Goal: Task Accomplishment & Management: Manage account settings

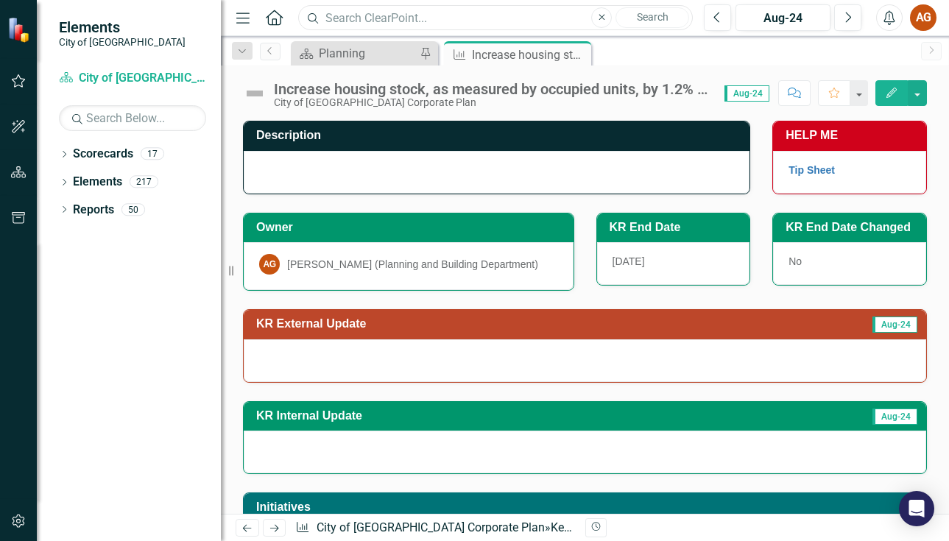
click at [368, 12] on input "text" at bounding box center [495, 18] width 395 height 26
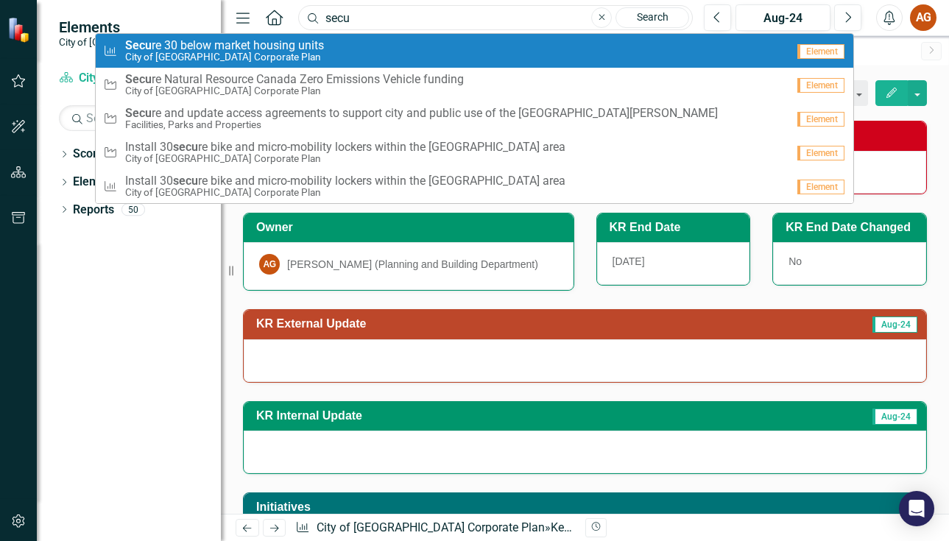
type input "secu"
click at [368, 41] on div "Key Result Secu re 30 below market housing units City of [GEOGRAPHIC_DATA] Corp…" at bounding box center [445, 51] width 684 height 24
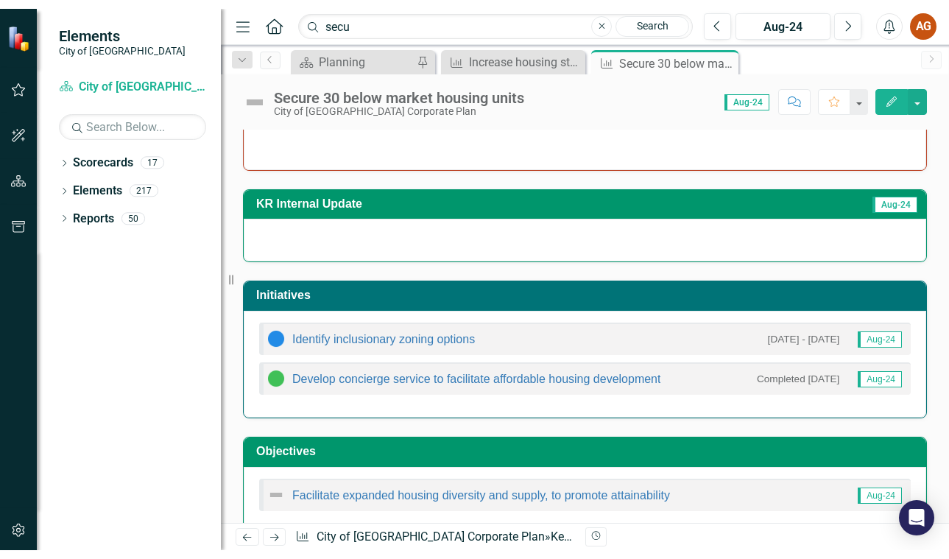
scroll to position [247, 0]
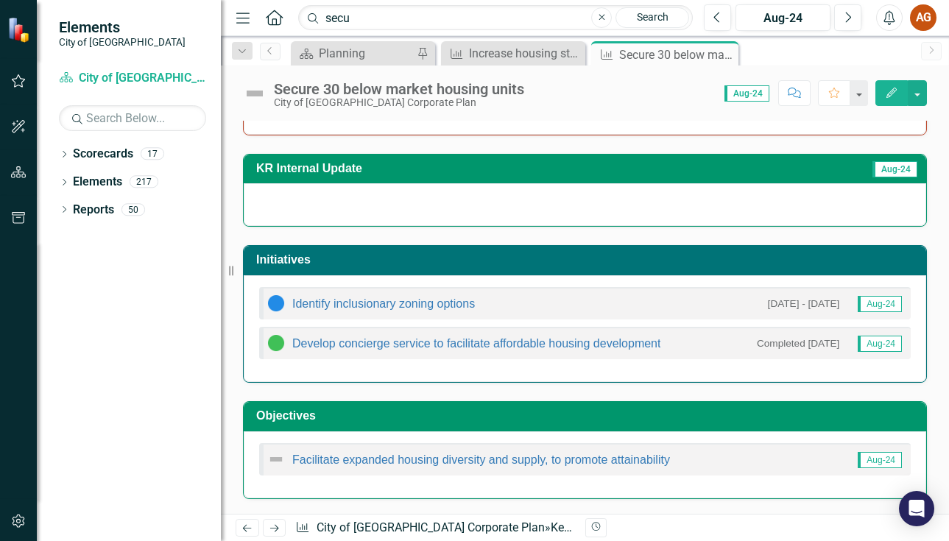
click at [656, 541] on html "Elements City of [GEOGRAPHIC_DATA] Scorecard City of [GEOGRAPHIC_DATA] Corporat…" at bounding box center [474, 270] width 949 height 541
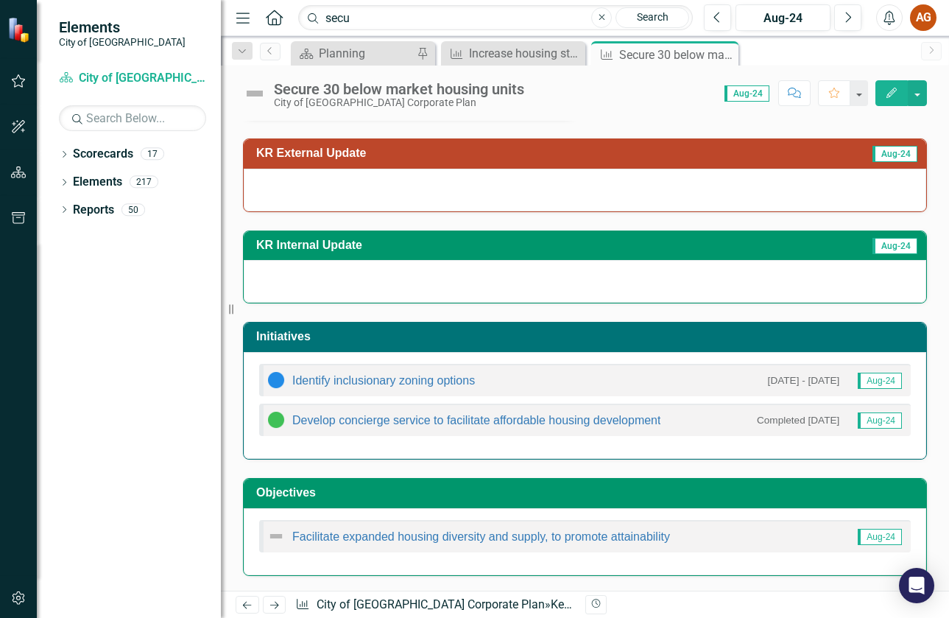
scroll to position [0, 0]
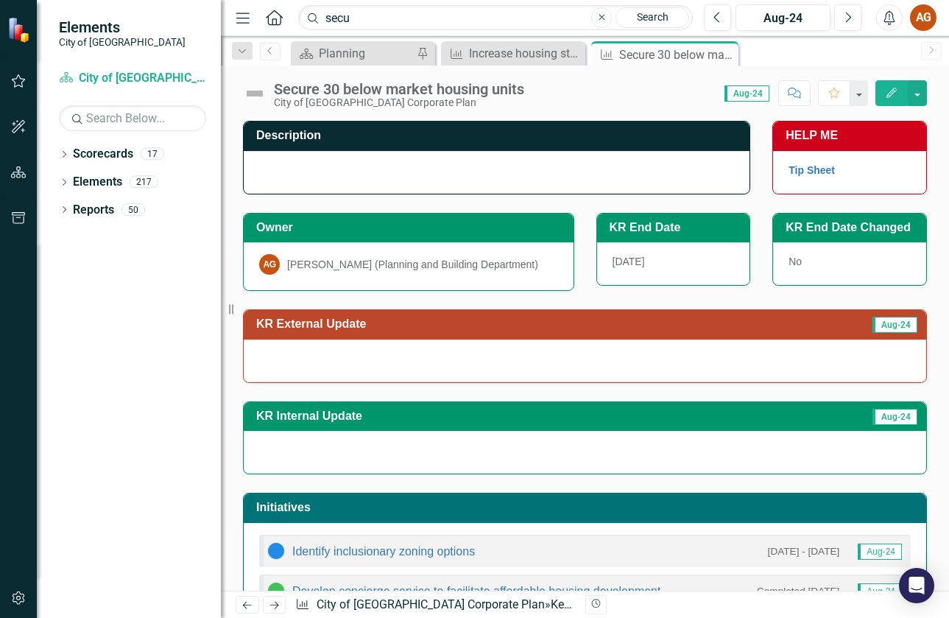
click at [752, 95] on span "Aug-24" at bounding box center [747, 93] width 45 height 16
click at [799, 16] on div "Aug-24" at bounding box center [783, 19] width 85 height 18
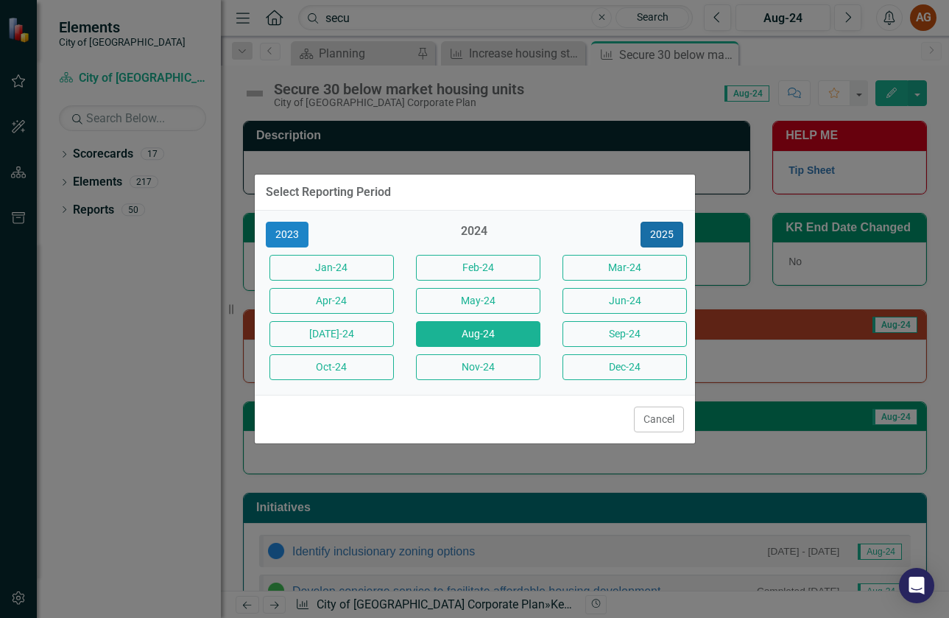
click at [661, 235] on button "2025" at bounding box center [662, 235] width 43 height 26
click at [472, 337] on button "Aug-25" at bounding box center [478, 334] width 124 height 26
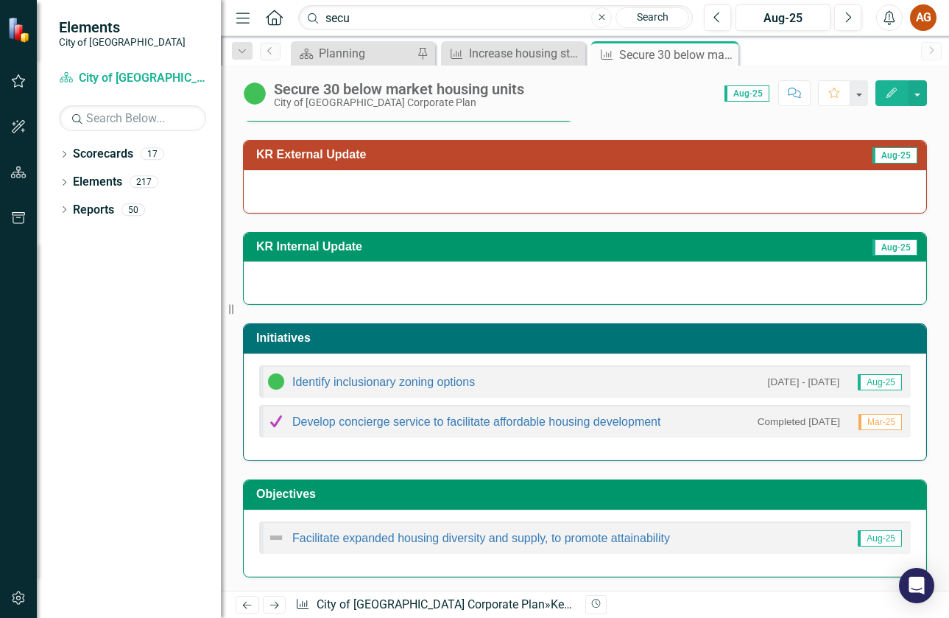
scroll to position [171, 0]
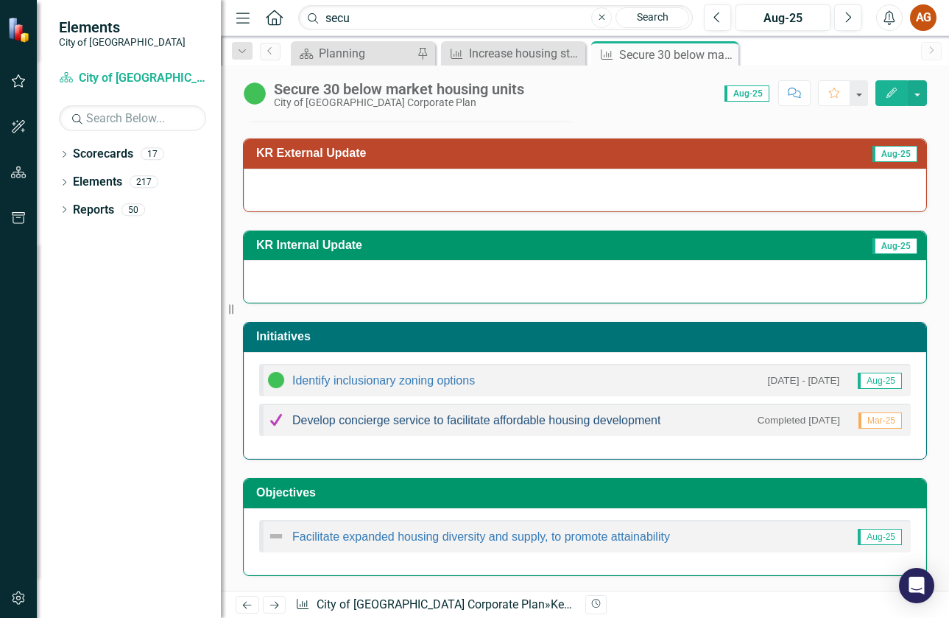
click at [436, 421] on link "Develop concierge service to facilitate affordable housing development" at bounding box center [476, 420] width 368 height 13
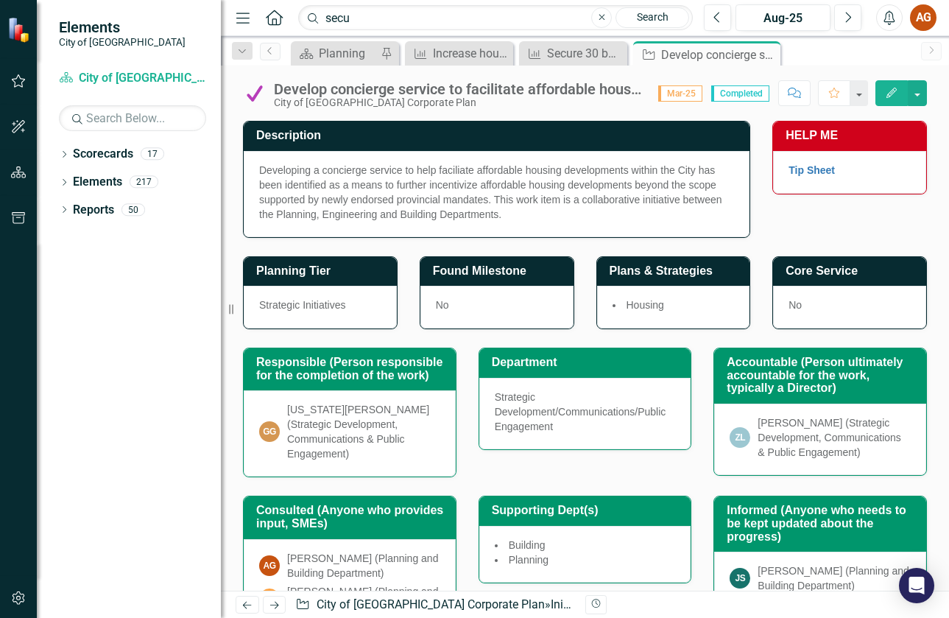
drag, startPoint x: 511, startPoint y: 214, endPoint x: 325, endPoint y: 180, distance: 189.4
click at [325, 180] on div "Developing a concierge service to help faciliate affordable housing development…" at bounding box center [496, 192] width 475 height 59
click at [465, 214] on div "Developing a concierge service to help faciliate affordable housing development…" at bounding box center [496, 192] width 475 height 59
drag, startPoint x: 508, startPoint y: 216, endPoint x: 309, endPoint y: 172, distance: 203.6
click at [323, 178] on div "Developing a concierge service to help faciliate affordable housing development…" at bounding box center [496, 192] width 475 height 59
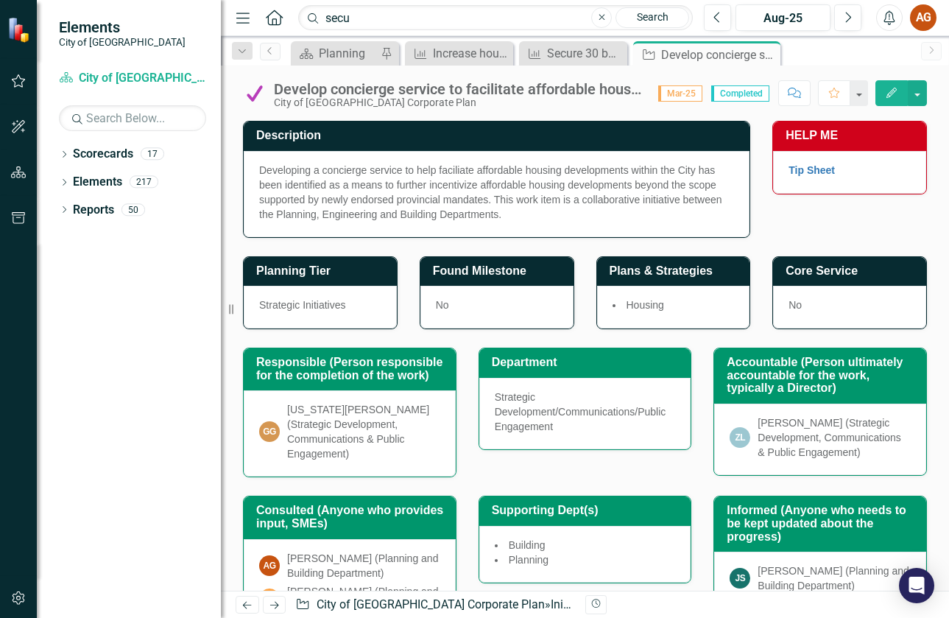
drag, startPoint x: 297, startPoint y: 171, endPoint x: 480, endPoint y: 214, distance: 188.5
click at [480, 214] on div "Developing a concierge service to help faciliate affordable housing development…" at bounding box center [496, 192] width 475 height 59
click at [885, 89] on button "Edit" at bounding box center [892, 93] width 32 height 26
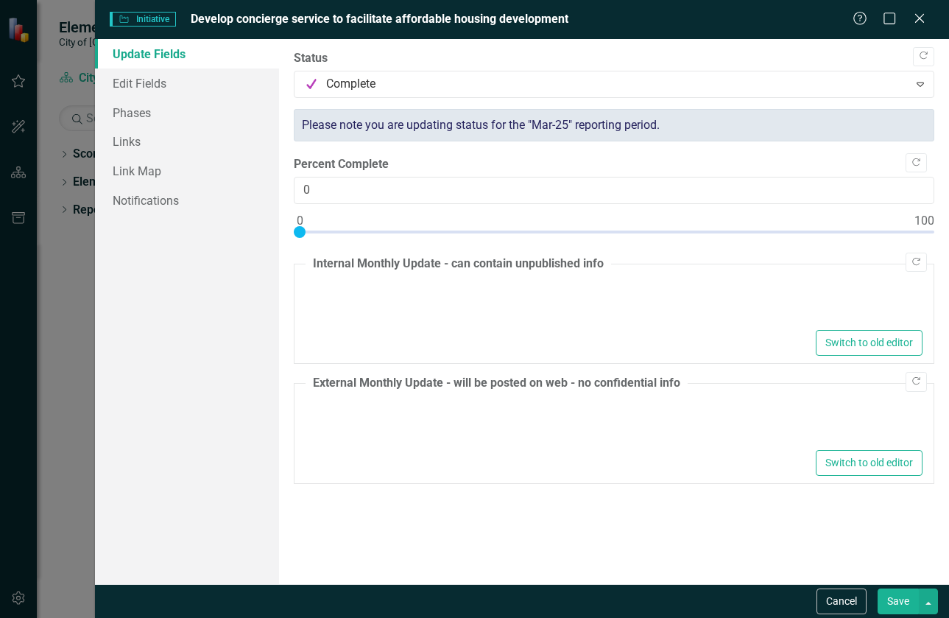
type textarea "<p>Presented to COW on [DATE], the model is essentially endorsed, and will visi…"
type textarea "<p>Work on the Concierge Program pilot model is now completed. Work is now unde…"
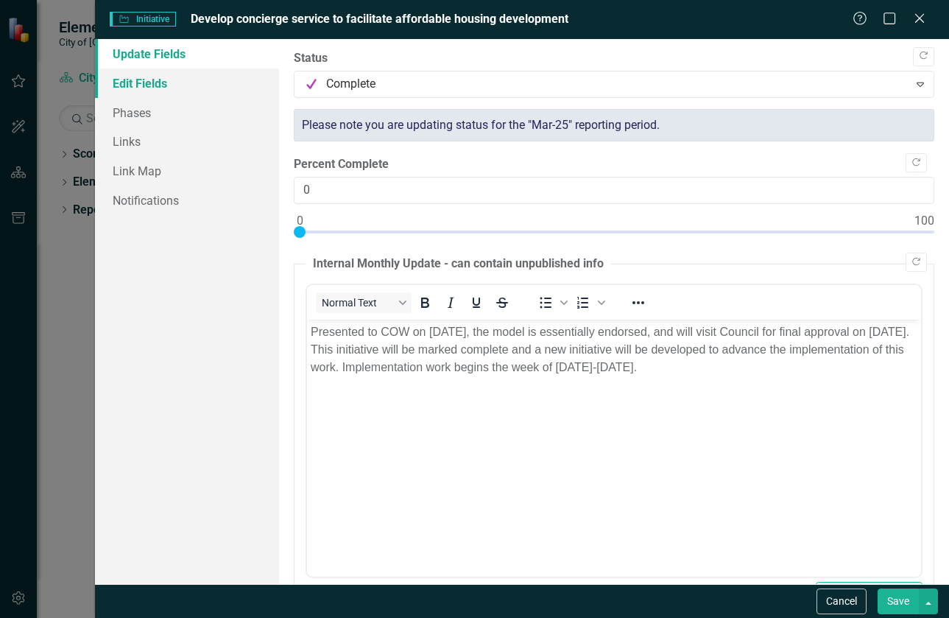
click at [131, 89] on link "Edit Fields" at bounding box center [187, 83] width 184 height 29
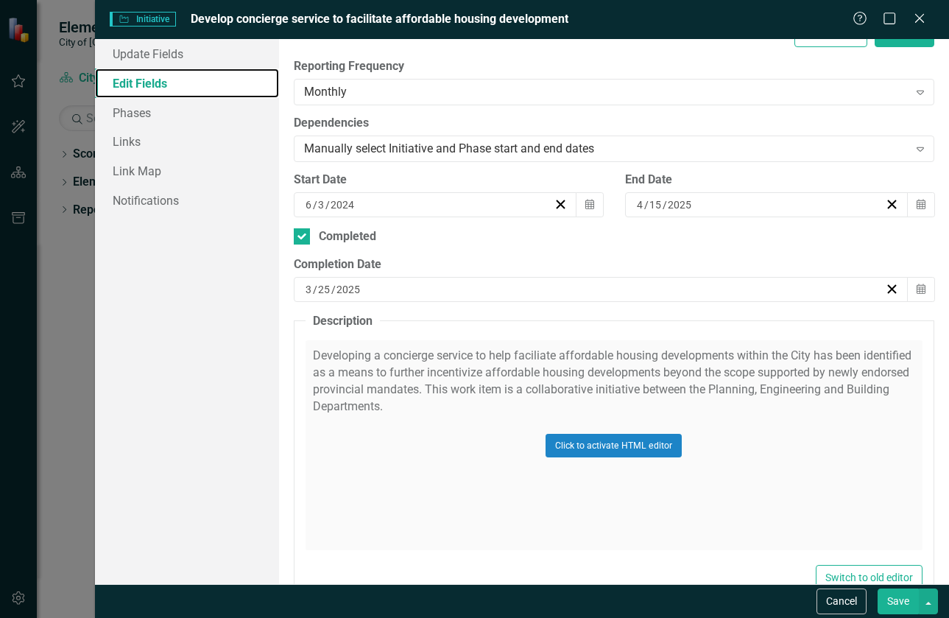
scroll to position [368, 0]
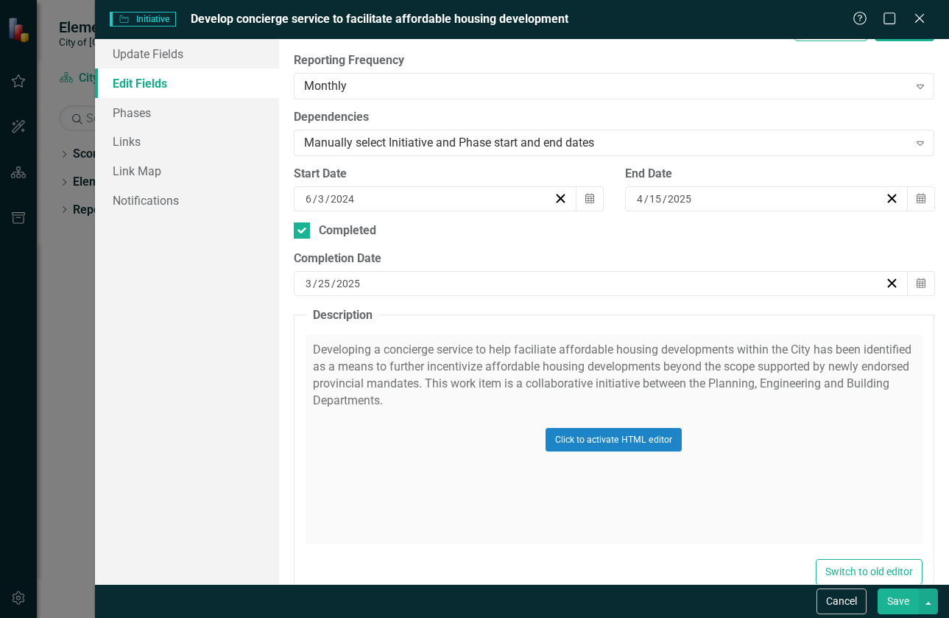
click at [537, 429] on div "Click to activate HTML editor" at bounding box center [614, 439] width 617 height 210
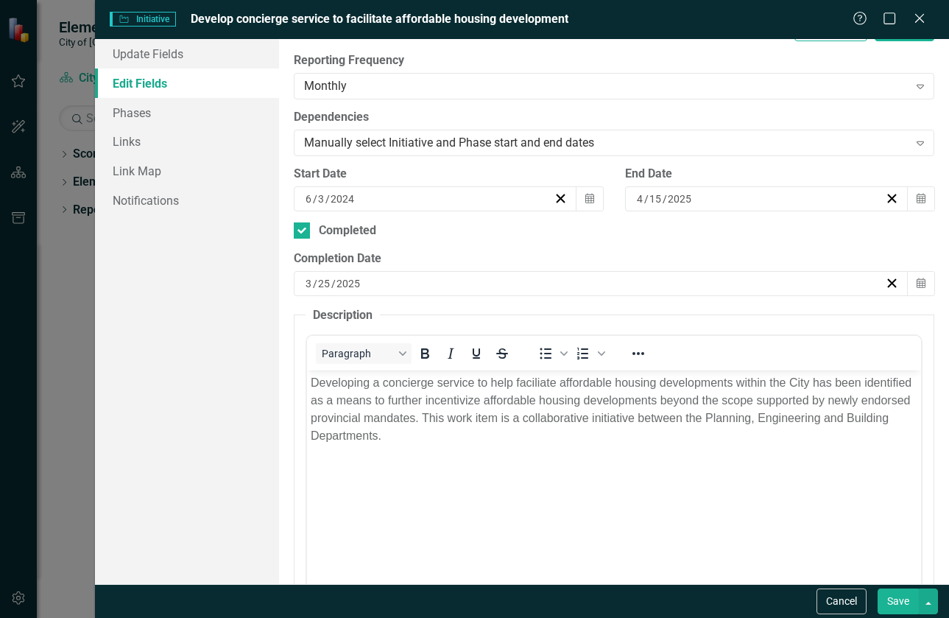
scroll to position [0, 0]
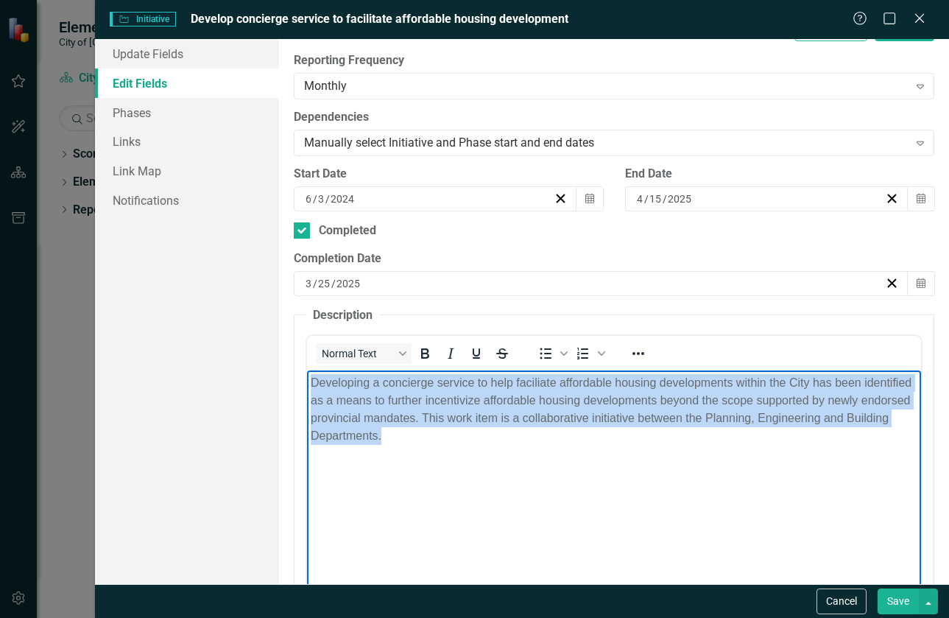
drag, startPoint x: 525, startPoint y: 435, endPoint x: 296, endPoint y: 382, distance: 235.1
click at [306, 382] on html "Developing a concierge service to help faciliate affordable housing development…" at bounding box center [613, 480] width 614 height 221
copy p "Developing a concierge service to help faciliate affordable housing development…"
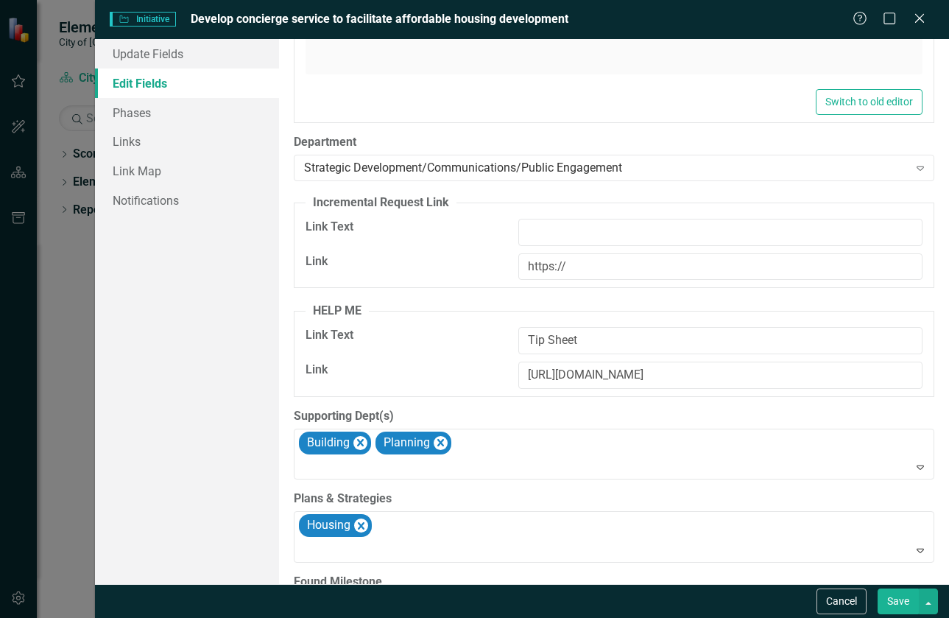
scroll to position [1326, 0]
click at [924, 20] on icon "Close" at bounding box center [919, 18] width 18 height 14
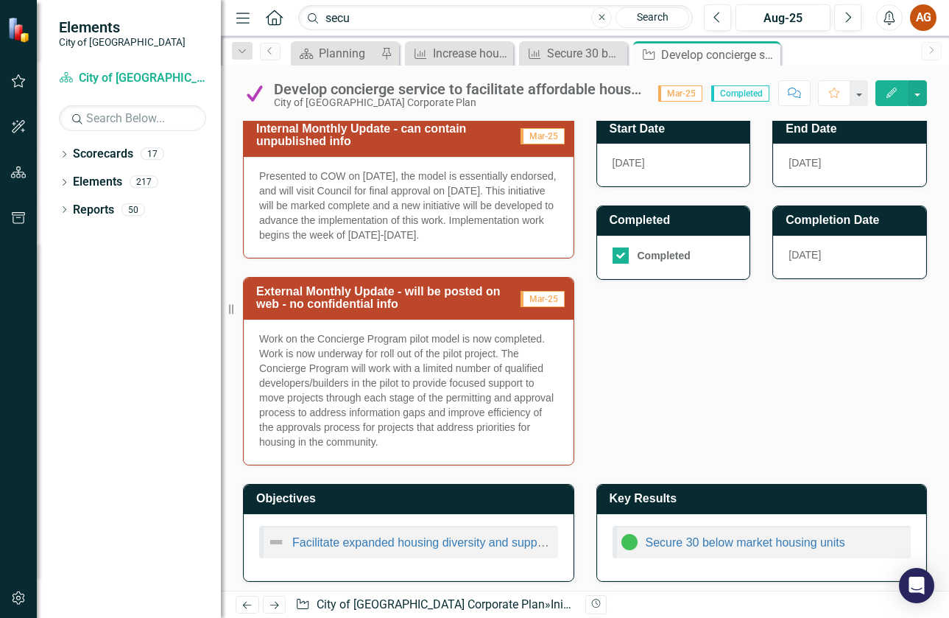
scroll to position [541, 0]
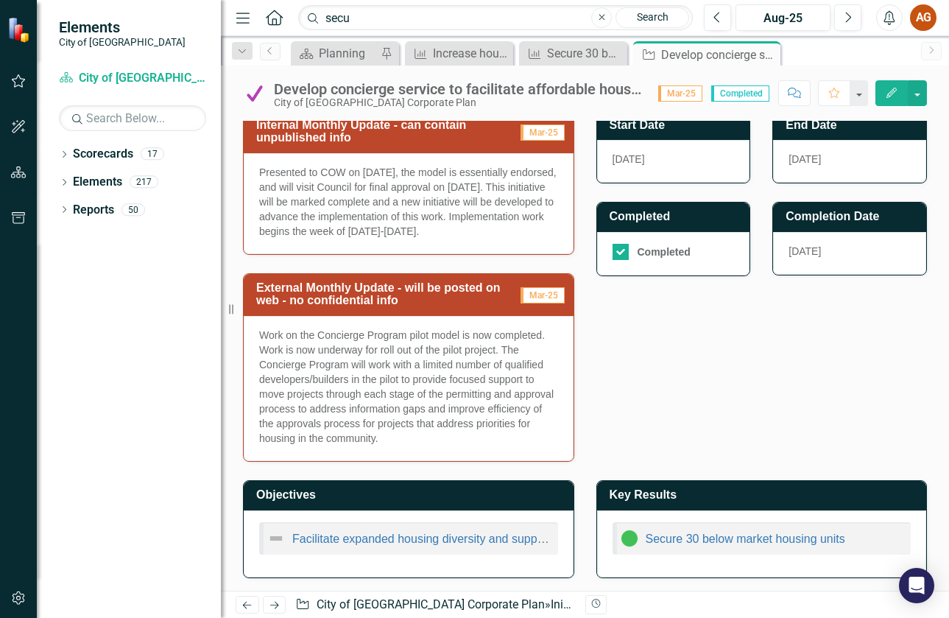
click at [411, 380] on p "Work on the Concierge Program pilot model is now completed. Work is now underwa…" at bounding box center [408, 387] width 299 height 118
click at [469, 289] on h3 "External Monthly Update - will be posted on web - no confidential info" at bounding box center [388, 294] width 264 height 26
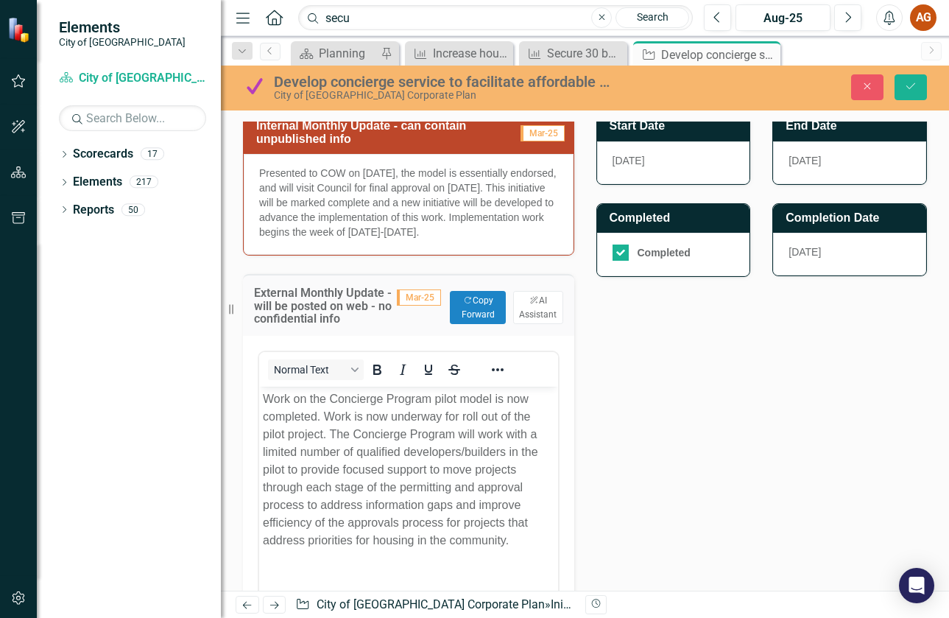
scroll to position [0, 0]
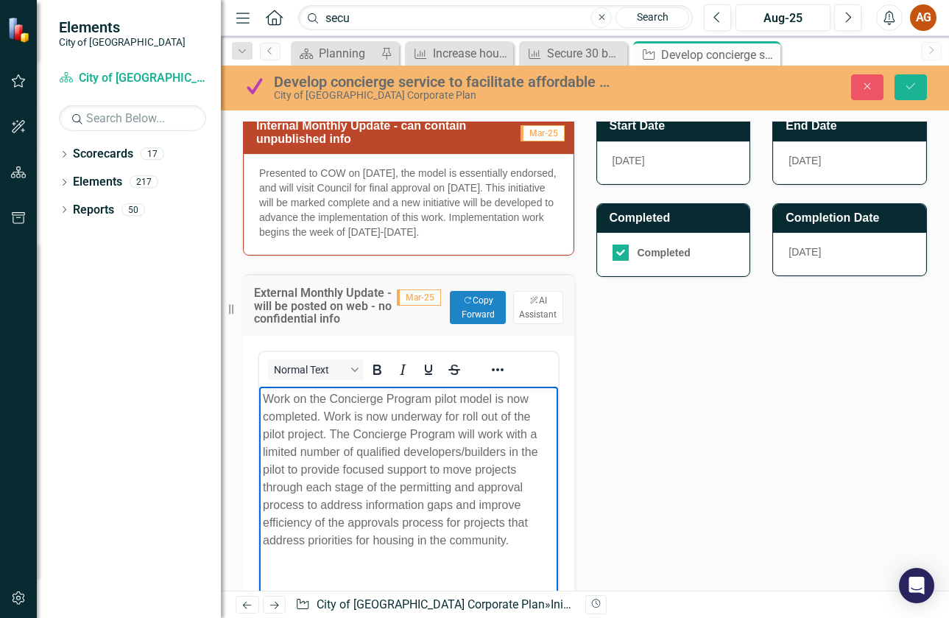
drag, startPoint x: 519, startPoint y: 547, endPoint x: 516, endPoint y: 783, distance: 235.7
click at [259, 398] on html "Work on the Concierge Program pilot model is now completed. Work is now underwa…" at bounding box center [408, 496] width 299 height 221
copy p "Work on the Concierge Program pilot model is now completed. Work is now underwa…"
click at [907, 88] on icon "Save" at bounding box center [911, 86] width 13 height 10
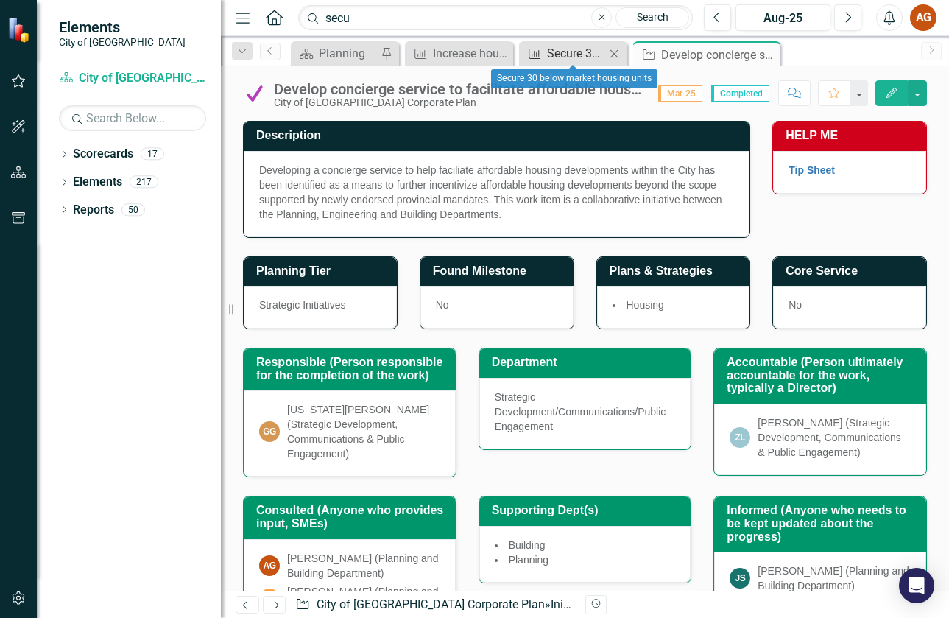
click at [568, 60] on div "Secure 30 below market housing units" at bounding box center [576, 53] width 58 height 18
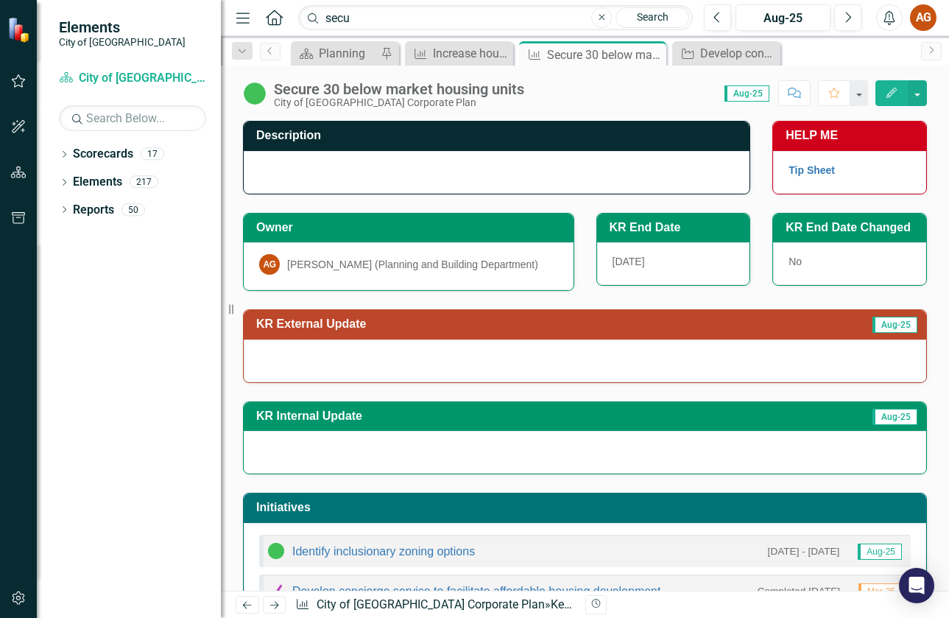
scroll to position [171, 0]
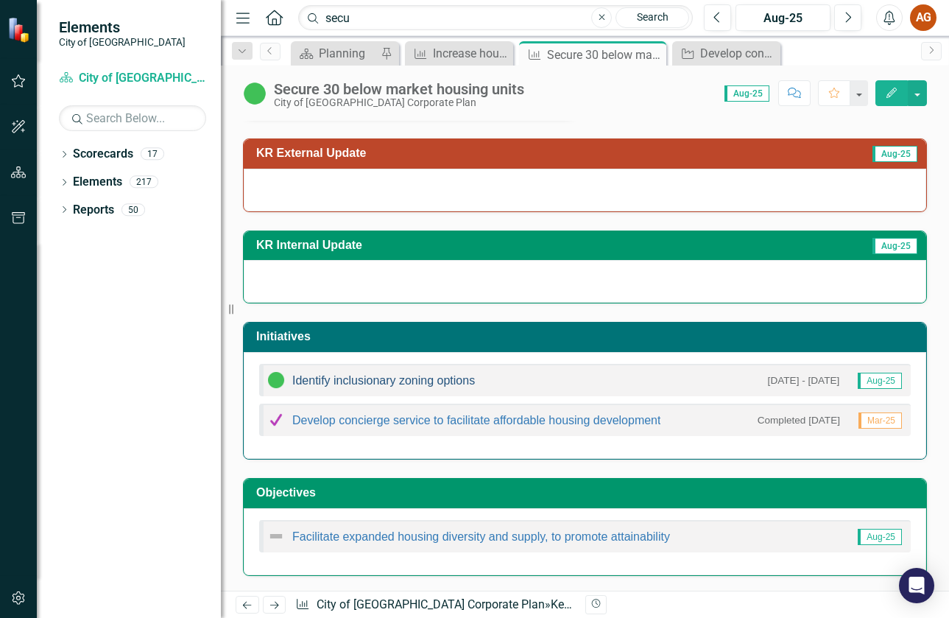
click at [390, 386] on link "Identify inclusionary zoning options" at bounding box center [383, 380] width 183 height 13
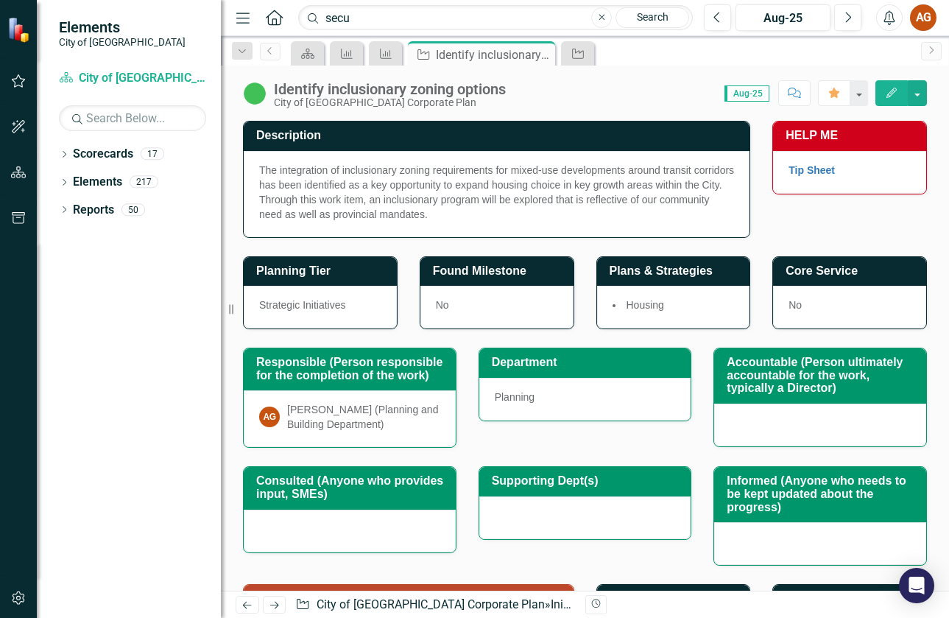
click at [683, 144] on td "Description" at bounding box center [499, 137] width 486 height 24
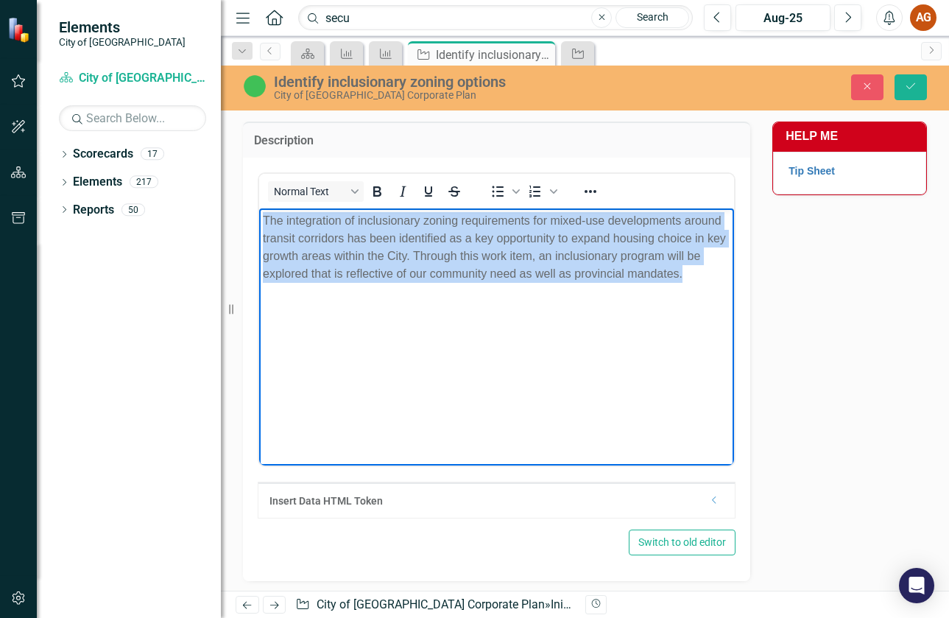
drag, startPoint x: 706, startPoint y: 270, endPoint x: 194, endPoint y: 219, distance: 515.2
click at [259, 219] on html "The integration of inclusionary zoning requirements for mixed-use developments …" at bounding box center [496, 318] width 475 height 221
copy p "The integration of inclusionary zoning requirements for mixed-use developments …"
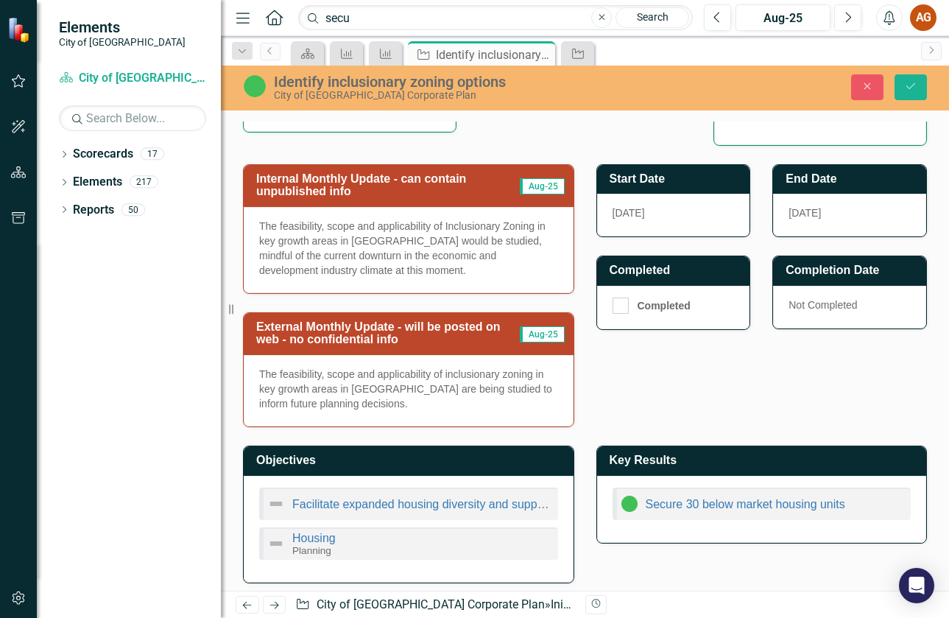
scroll to position [770, 0]
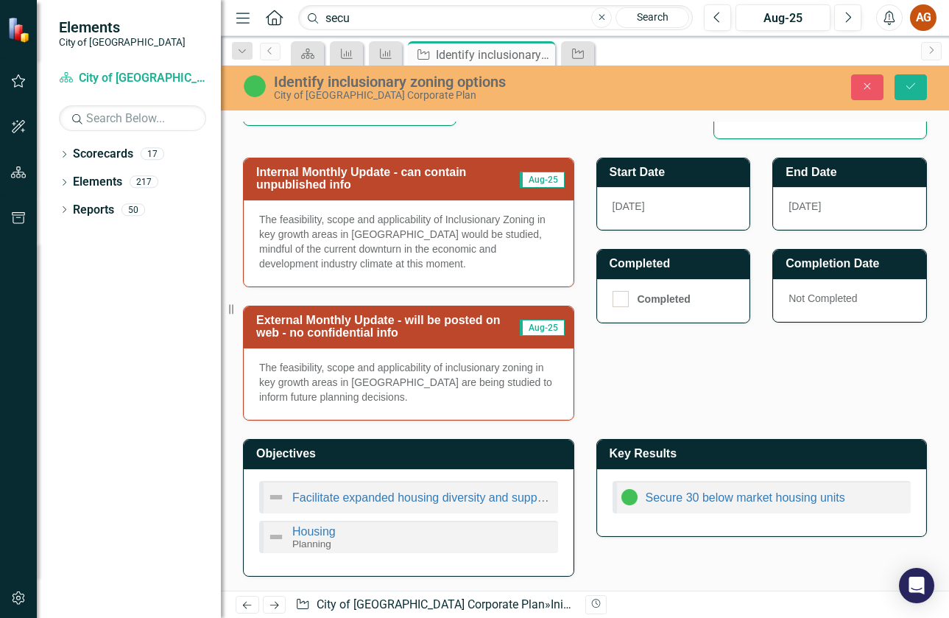
click at [379, 396] on p "The feasibility, scope and applicability of inclusionary zoning in key growth a…" at bounding box center [408, 382] width 299 height 44
drag, startPoint x: 374, startPoint y: 398, endPoint x: 273, endPoint y: 371, distance: 104.5
click at [273, 371] on p "The feasibility, scope and applicability of inclusionary zoning in key growth a…" at bounding box center [408, 382] width 299 height 44
click at [392, 317] on h3 "External Monthly Update - will be posted on web - no confidential info" at bounding box center [388, 327] width 264 height 26
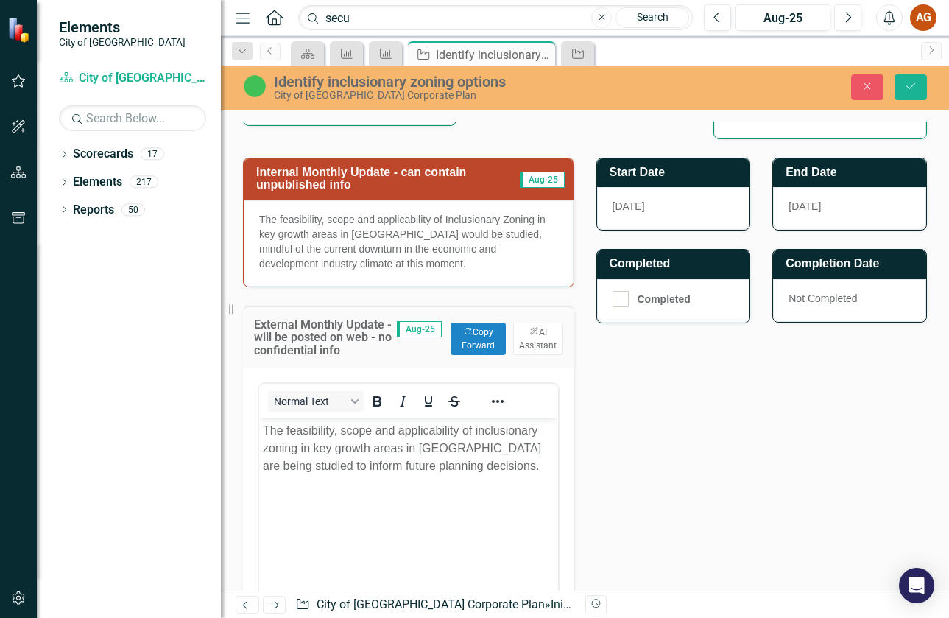
scroll to position [0, 0]
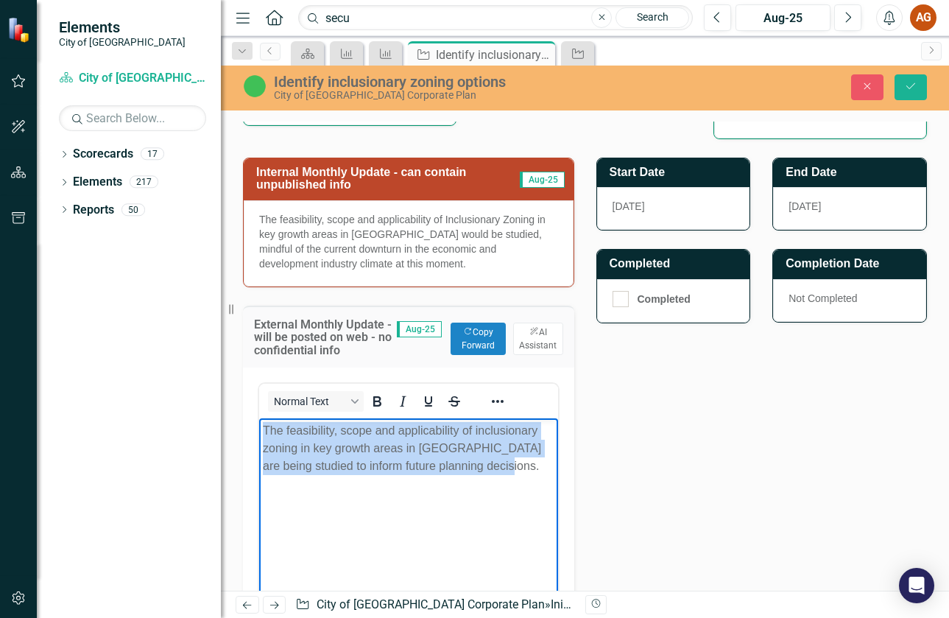
drag, startPoint x: 505, startPoint y: 473, endPoint x: 242, endPoint y: 426, distance: 266.4
click at [259, 426] on html "The feasibility, scope and applicability of inclusionary zoning in key growth a…" at bounding box center [408, 528] width 299 height 221
copy p "The feasibility, scope and applicability of inclusionary zoning in key growth a…"
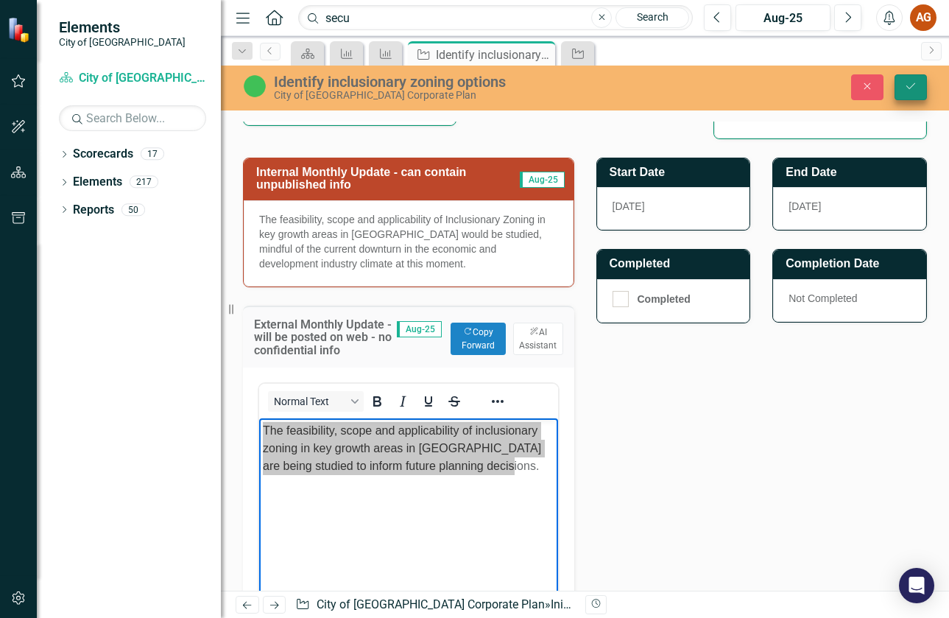
click at [906, 78] on button "Save" at bounding box center [911, 87] width 32 height 26
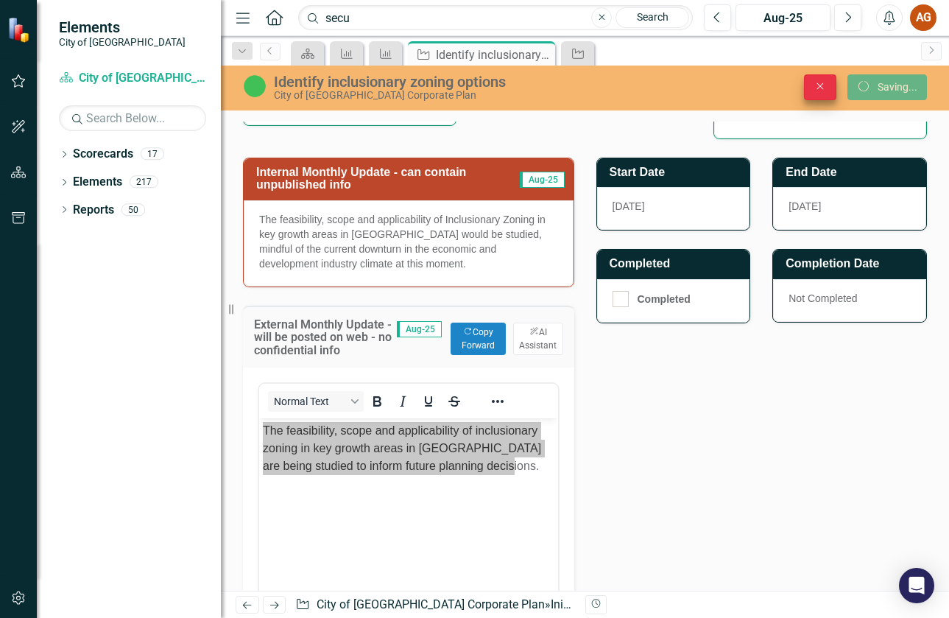
scroll to position [428, 0]
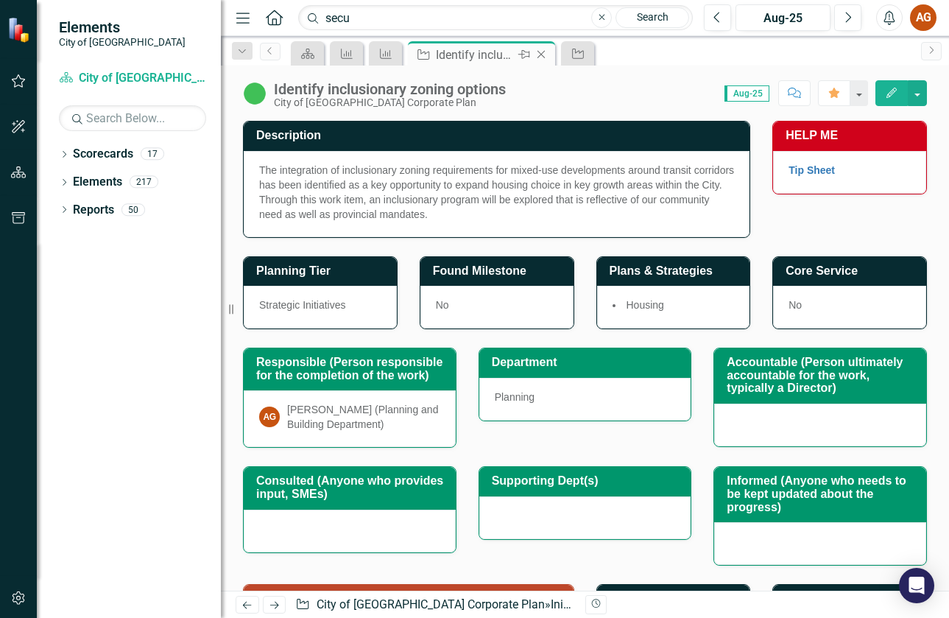
click at [541, 57] on icon "Close" at bounding box center [541, 55] width 15 height 12
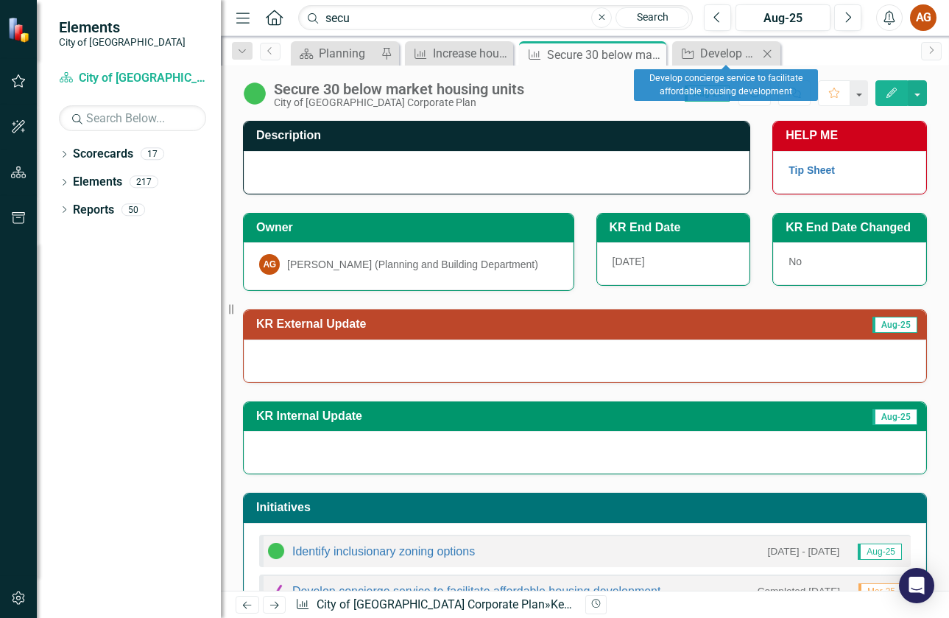
click at [763, 52] on icon "Close" at bounding box center [767, 54] width 15 height 12
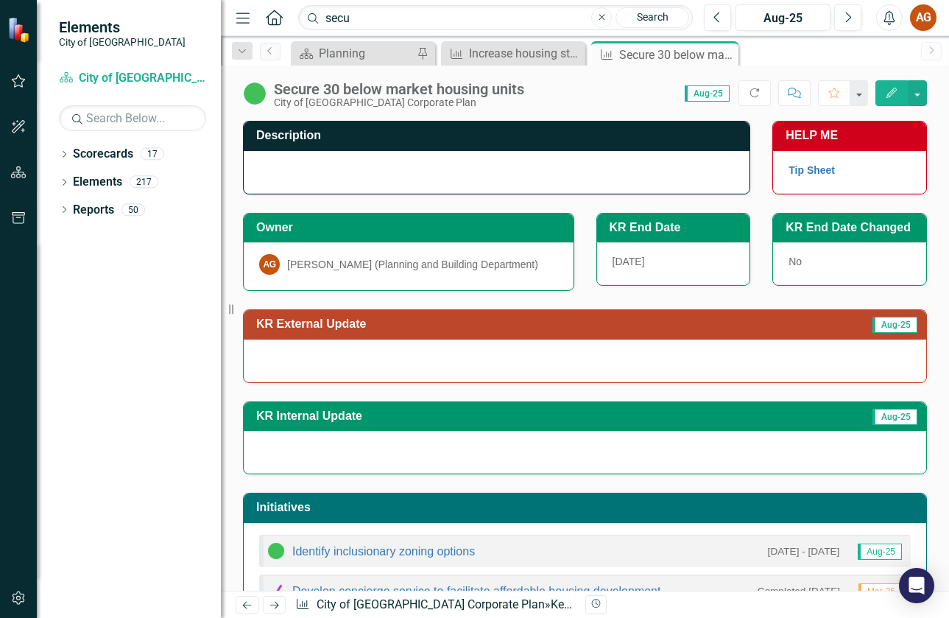
click at [699, 331] on td "KR External Update" at bounding box center [489, 326] width 466 height 24
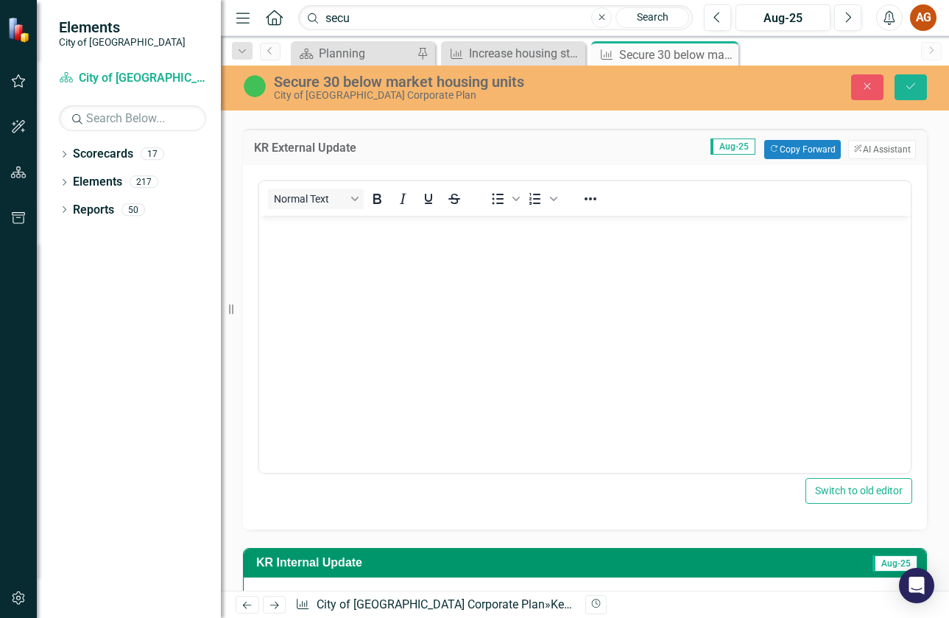
scroll to position [147, 0]
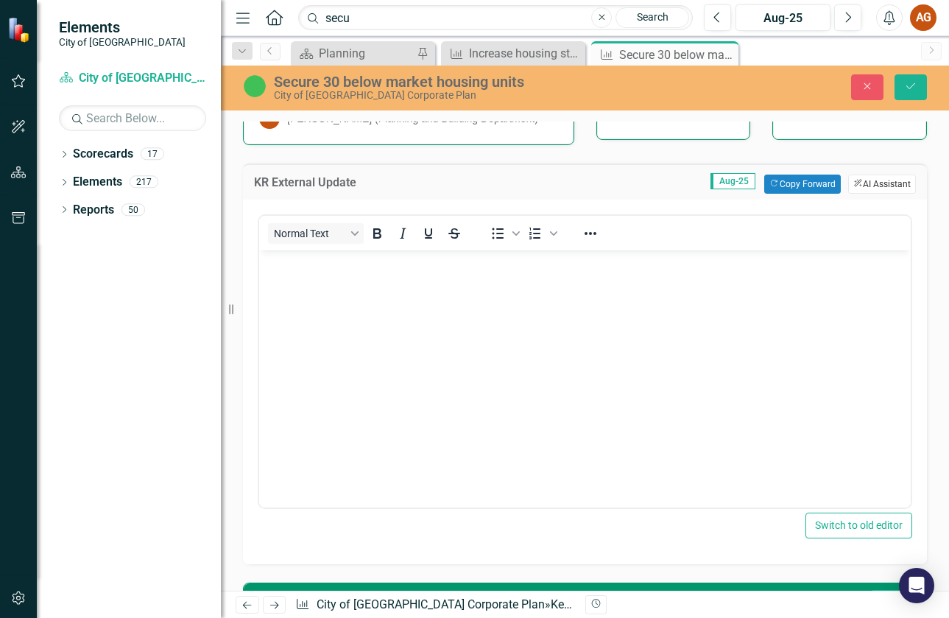
click at [859, 179] on button "ClearPoint AI AI Assistant" at bounding box center [883, 184] width 68 height 19
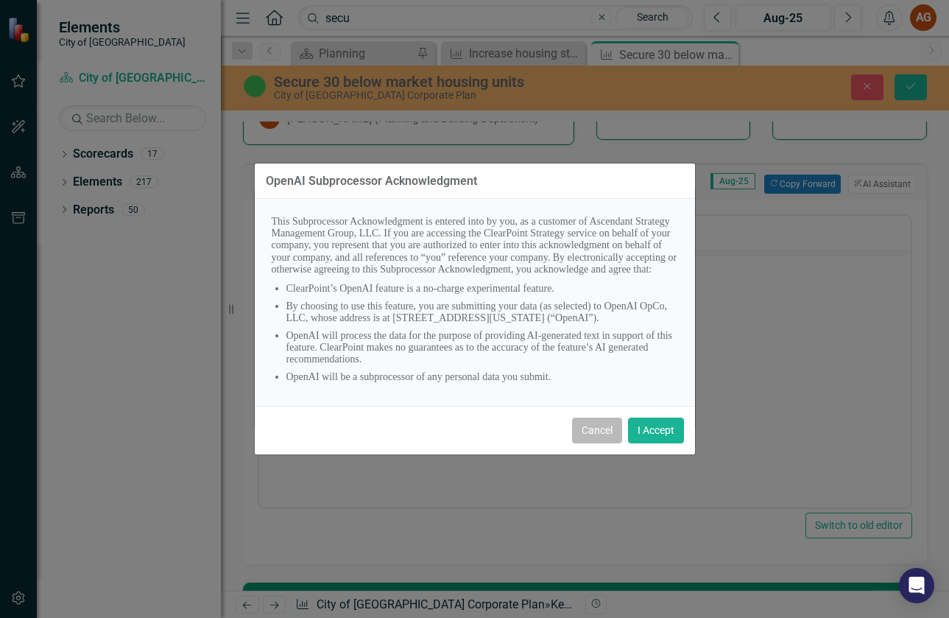
click at [597, 429] on button "Cancel" at bounding box center [597, 431] width 50 height 26
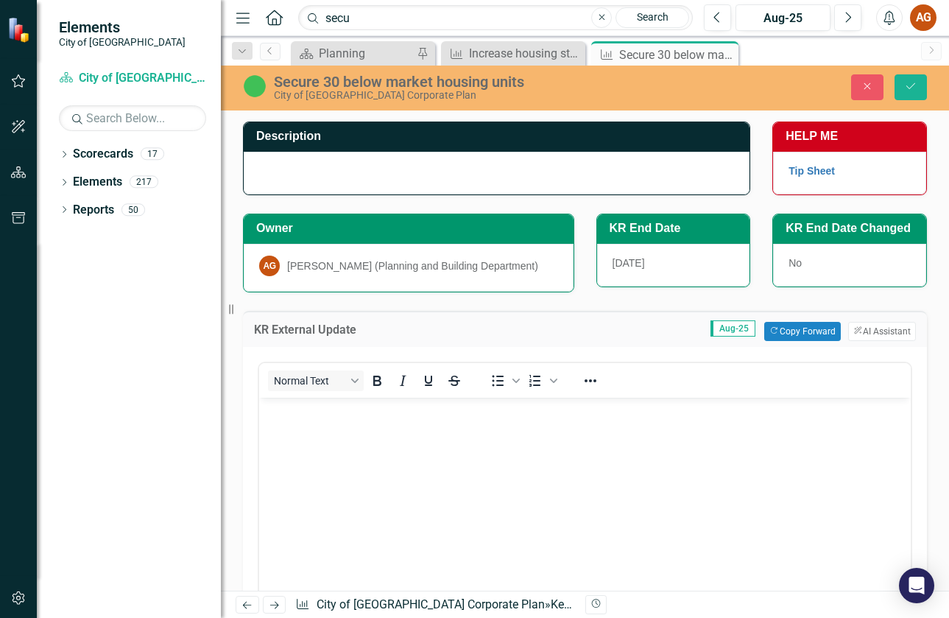
scroll to position [74, 0]
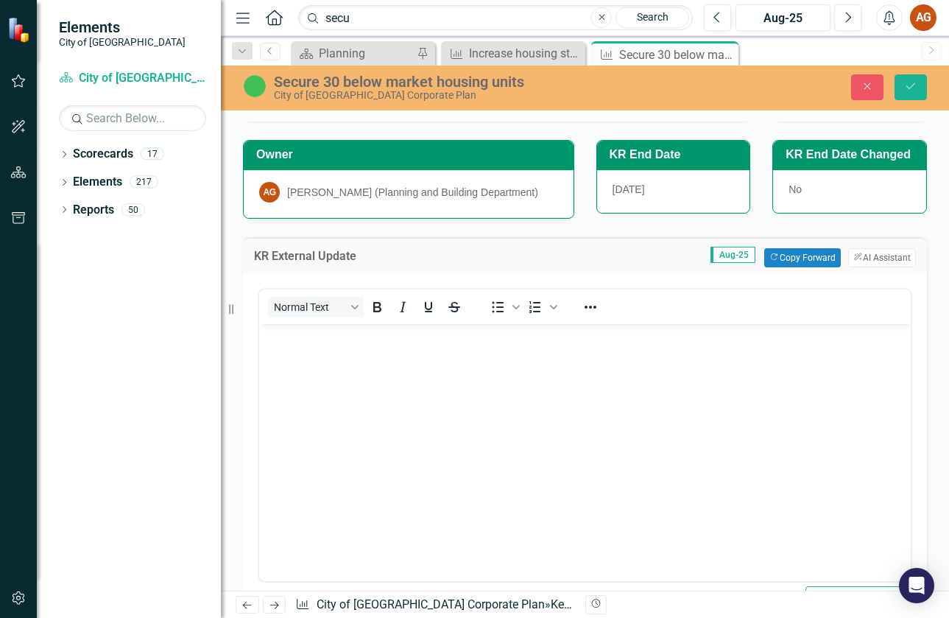
click at [543, 414] on body "Rich Text Area. Press ALT-0 for help." at bounding box center [585, 433] width 652 height 221
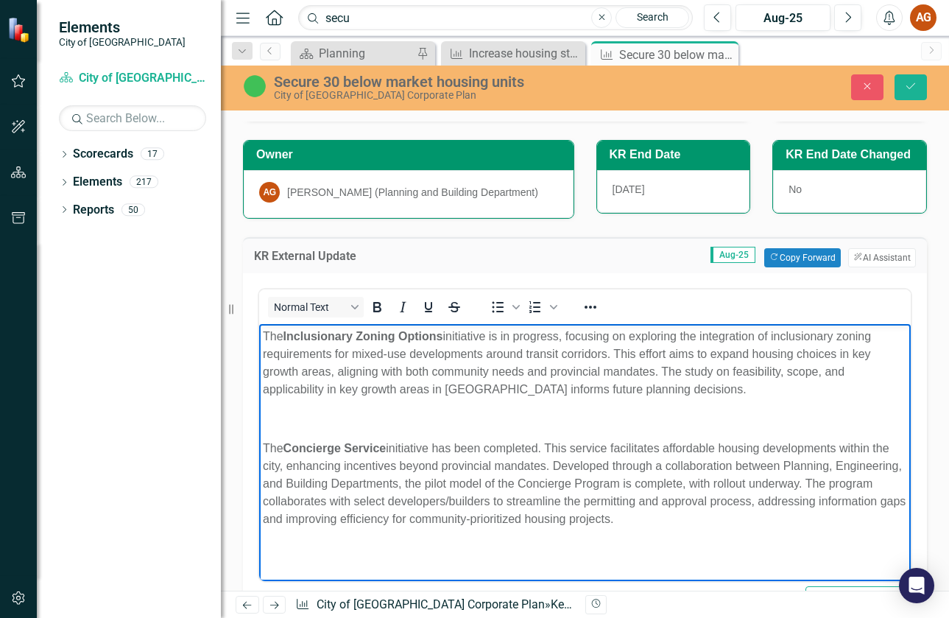
click at [424, 404] on body "The Inclusionary Zoning Options initiative is in progress, focusing on explorin…" at bounding box center [585, 433] width 652 height 221
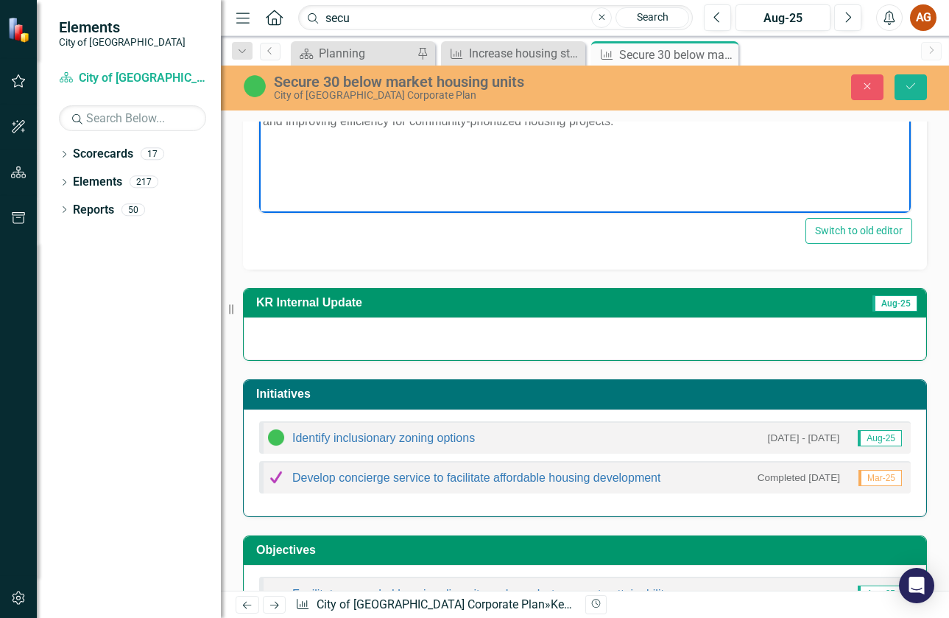
scroll to position [0, 0]
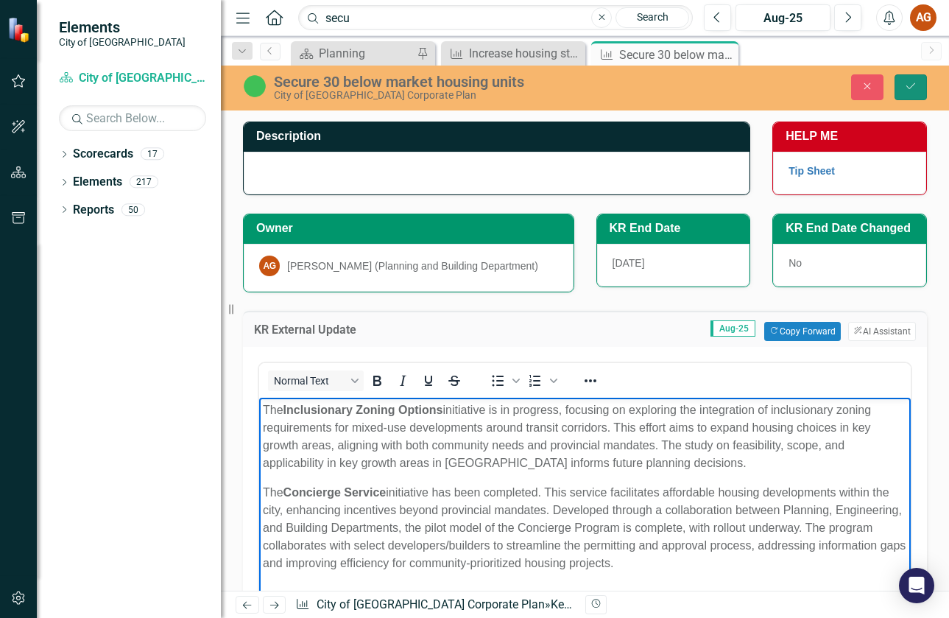
click at [905, 89] on icon "Save" at bounding box center [911, 86] width 13 height 10
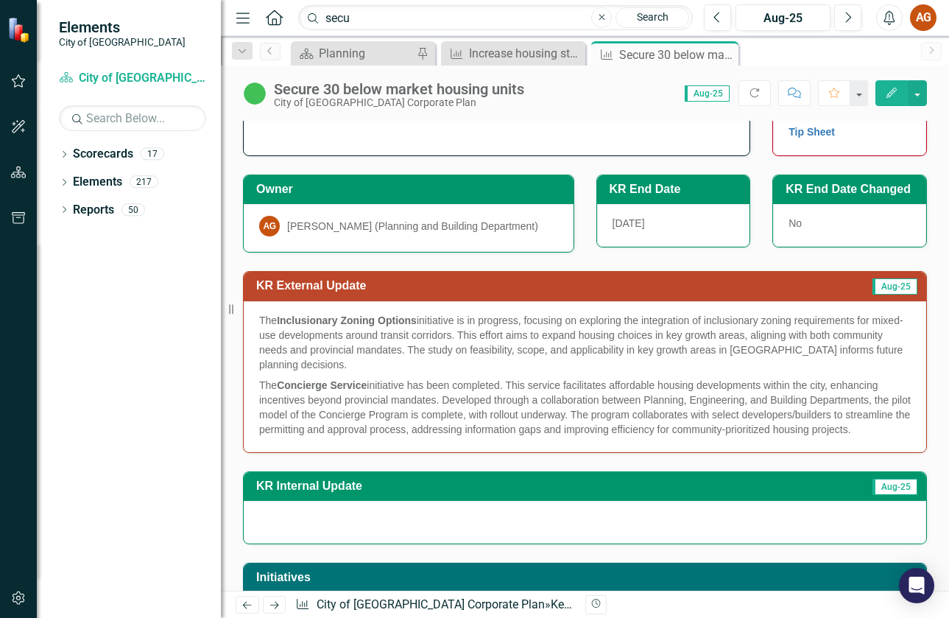
scroll to position [74, 0]
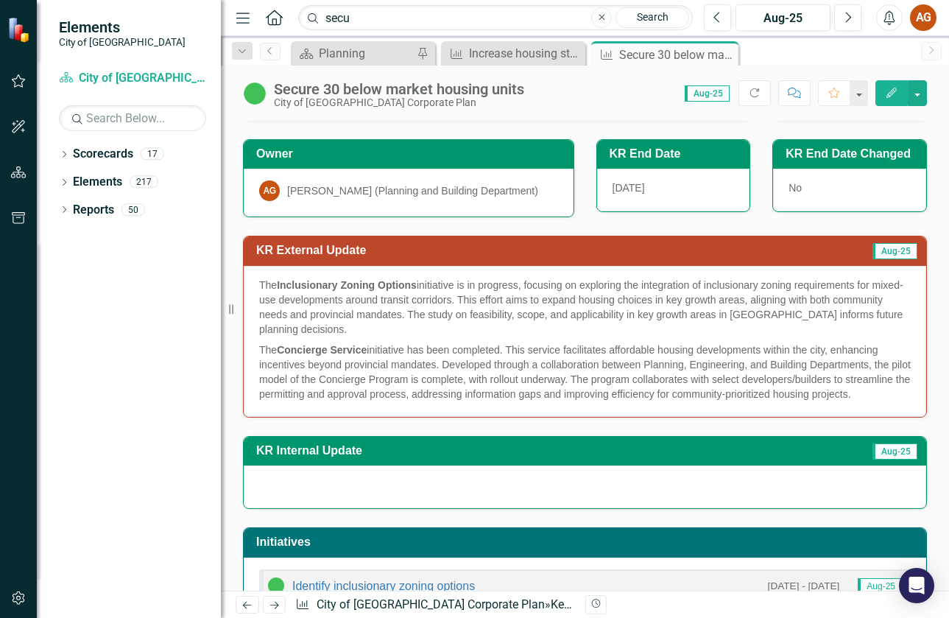
click at [765, 258] on td "Aug-25" at bounding box center [821, 252] width 197 height 24
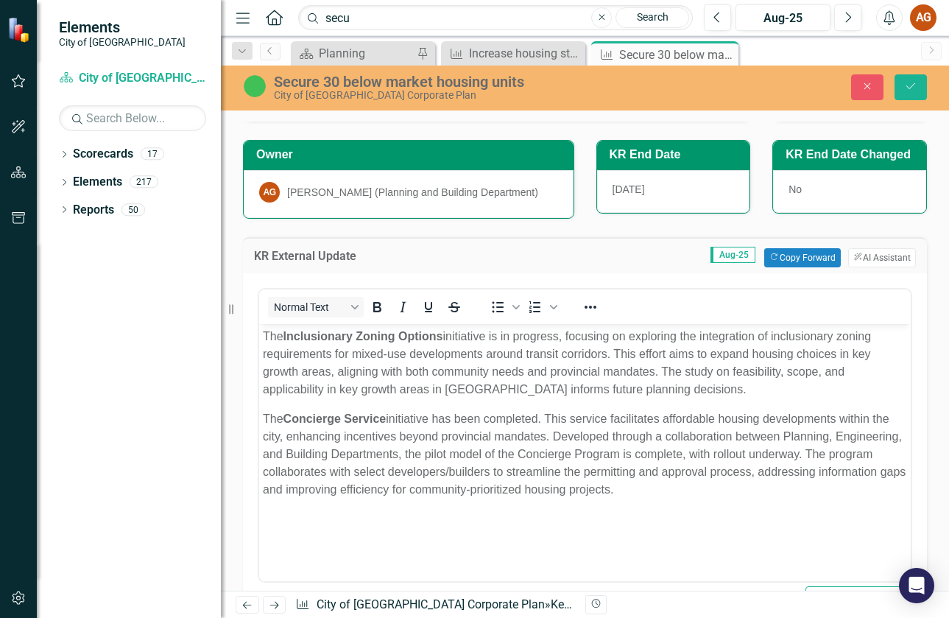
scroll to position [0, 0]
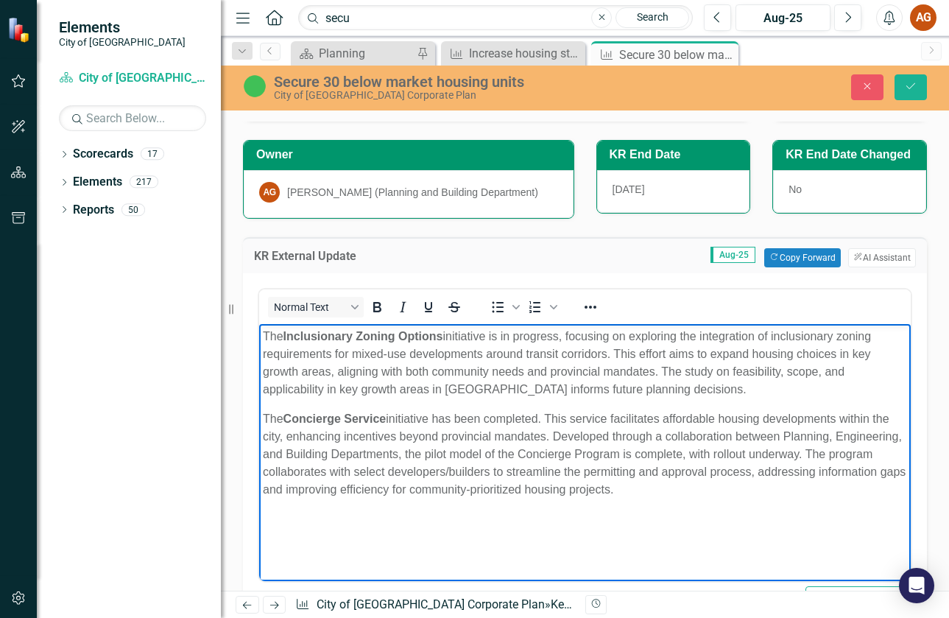
drag, startPoint x: 726, startPoint y: 495, endPoint x: 169, endPoint y: 335, distance: 578.6
click at [259, 335] on html "The Inclusionary Zoning Options initiative is in progress, focusing on explorin…" at bounding box center [585, 433] width 652 height 221
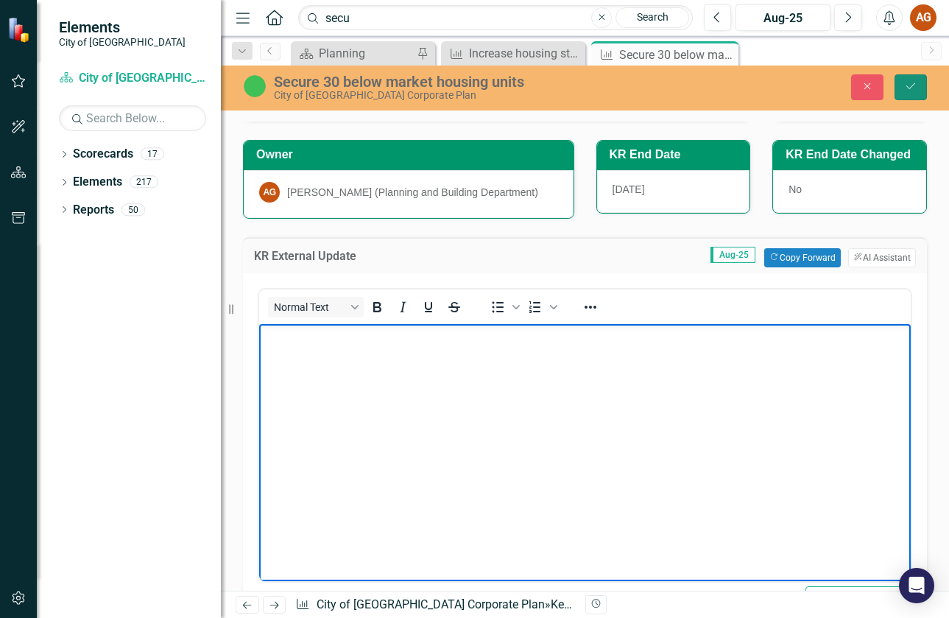
click at [912, 88] on icon "Save" at bounding box center [911, 86] width 13 height 10
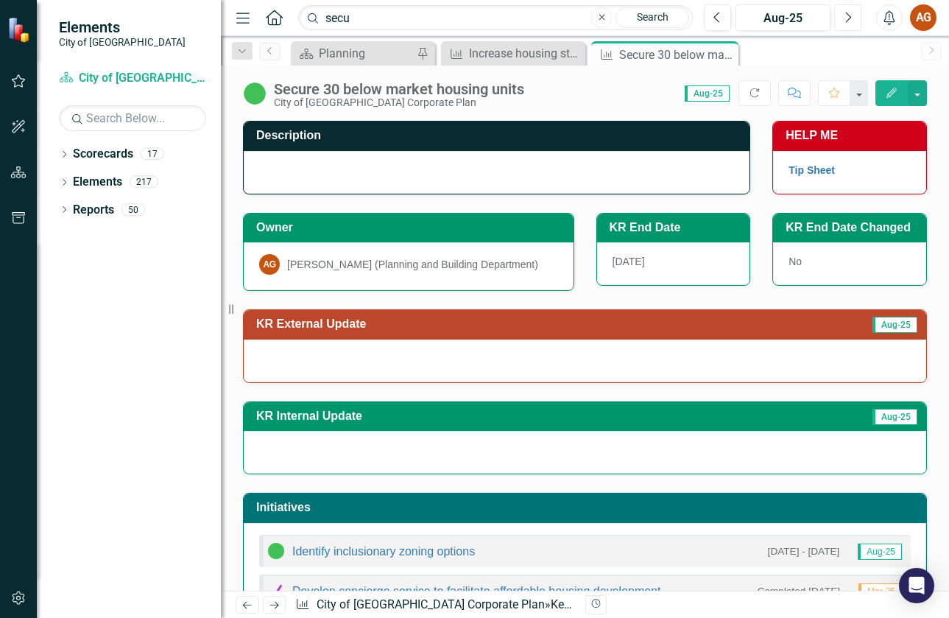
click at [854, 20] on button "Next" at bounding box center [848, 17] width 27 height 27
click at [778, 323] on td "Sep-25" at bounding box center [823, 326] width 192 height 24
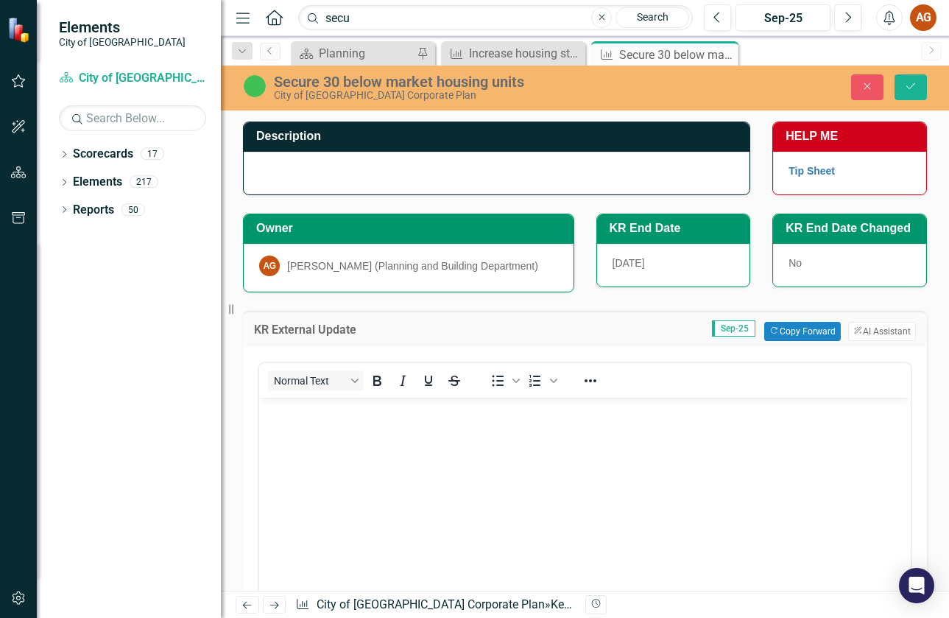
click at [495, 452] on body "Rich Text Area. Press ALT-0 for help." at bounding box center [585, 507] width 652 height 221
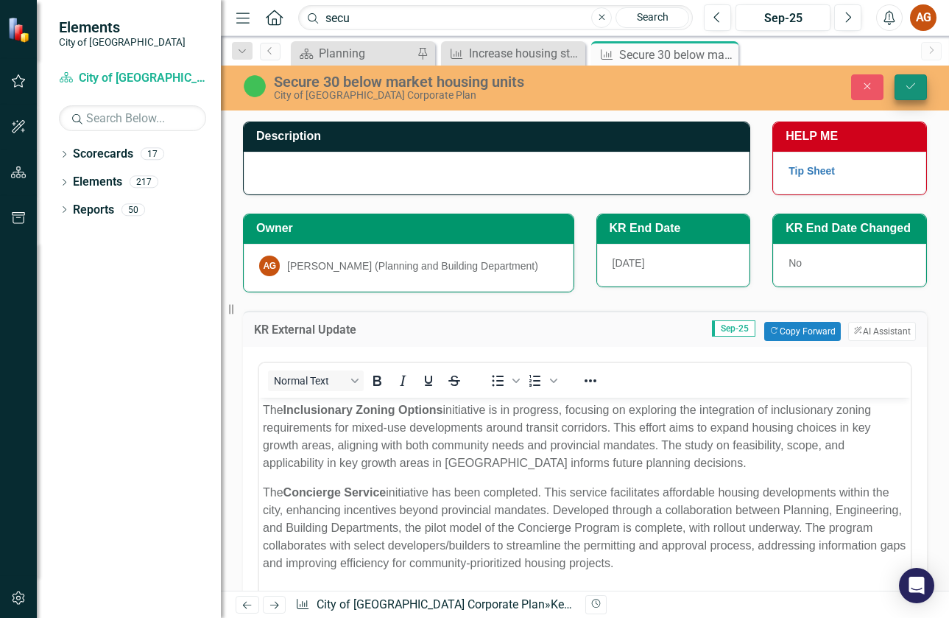
click at [907, 88] on icon "Save" at bounding box center [911, 86] width 13 height 10
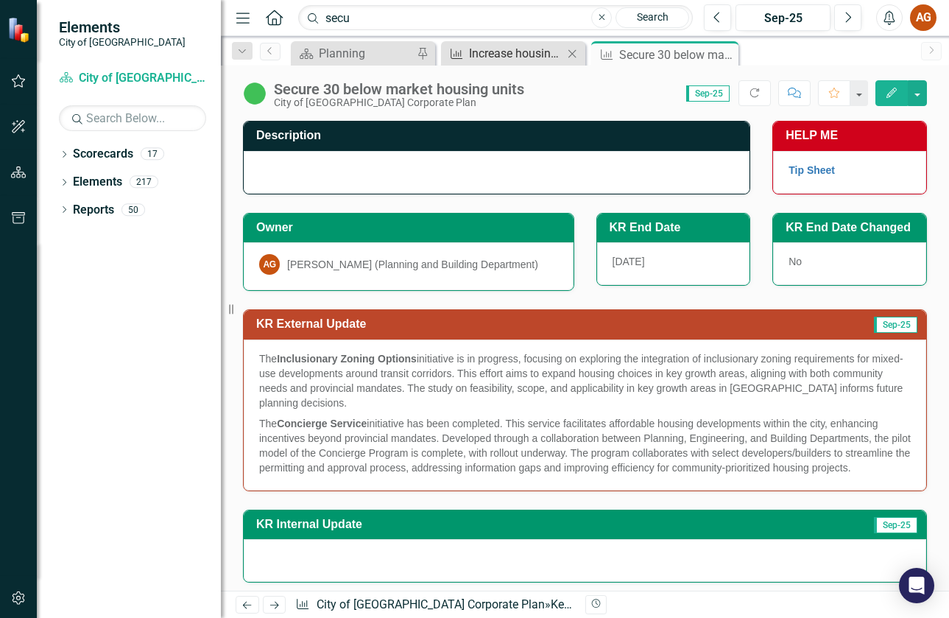
click at [511, 47] on div "Increase housing stock, as measured by occupied units, by 1.2% (1,284 units) by…" at bounding box center [516, 53] width 94 height 18
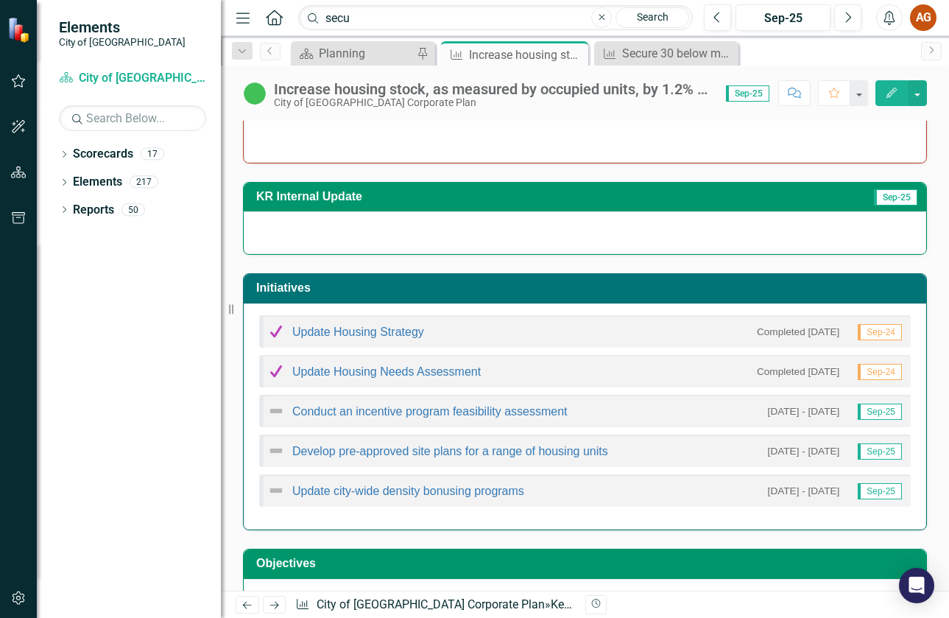
scroll to position [221, 0]
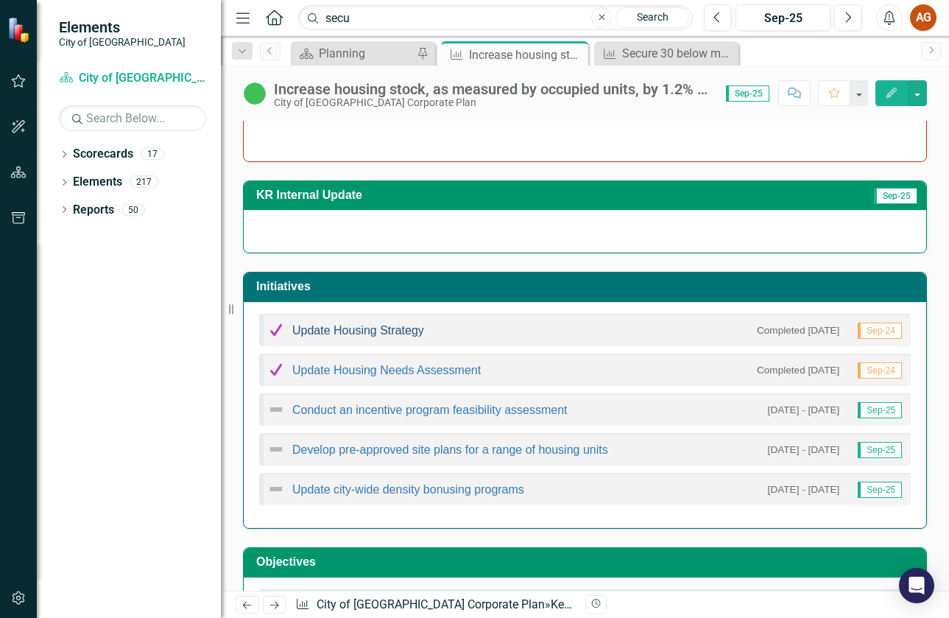
click at [356, 330] on link "Update Housing Strategy" at bounding box center [358, 330] width 132 height 13
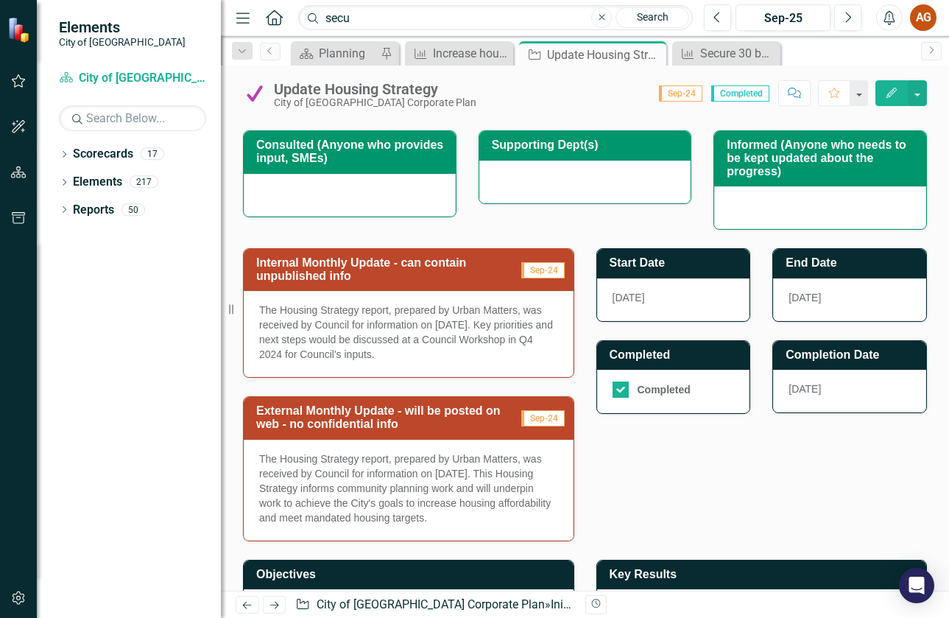
scroll to position [295, 0]
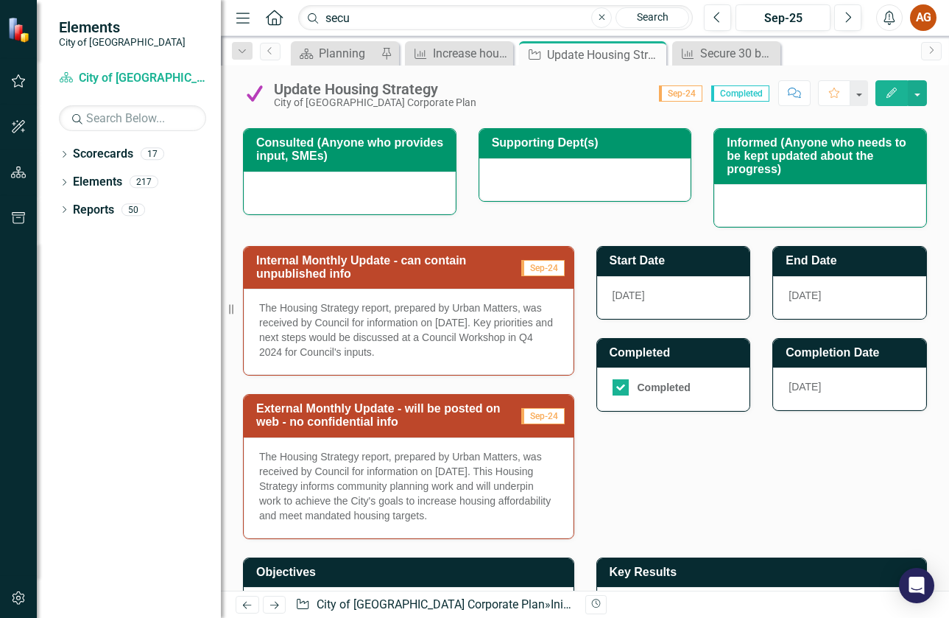
click at [369, 472] on p "The Housing Strategy report, prepared by Urban Matters, was received by Council…" at bounding box center [408, 486] width 299 height 74
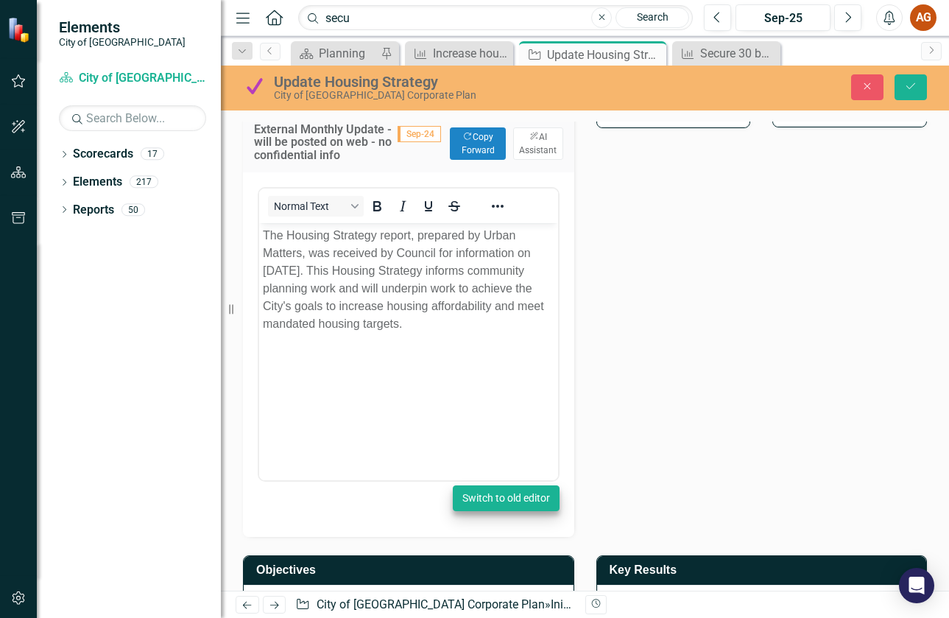
scroll to position [589, 0]
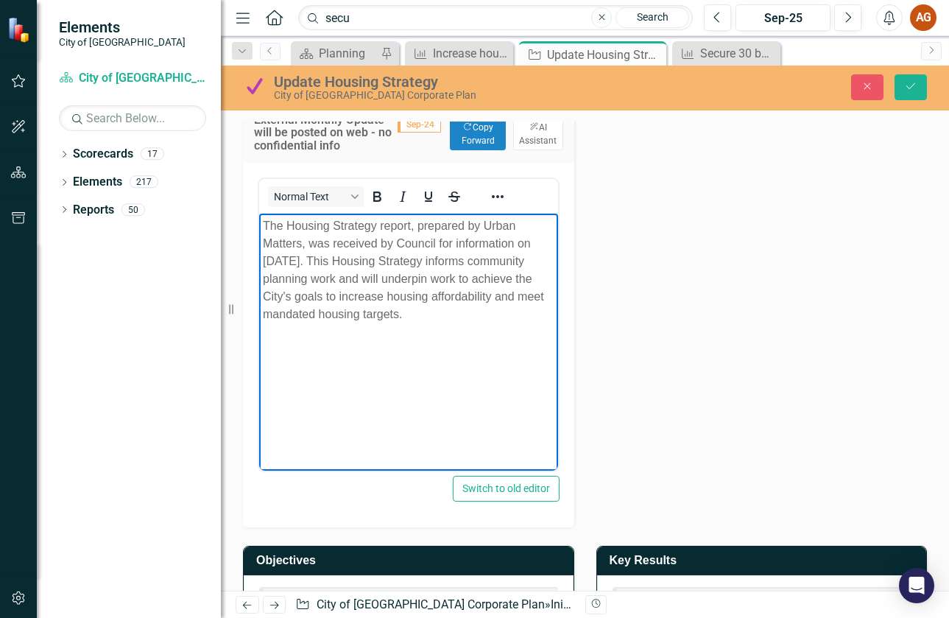
drag, startPoint x: 523, startPoint y: 323, endPoint x: 484, endPoint y: 412, distance: 97.3
click at [259, 213] on html "The Housing Strategy report, prepared by Urban Matters, was received by Council…" at bounding box center [408, 323] width 299 height 221
copy p "The Housing Strategy report, prepared by Urban Matters, was received by Council…"
click at [908, 91] on icon "Save" at bounding box center [911, 86] width 13 height 10
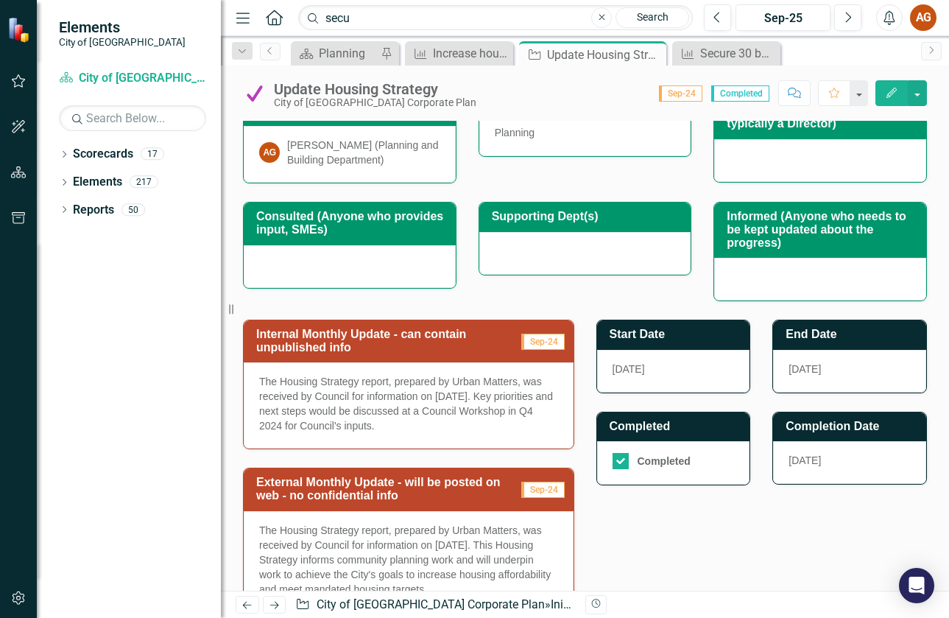
scroll to position [373, 0]
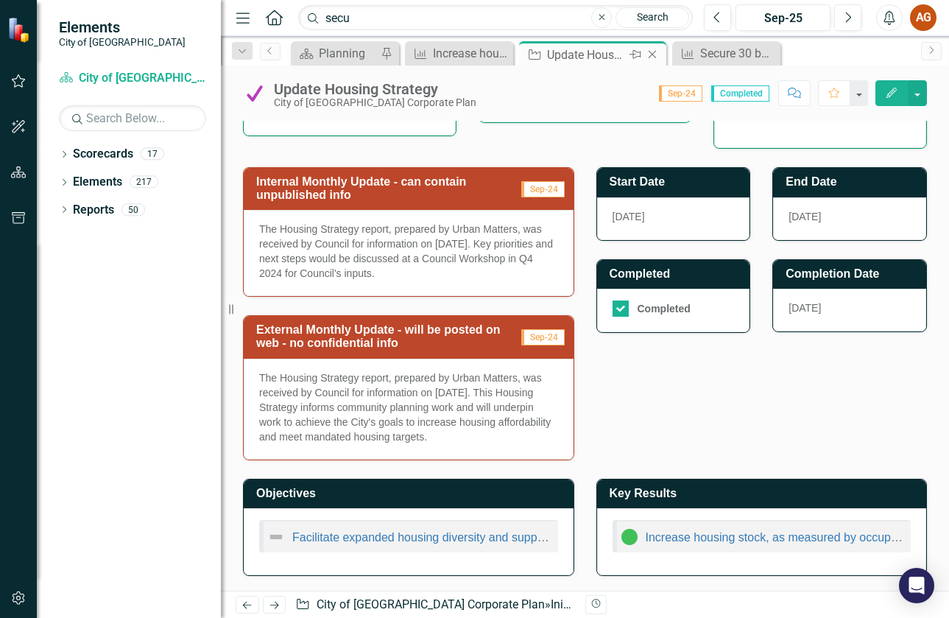
click at [653, 58] on icon "Close" at bounding box center [652, 55] width 15 height 12
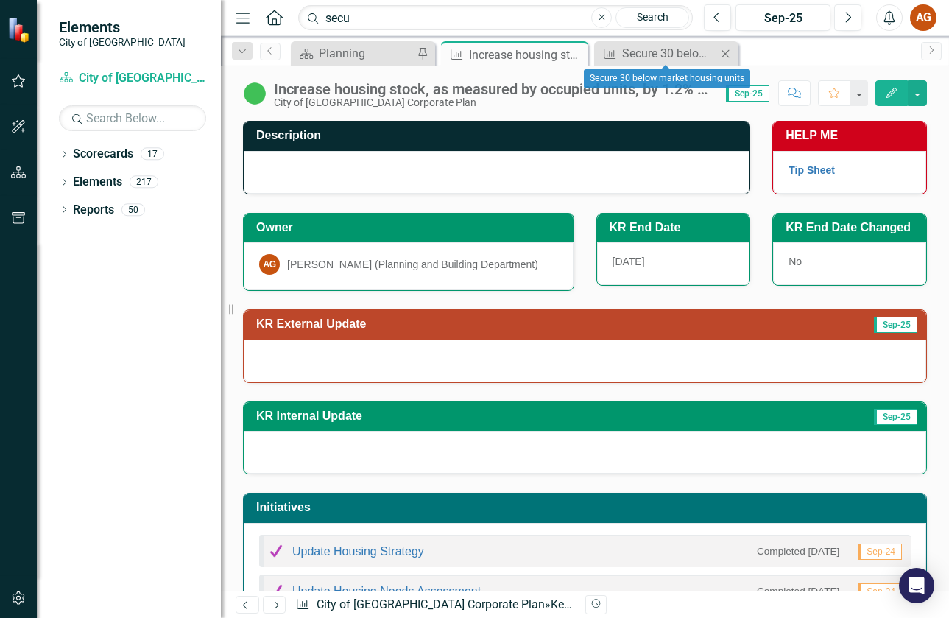
click at [728, 56] on icon "Close" at bounding box center [725, 54] width 15 height 12
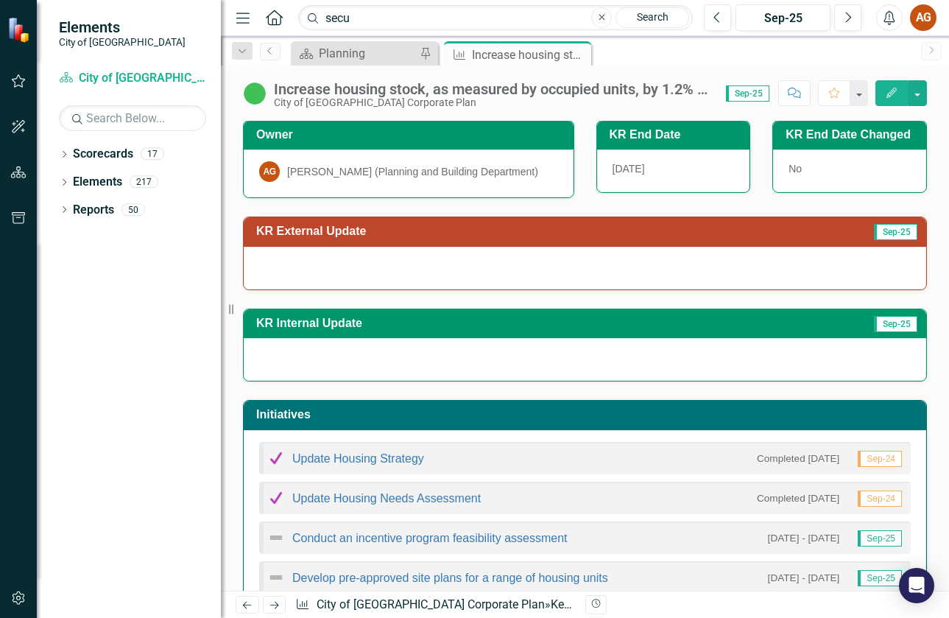
scroll to position [290, 0]
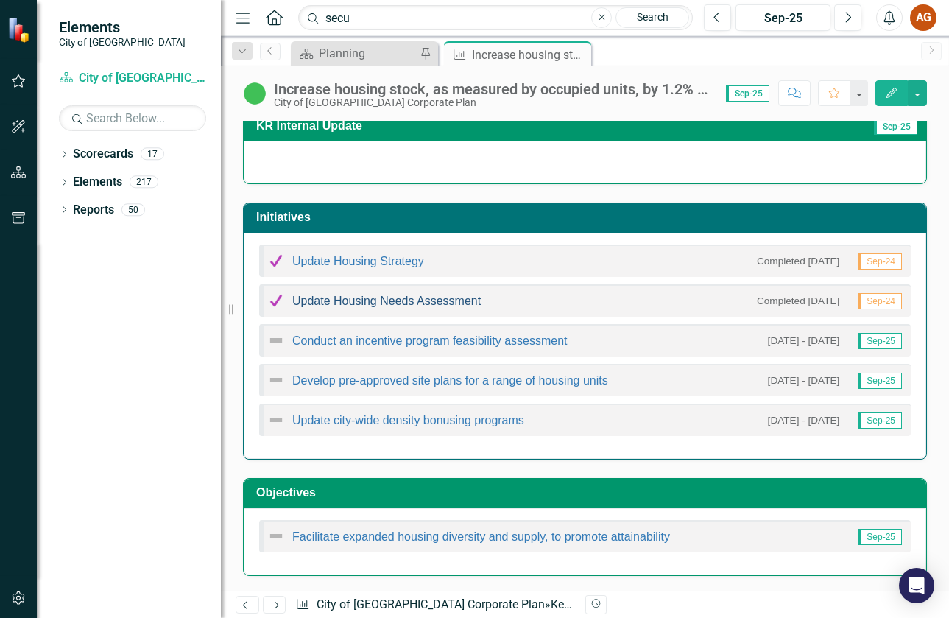
click at [349, 303] on link "Update Housing Needs Assessment" at bounding box center [386, 301] width 189 height 13
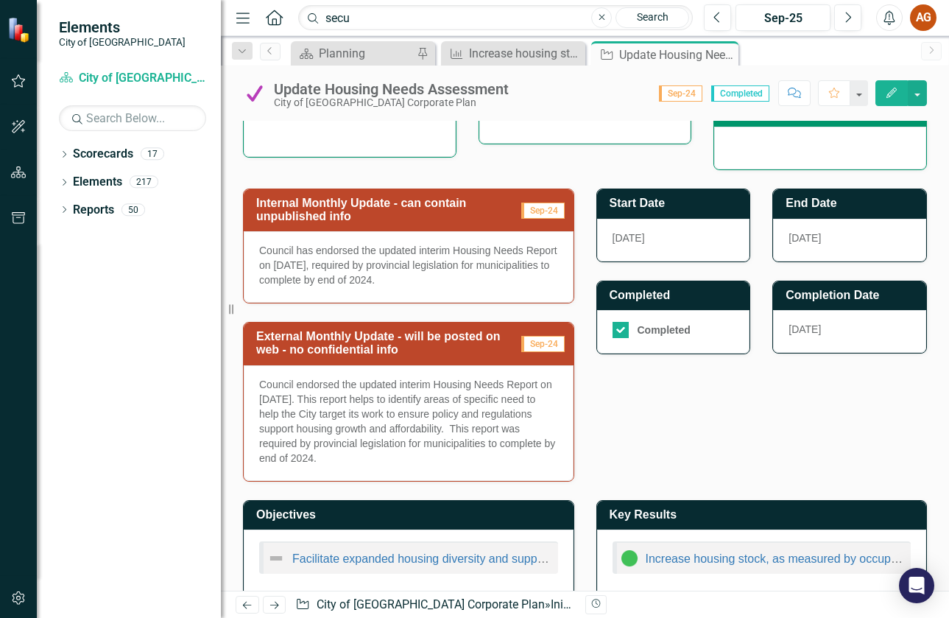
scroll to position [368, 0]
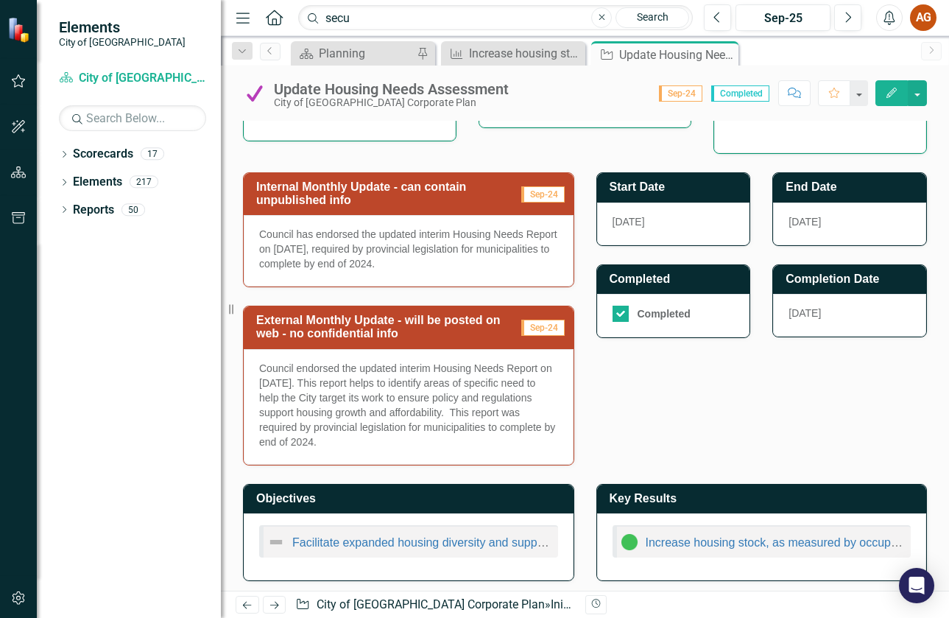
click at [381, 420] on p "Council endorsed the updated interim Housing Needs Report on [DATE]. This repor…" at bounding box center [408, 405] width 299 height 88
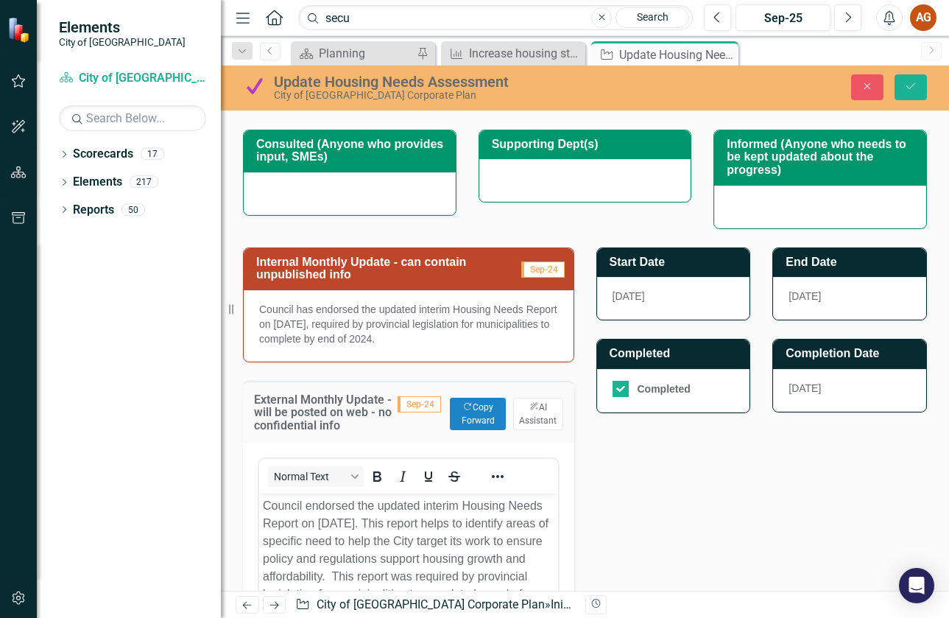
scroll to position [442, 0]
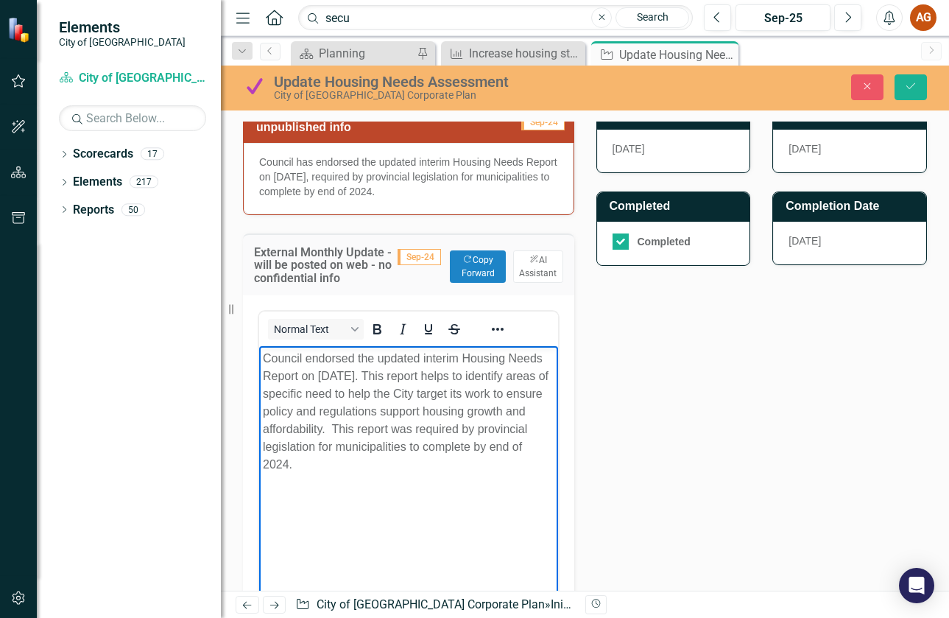
drag, startPoint x: 346, startPoint y: 468, endPoint x: 238, endPoint y: 352, distance: 158.4
click at [259, 352] on html "Council endorsed the updated interim Housing Needs Report on [DATE]. This repor…" at bounding box center [408, 455] width 299 height 221
copy p "Council endorsed the updated interim Housing Needs Report on [DATE]. This repor…"
click at [0, 0] on icon "Close" at bounding box center [0, 0] width 0 height 0
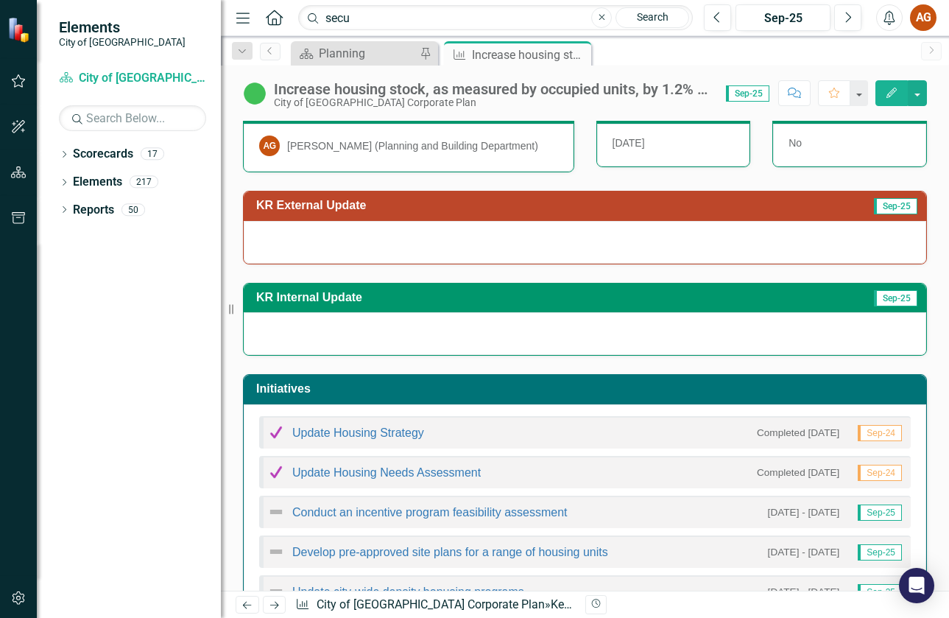
scroll to position [290, 0]
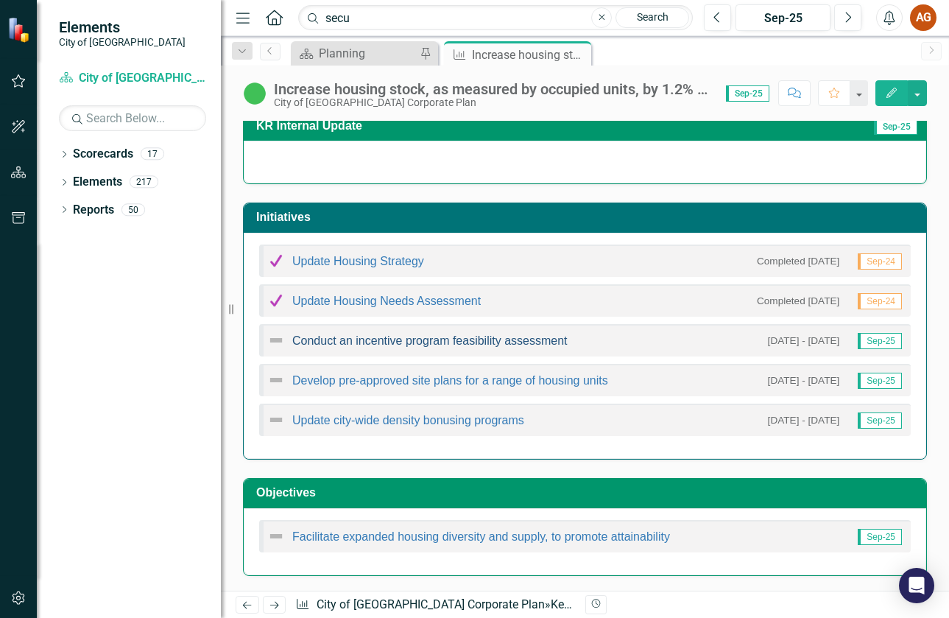
click at [399, 342] on link "Conduct an incentive program feasibility assessment" at bounding box center [429, 340] width 275 height 13
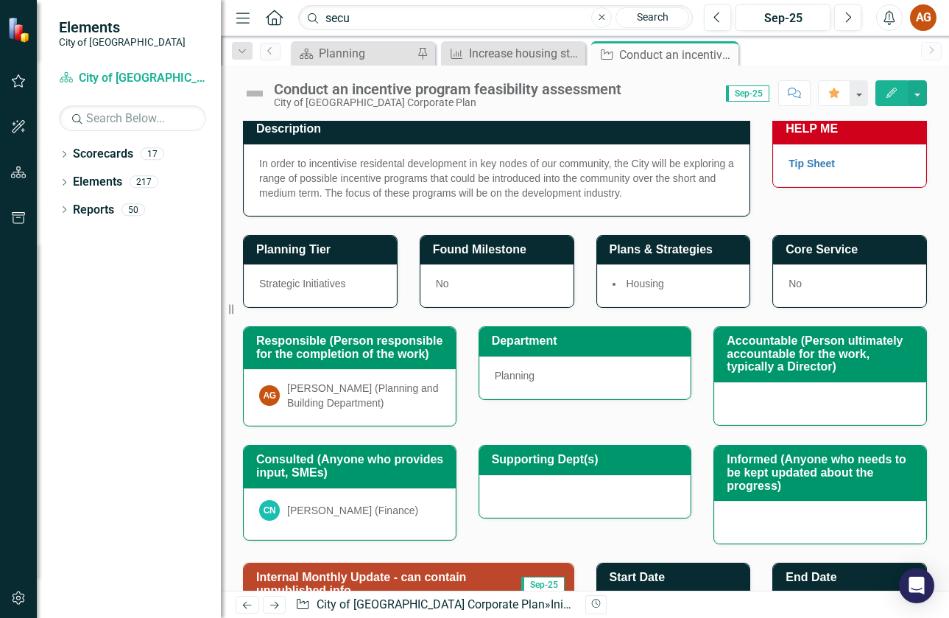
scroll to position [6, 0]
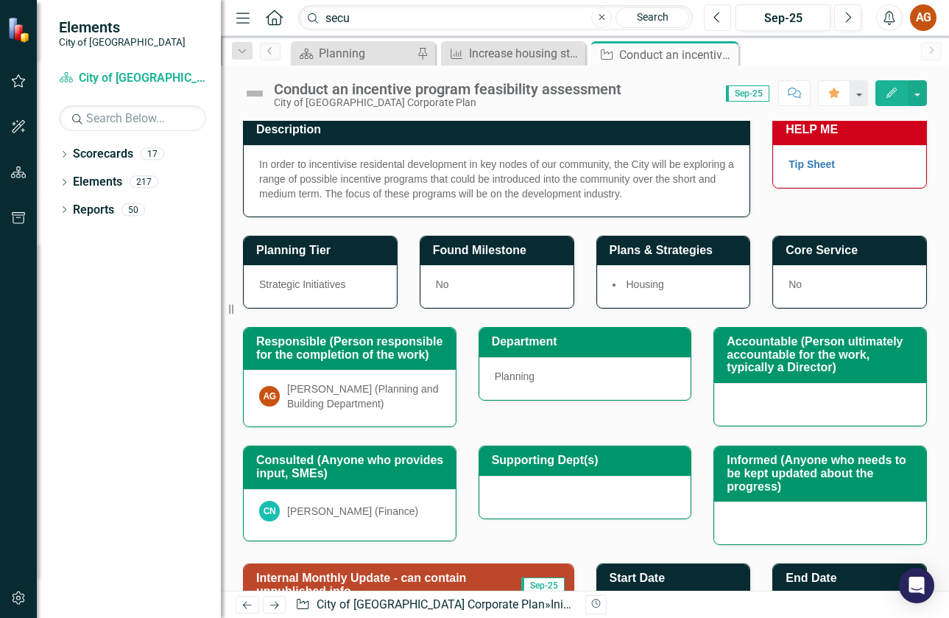
click at [719, 12] on icon "Previous" at bounding box center [718, 17] width 8 height 13
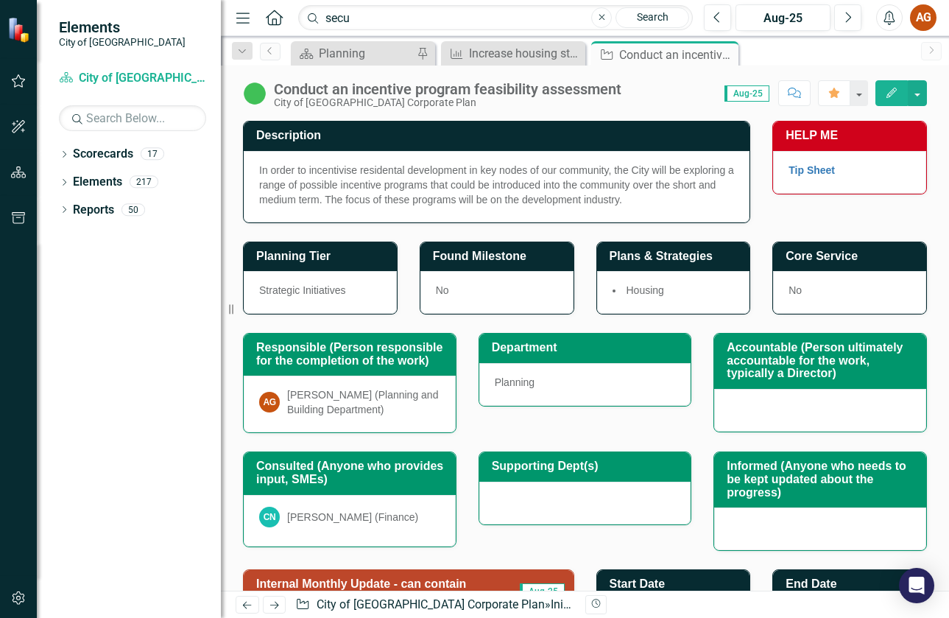
click at [436, 180] on p "In order to incentivise residental development in key nodes of our community, t…" at bounding box center [496, 185] width 475 height 44
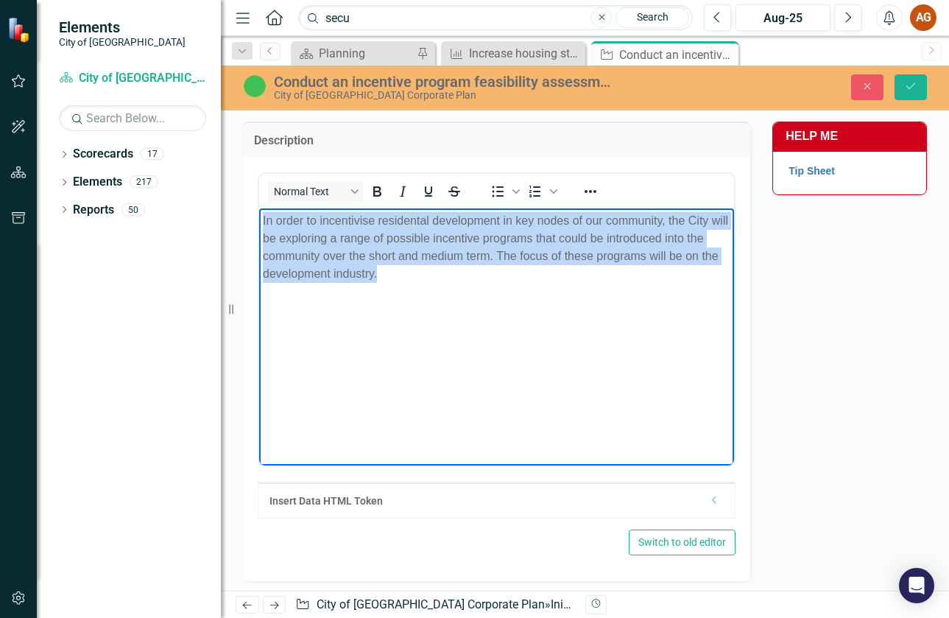
drag, startPoint x: 407, startPoint y: 283, endPoint x: 257, endPoint y: 220, distance: 162.1
click at [259, 220] on html "In order to incentivise residental development in key nodes of our community, t…" at bounding box center [496, 318] width 475 height 221
copy p "In order to incentivise residental development in key nodes of our community, t…"
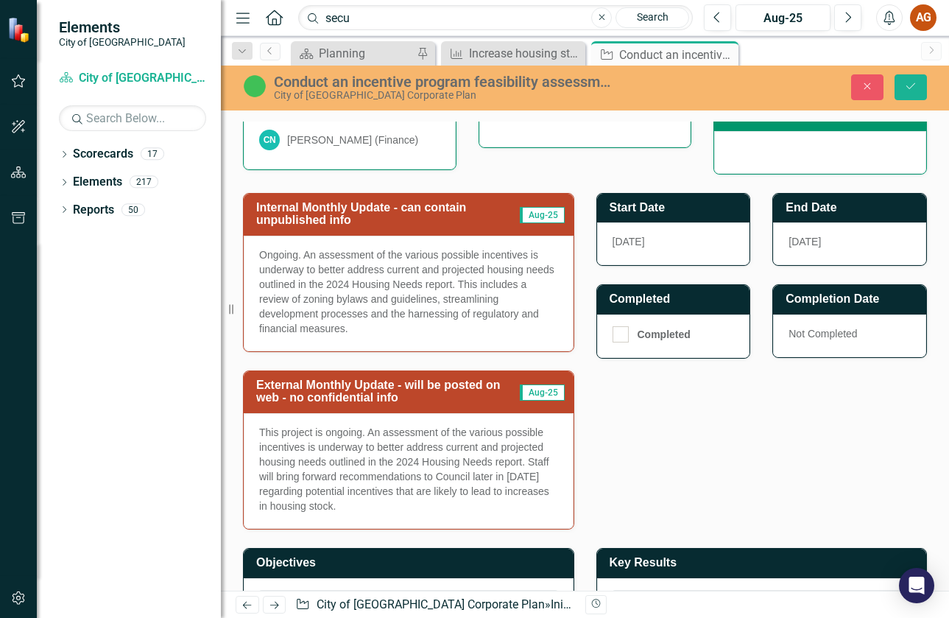
scroll to position [737, 0]
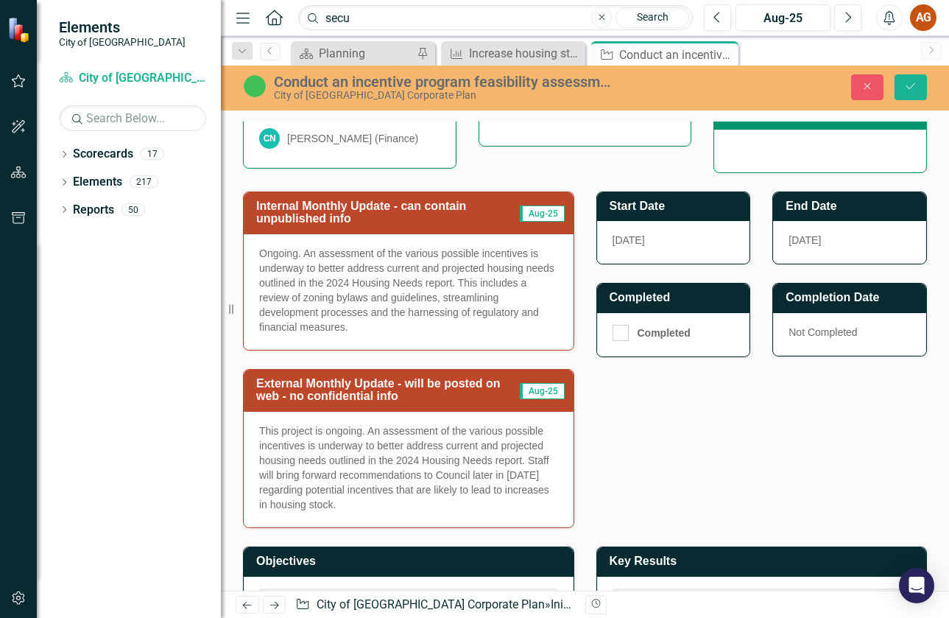
click at [403, 465] on p "This project is ongoing. An assessment of the various possible incentives is un…" at bounding box center [408, 468] width 299 height 88
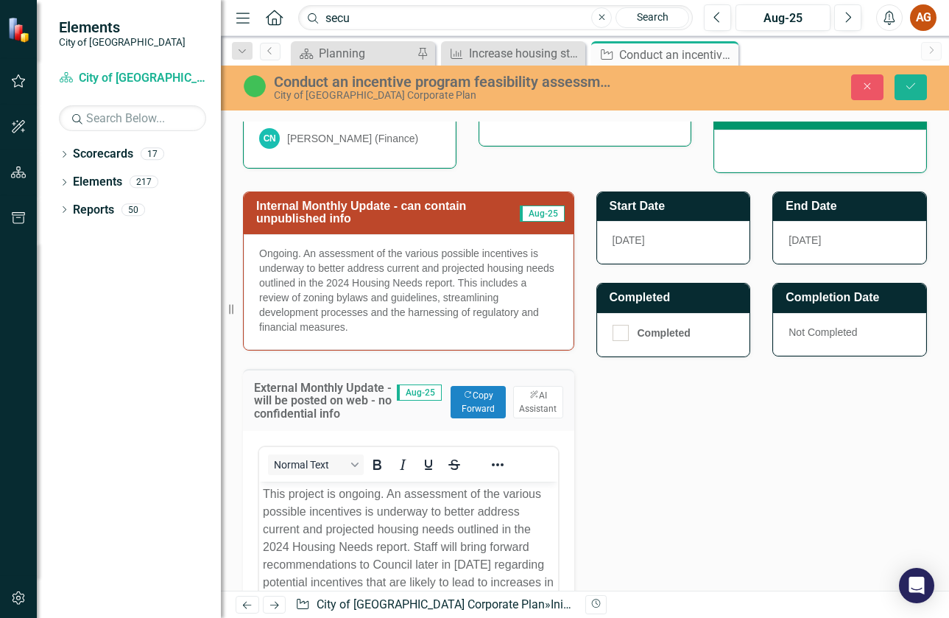
scroll to position [1031, 0]
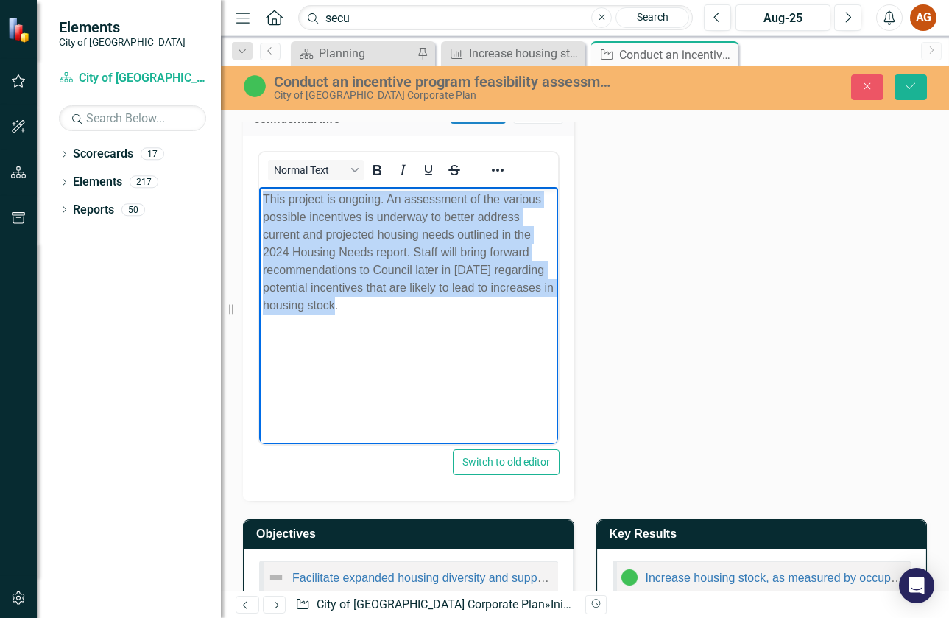
drag, startPoint x: 372, startPoint y: 308, endPoint x: 264, endPoint y: 197, distance: 154.7
click at [264, 197] on p "This project is ongoing. An assessment of the various possible incentives is un…" at bounding box center [409, 252] width 292 height 124
copy p "This project is ongoing. An assessment of the various possible incentives is un…"
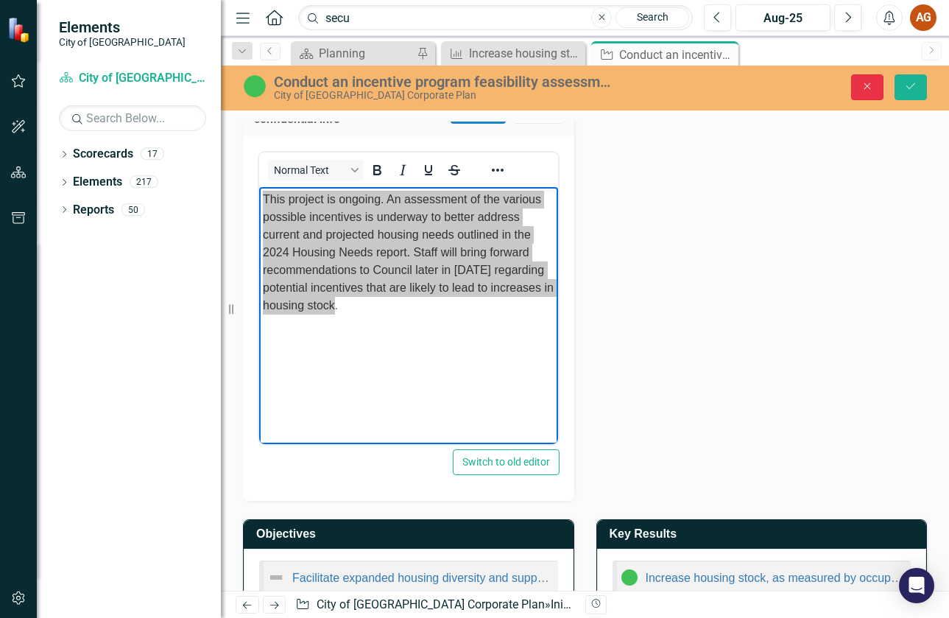
click at [866, 85] on icon "button" at bounding box center [868, 86] width 7 height 7
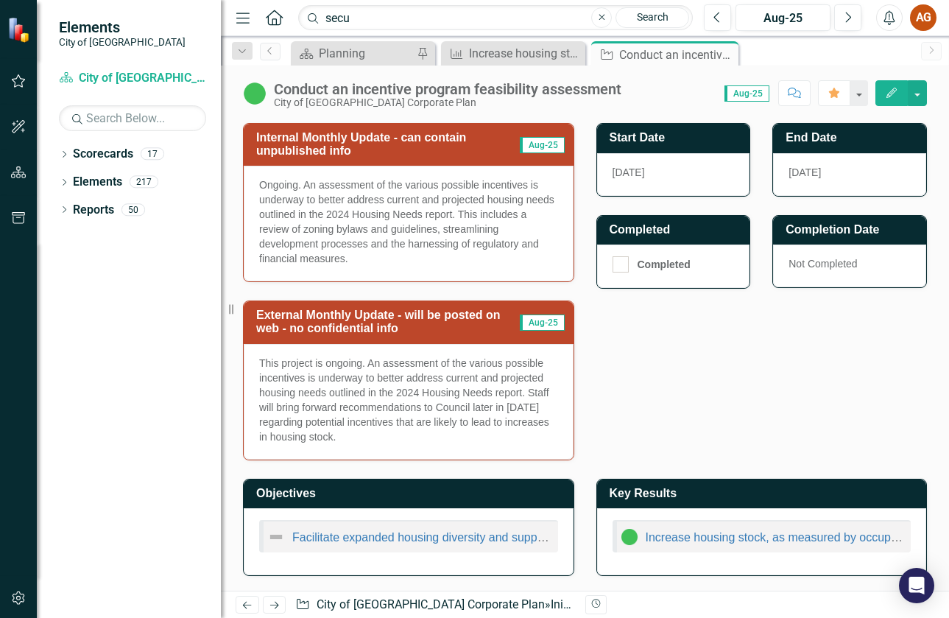
scroll to position [446, 0]
click at [492, 49] on div "Increase housing stock, as measured by occupied units, by 1.2% (1,284 units) by…" at bounding box center [516, 53] width 94 height 18
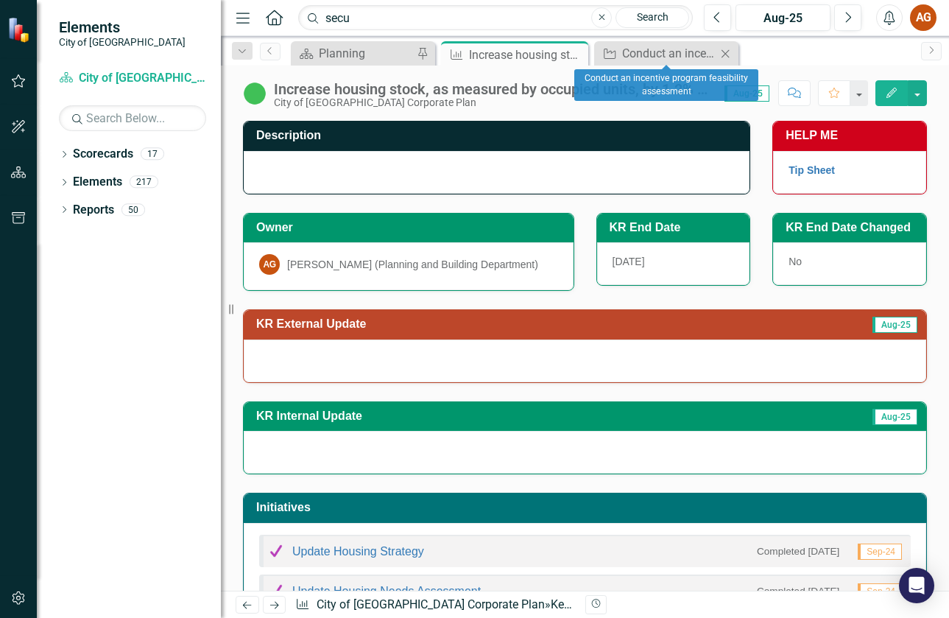
click at [724, 55] on icon "Close" at bounding box center [725, 54] width 15 height 12
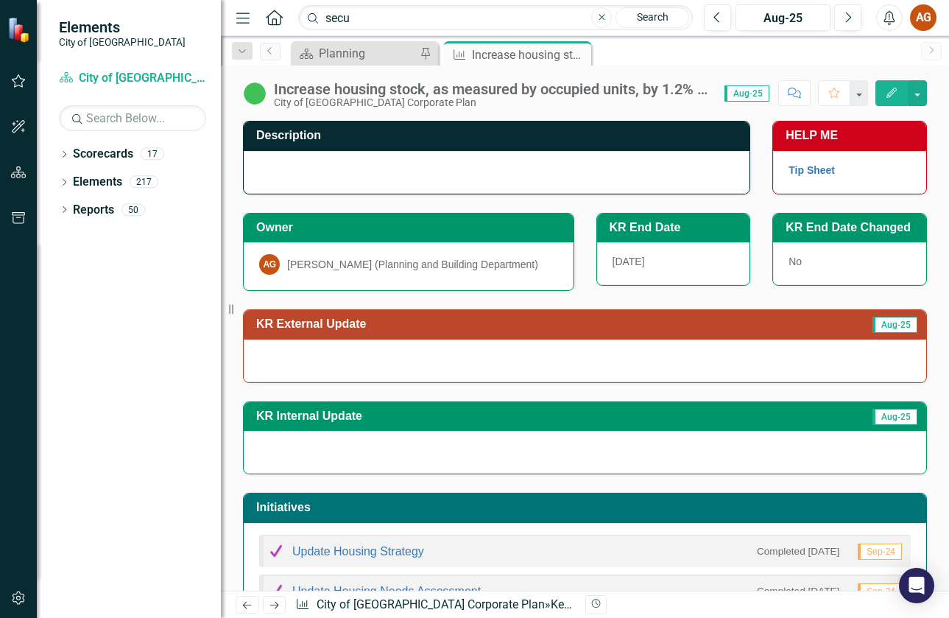
scroll to position [290, 0]
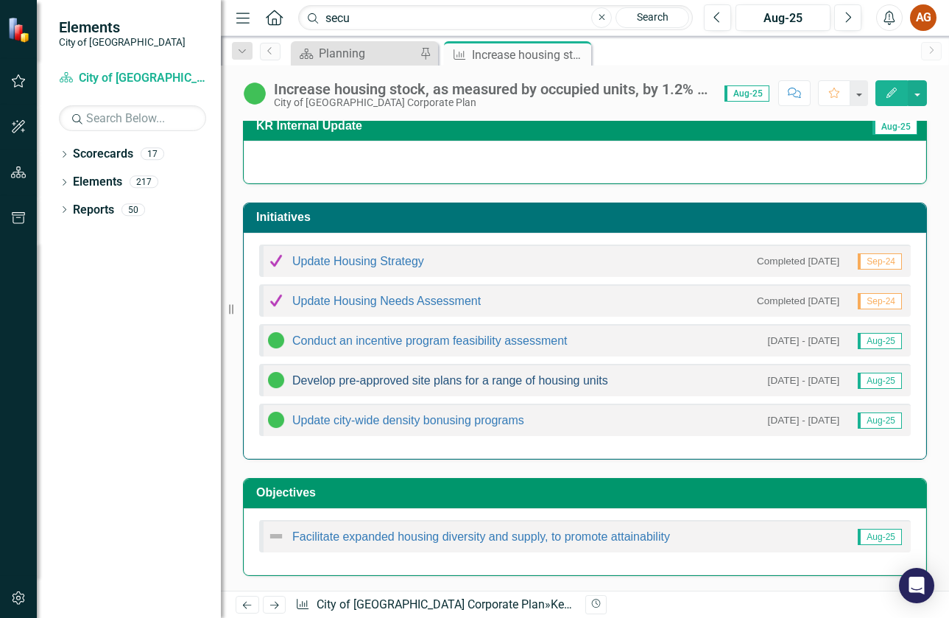
click at [532, 381] on link "Develop pre-approved site plans for a range of housing units" at bounding box center [450, 380] width 316 height 13
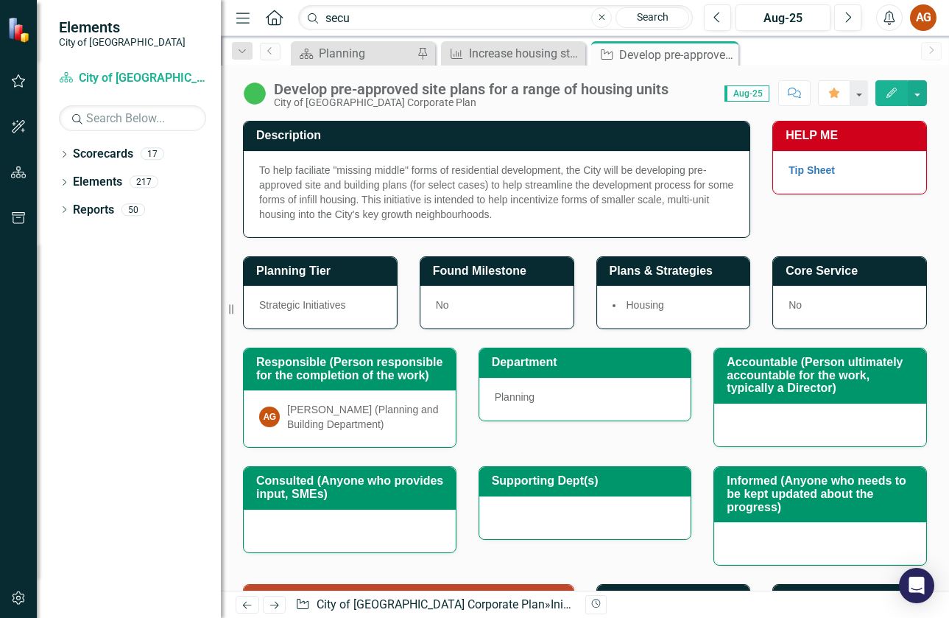
click at [409, 182] on p "To help faciliate "missing middle" forms of residential development, the City w…" at bounding box center [496, 192] width 475 height 59
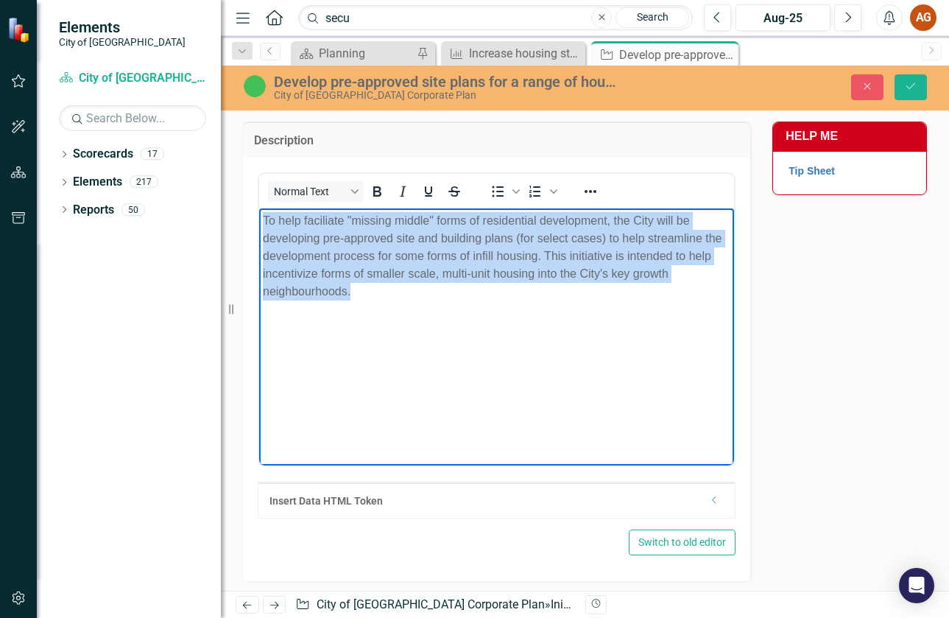
drag, startPoint x: 396, startPoint y: 291, endPoint x: 186, endPoint y: 171, distance: 241.2
click at [259, 208] on html "To help faciliate "missing middle" forms of residential development, the City w…" at bounding box center [496, 318] width 475 height 221
copy p "To help faciliate "missing middle" forms of residential development, the City w…"
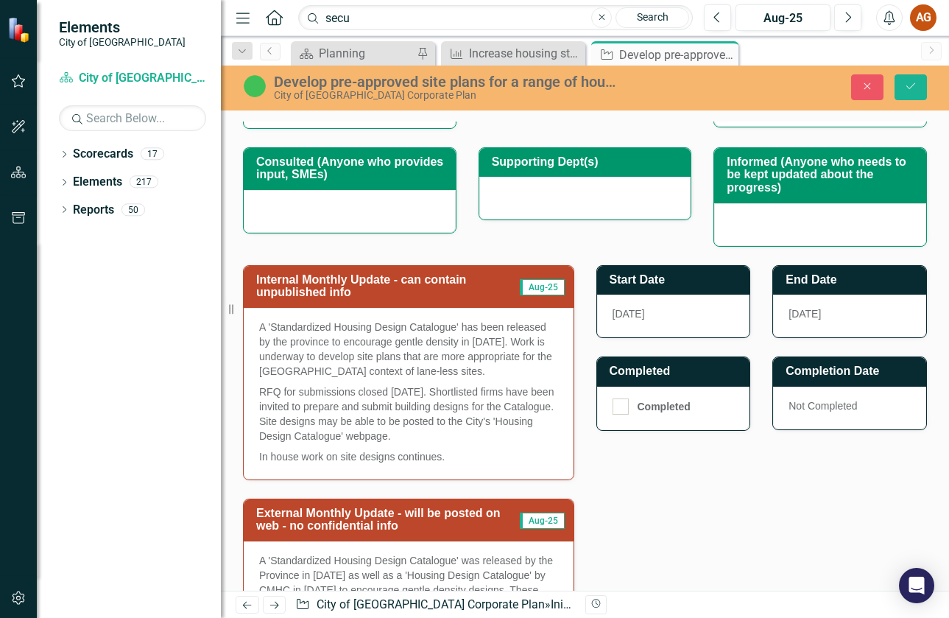
scroll to position [810, 0]
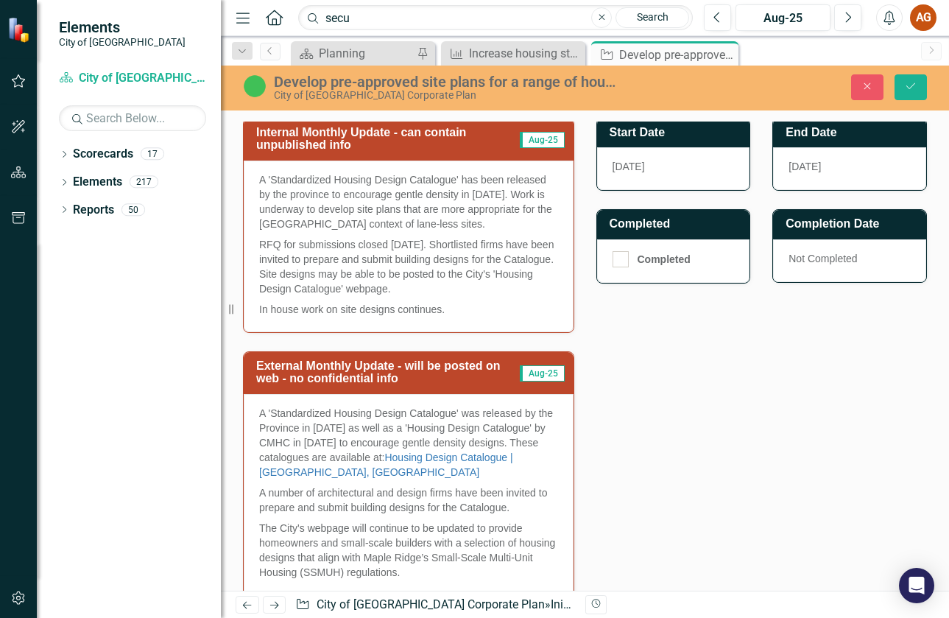
click at [307, 518] on p "The City's webpage will continue to be updated to provide homeowners and small-…" at bounding box center [408, 550] width 299 height 65
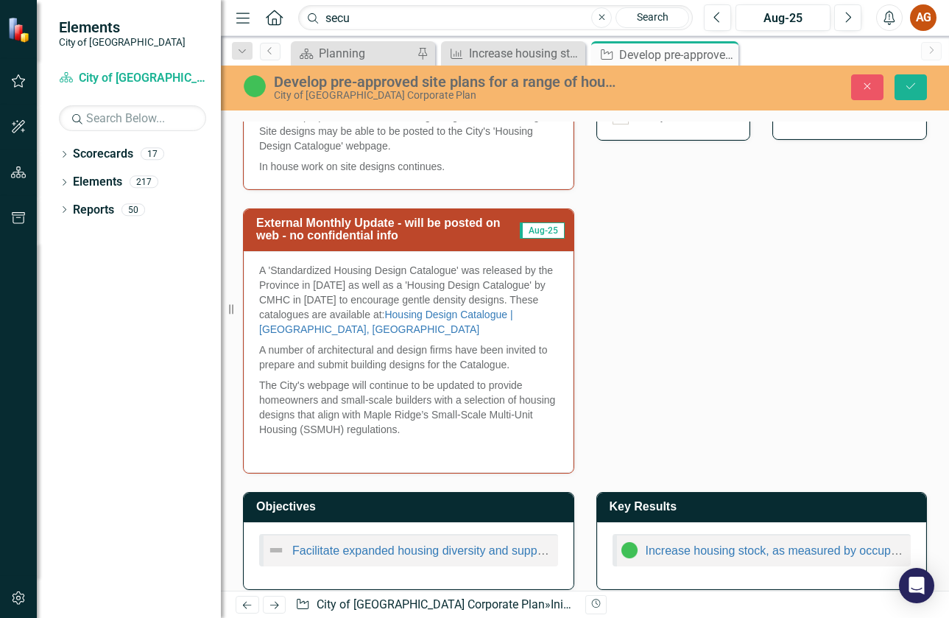
scroll to position [958, 0]
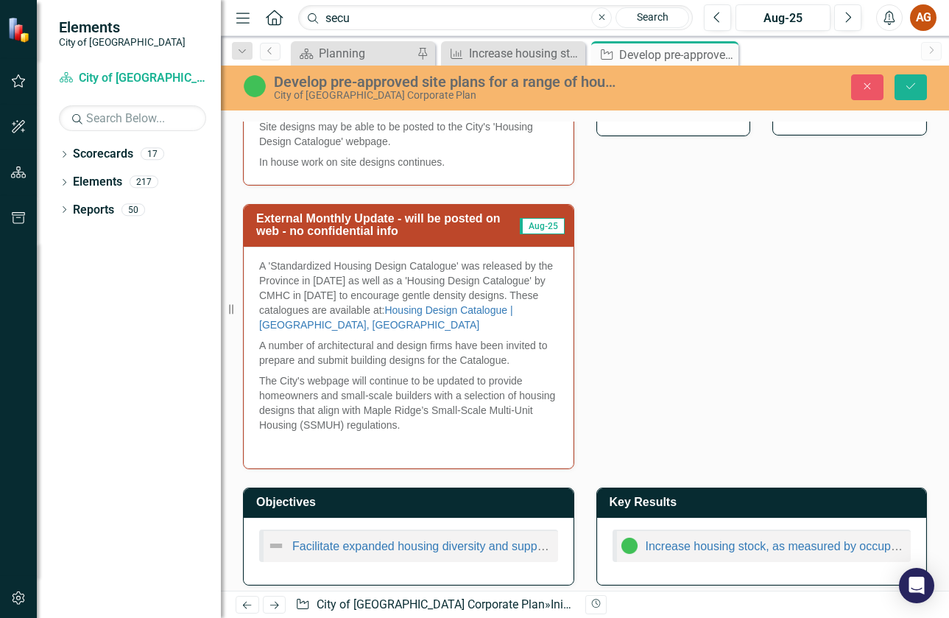
click at [332, 404] on p "The City's webpage will continue to be updated to provide homeowners and small-…" at bounding box center [408, 402] width 299 height 65
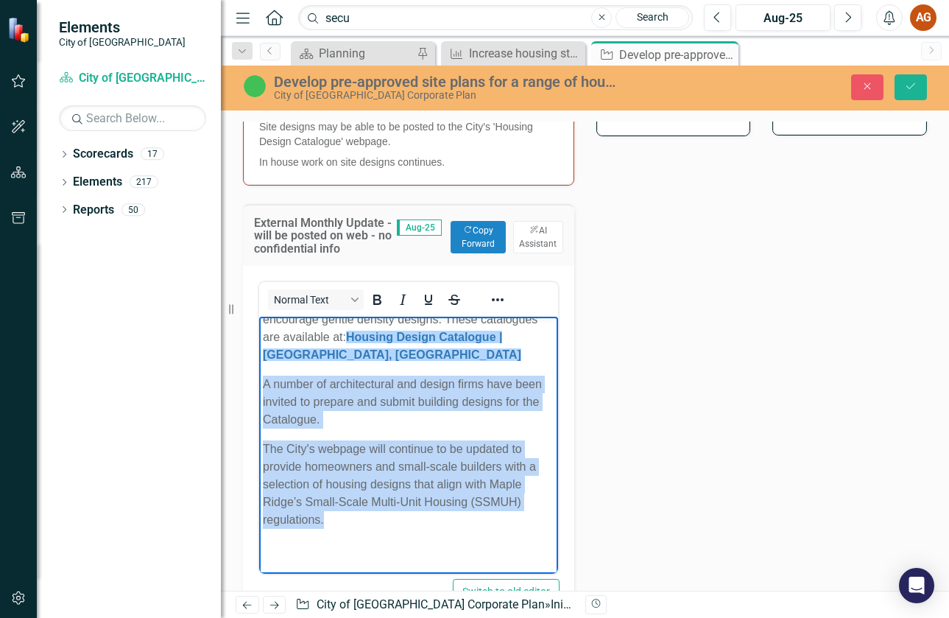
scroll to position [0, 0]
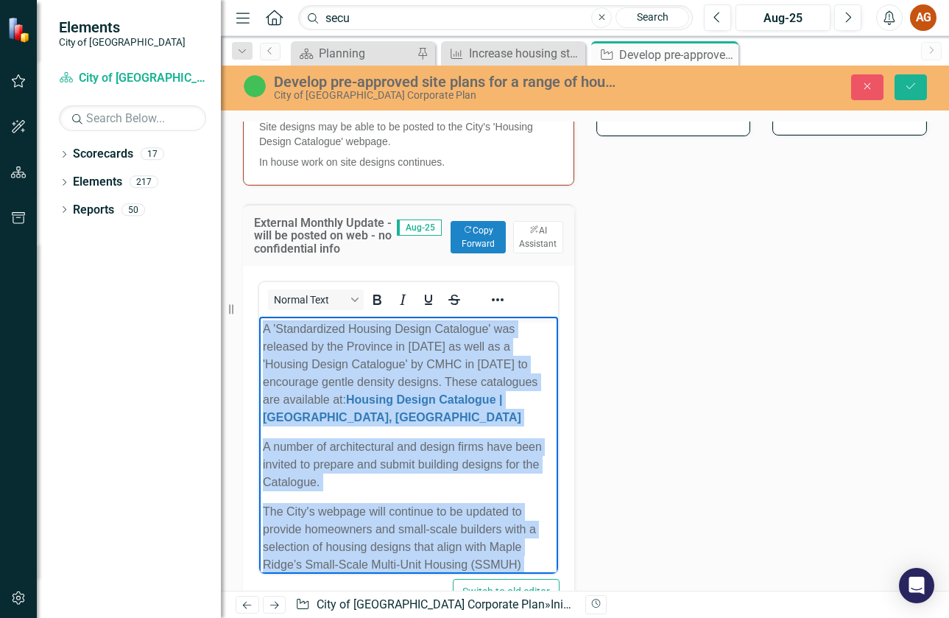
drag, startPoint x: 336, startPoint y: 518, endPoint x: 250, endPoint y: 301, distance: 233.5
click at [259, 316] on html "A 'Standardized Housing Design Catalogue' was released by the Province in [DATE…" at bounding box center [408, 476] width 299 height 320
copy body "A 'Standardized Housing Design Catalogue' was released by the Province in [DATE…"
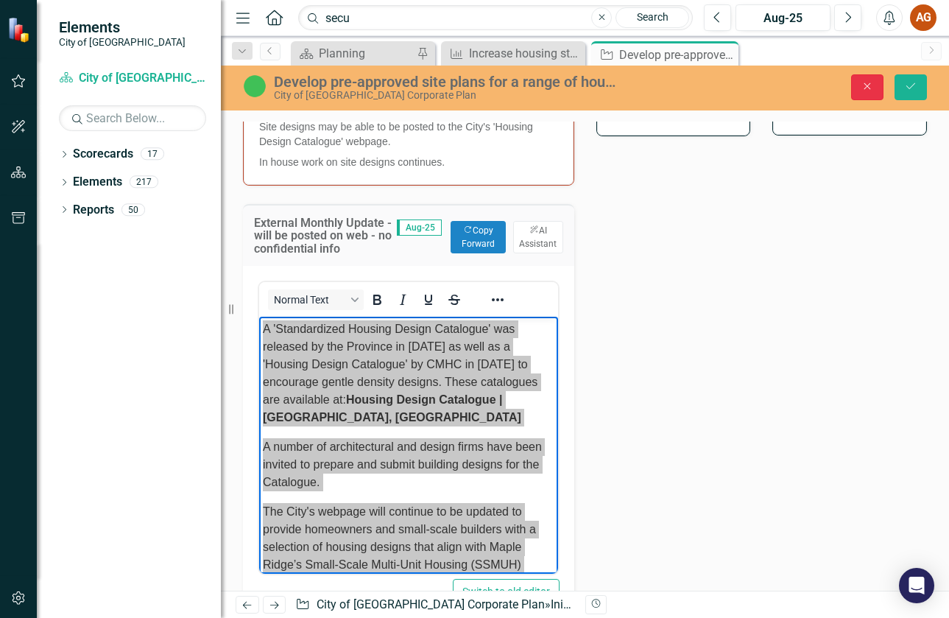
click at [868, 82] on icon "Close" at bounding box center [867, 86] width 13 height 10
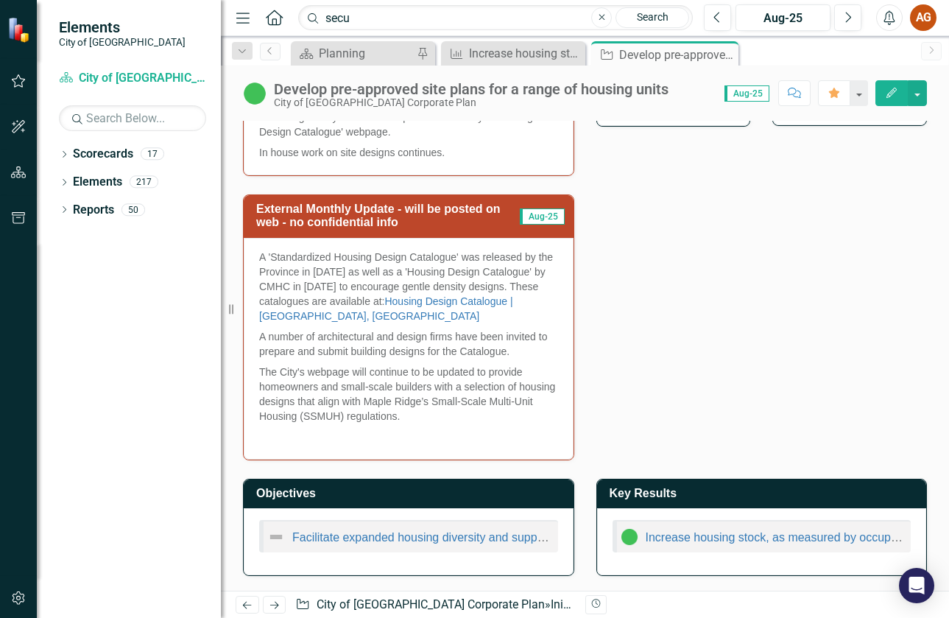
scroll to position [615, 0]
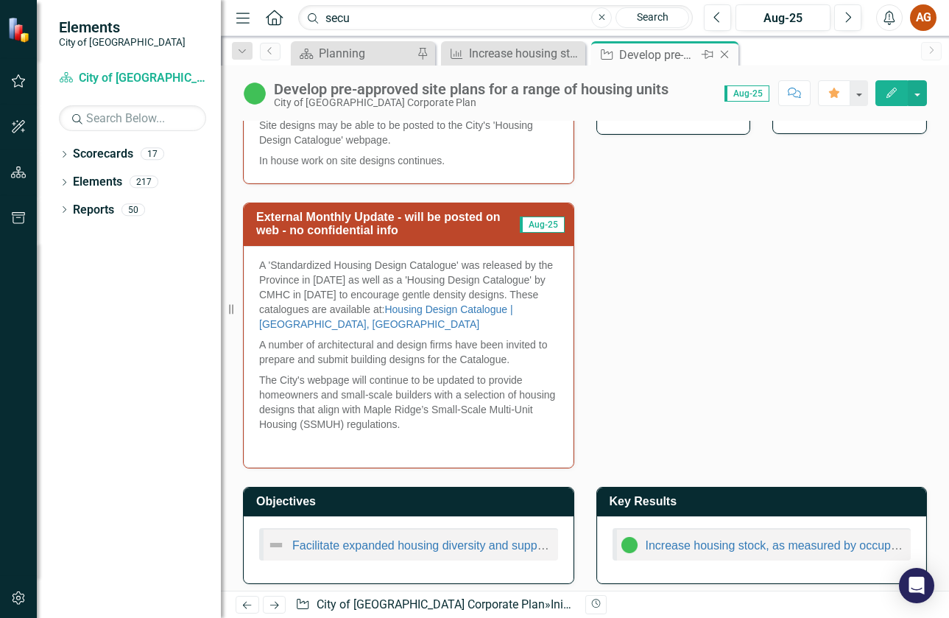
click at [723, 54] on icon "Close" at bounding box center [724, 55] width 15 height 12
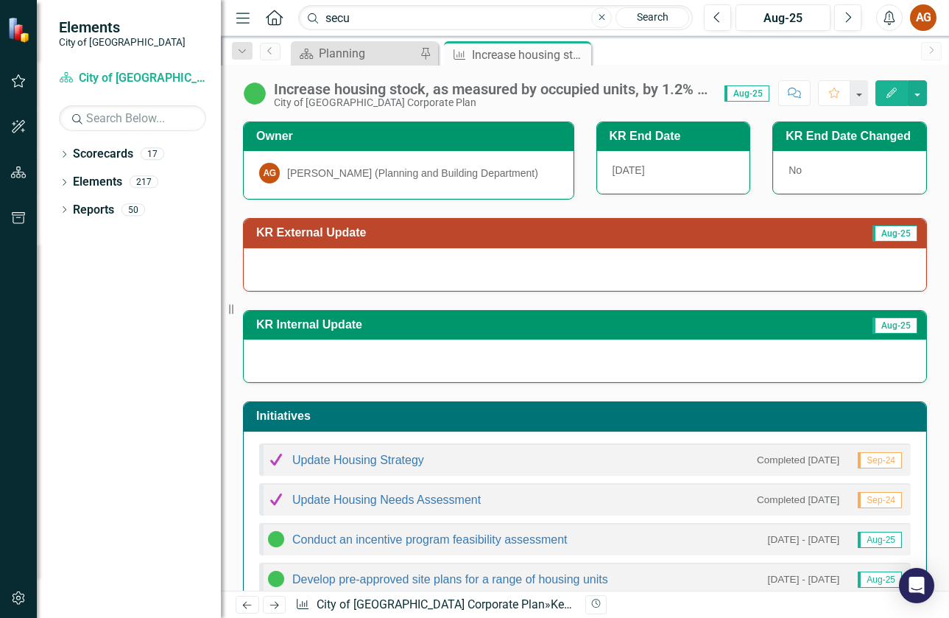
scroll to position [290, 0]
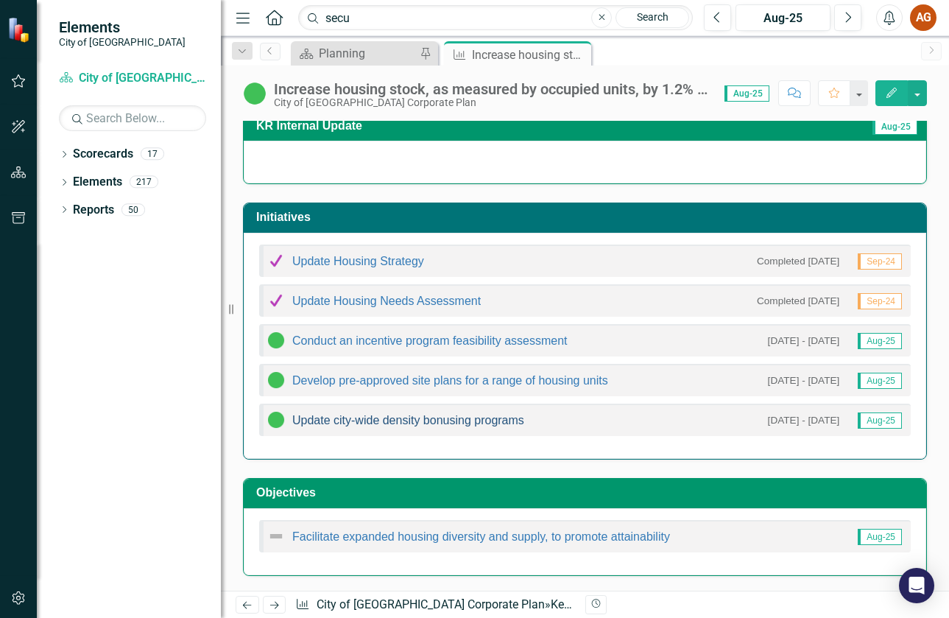
click at [424, 424] on link "Update city-wide density bonusing programs" at bounding box center [408, 420] width 232 height 13
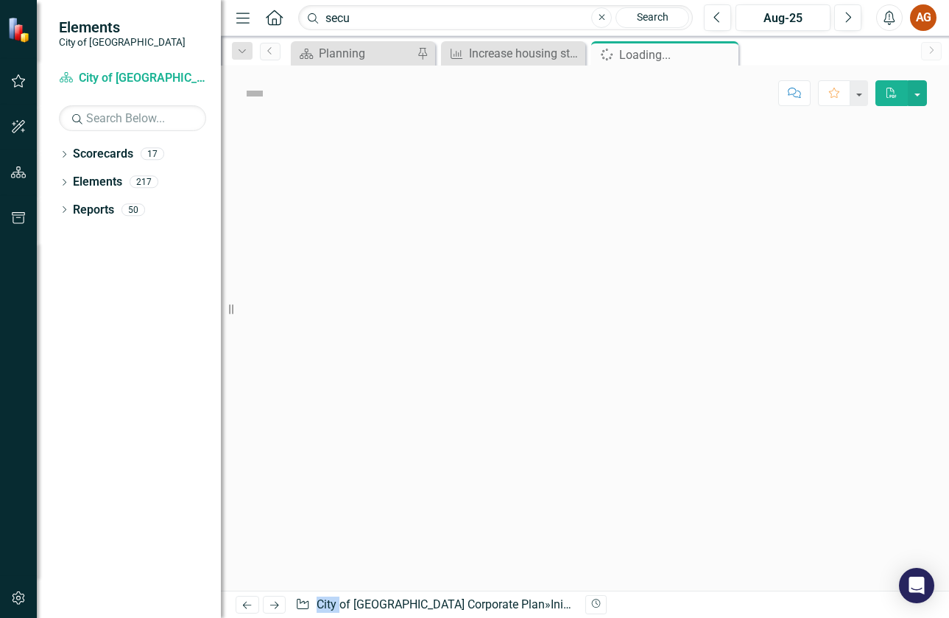
click at [424, 424] on div at bounding box center [585, 356] width 728 height 470
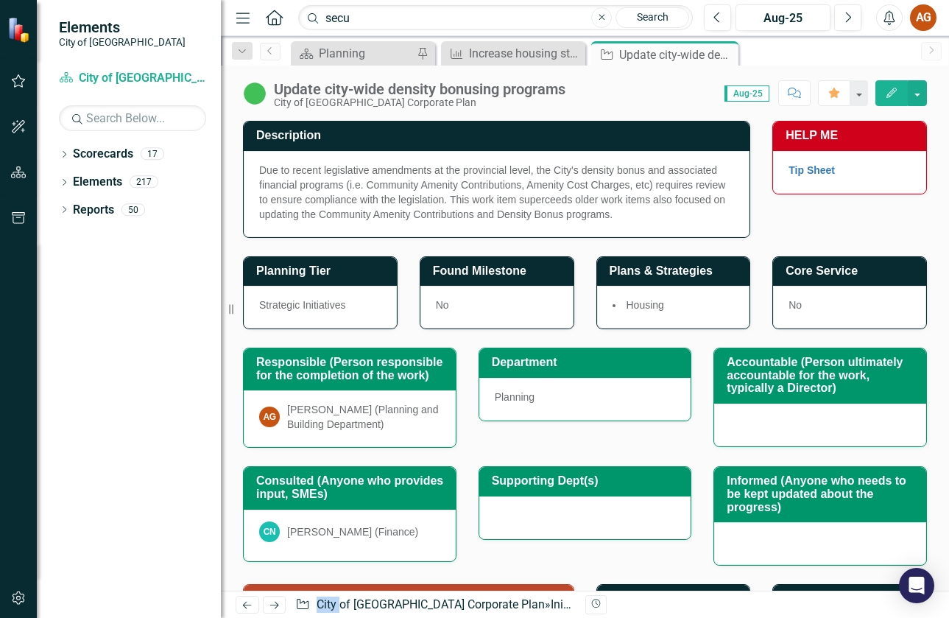
click at [377, 183] on p "Due to recent legislative amendments at the provincial level, the City's densit…" at bounding box center [496, 192] width 475 height 59
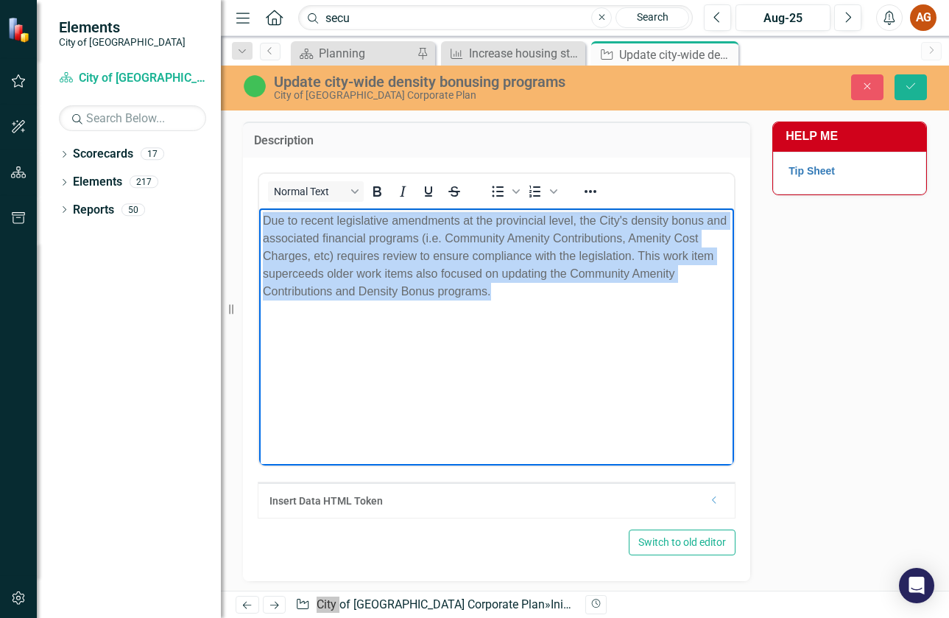
drag, startPoint x: 519, startPoint y: 299, endPoint x: 480, endPoint y: 415, distance: 122.5
click at [259, 208] on html "Due to recent legislative amendments at the provincial level, the City's densit…" at bounding box center [496, 318] width 475 height 221
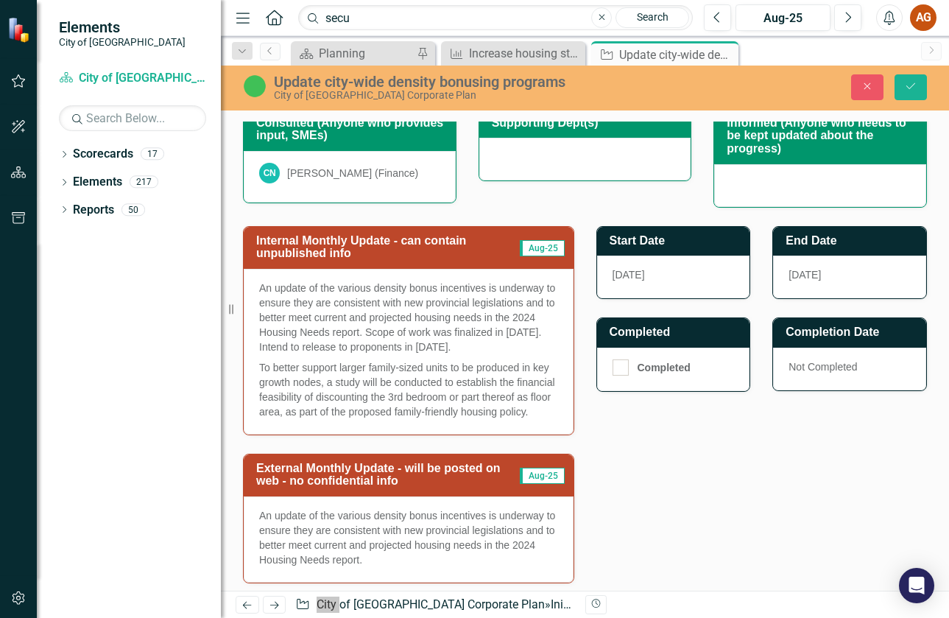
scroll to position [810, 0]
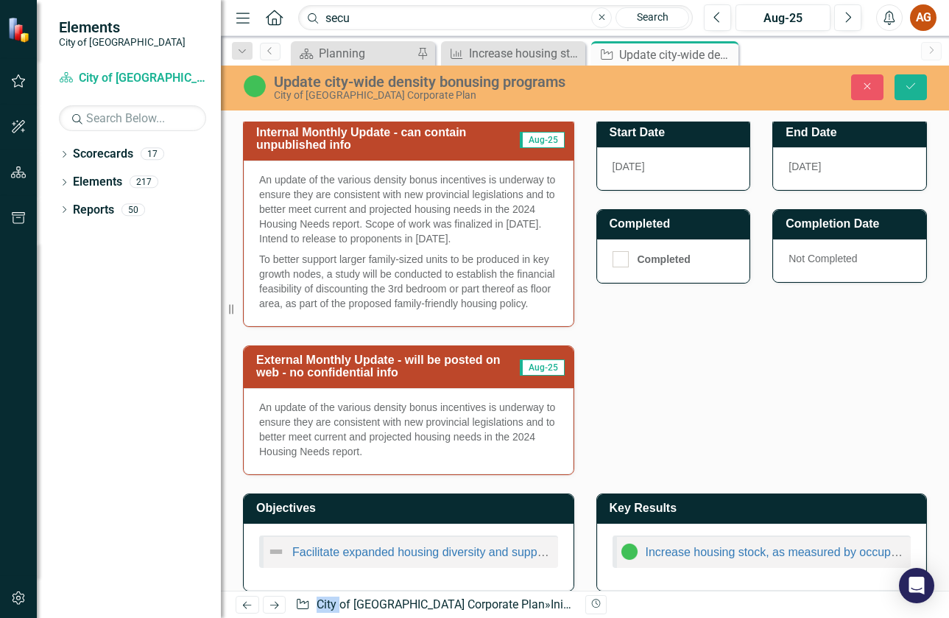
click at [440, 454] on p "An update of the various density bonus incentives is underway to ensure they ar…" at bounding box center [408, 429] width 299 height 59
click at [439, 453] on p "An update of the various density bonus incentives is underway to ensure they ar…" at bounding box center [408, 429] width 299 height 59
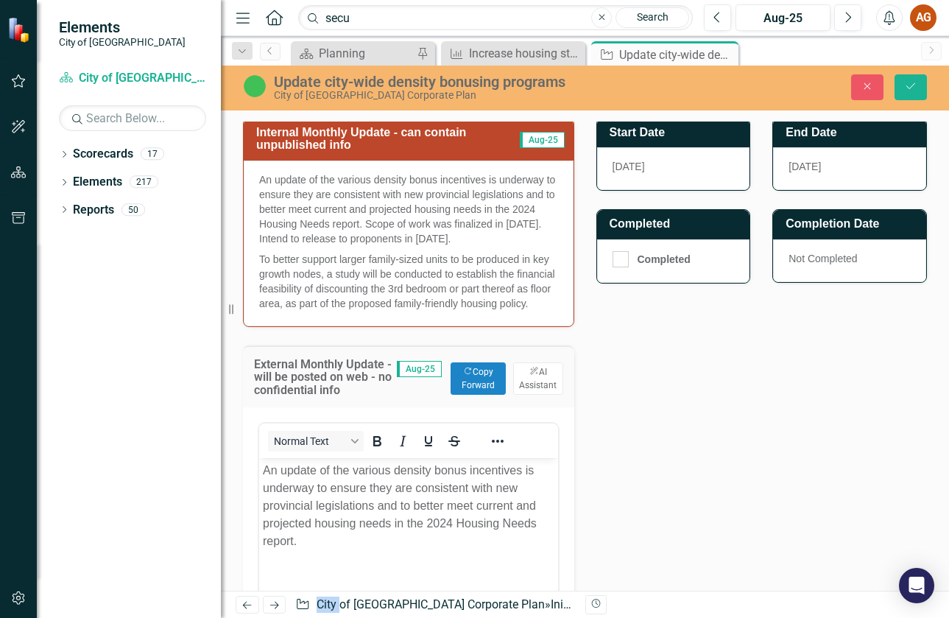
scroll to position [0, 0]
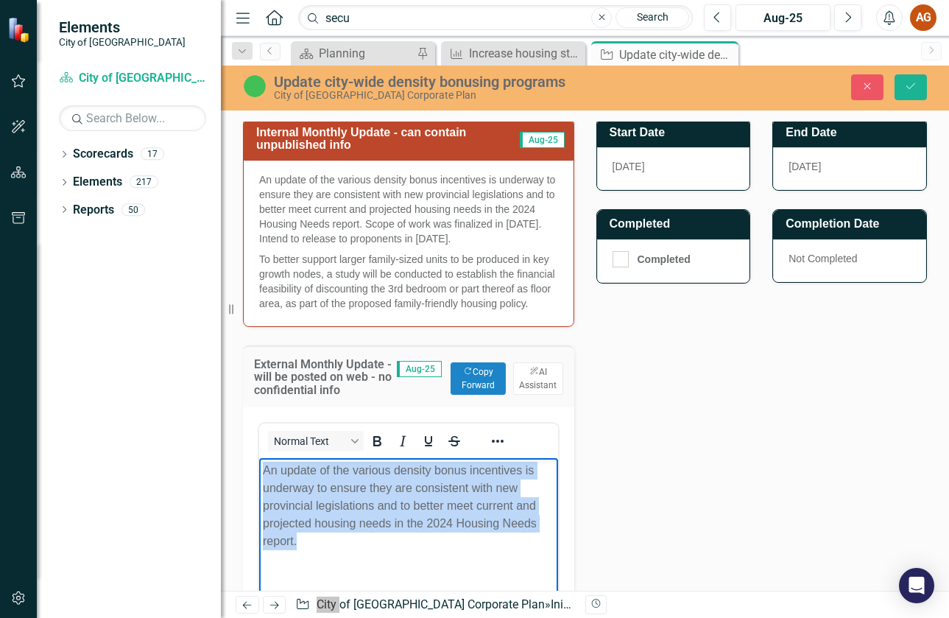
drag, startPoint x: 317, startPoint y: 546, endPoint x: 494, endPoint y: 925, distance: 418.8
click at [259, 457] on html "An update of the various density bonus incentives is underway to ensure they ar…" at bounding box center [408, 567] width 299 height 221
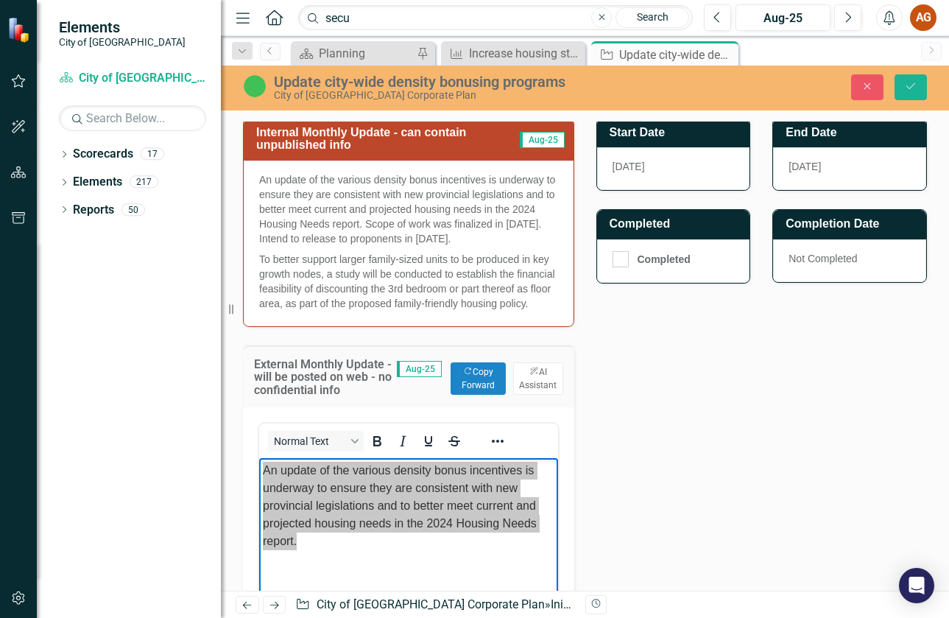
drag, startPoint x: 727, startPoint y: 54, endPoint x: 715, endPoint y: 63, distance: 15.2
click at [0, 0] on icon "Close" at bounding box center [0, 0] width 0 height 0
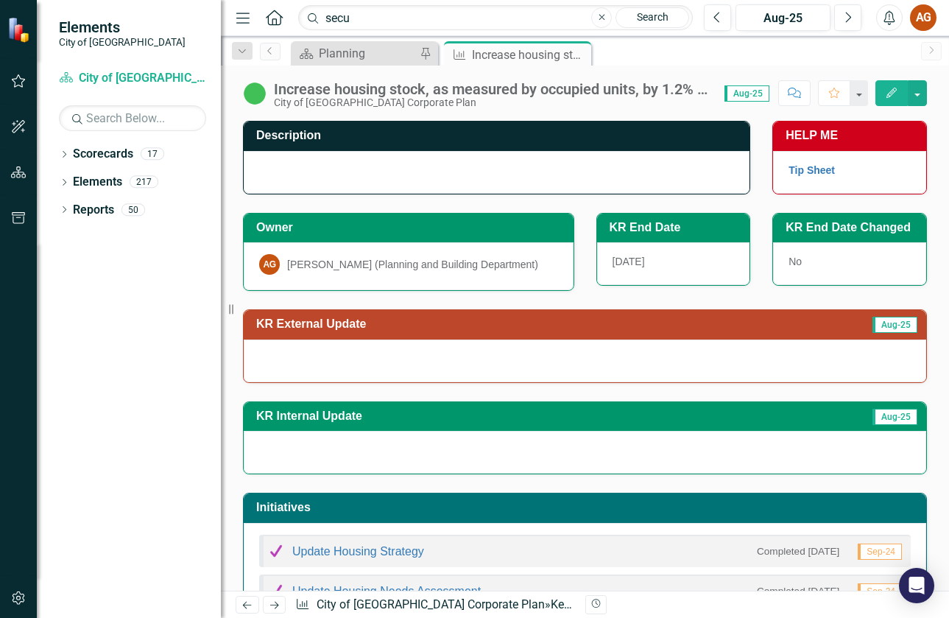
click at [609, 330] on h3 "KR External Update" at bounding box center [489, 323] width 466 height 13
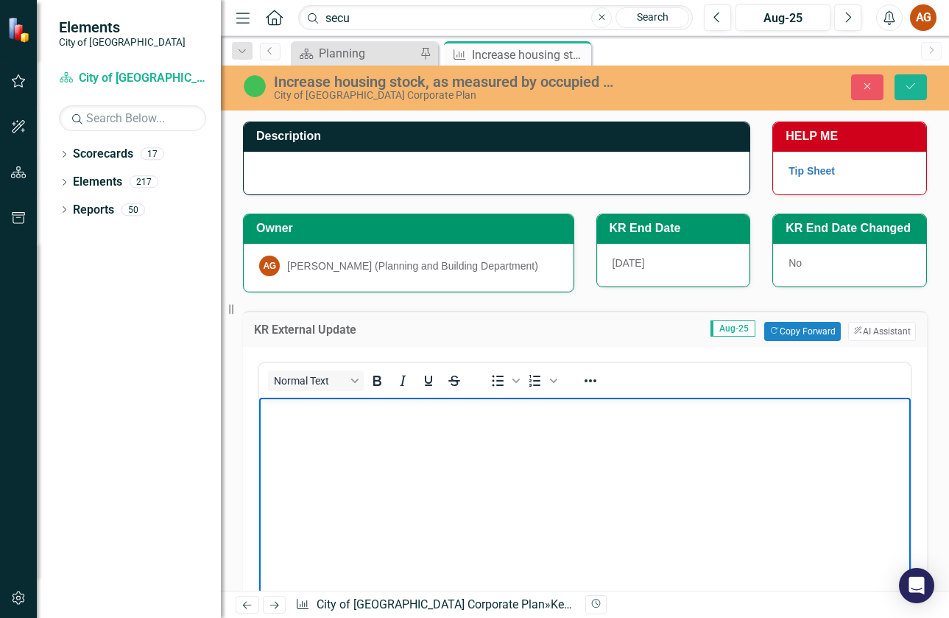
click at [534, 446] on body "Rich Text Area. Press ALT-0 for help." at bounding box center [585, 507] width 652 height 221
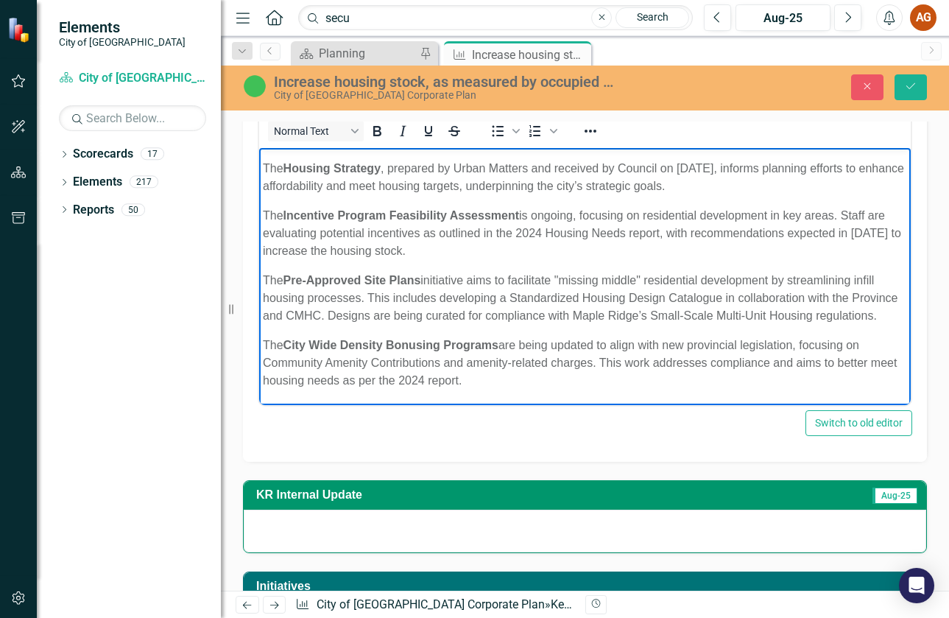
scroll to position [221, 0]
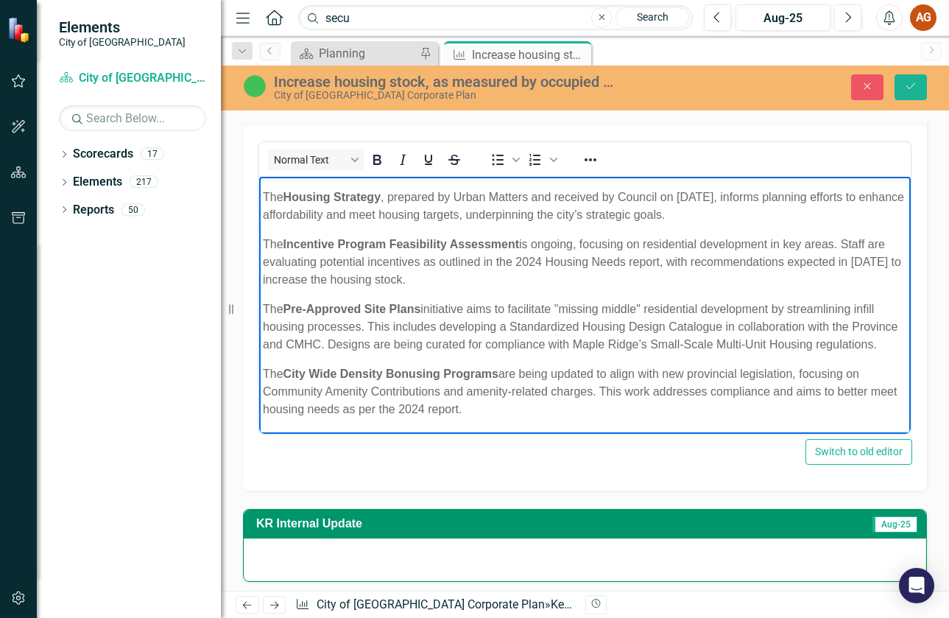
click at [288, 261] on p "The Incentive Program Feasibility Assessment is ongoing, focusing on residentia…" at bounding box center [585, 261] width 645 height 53
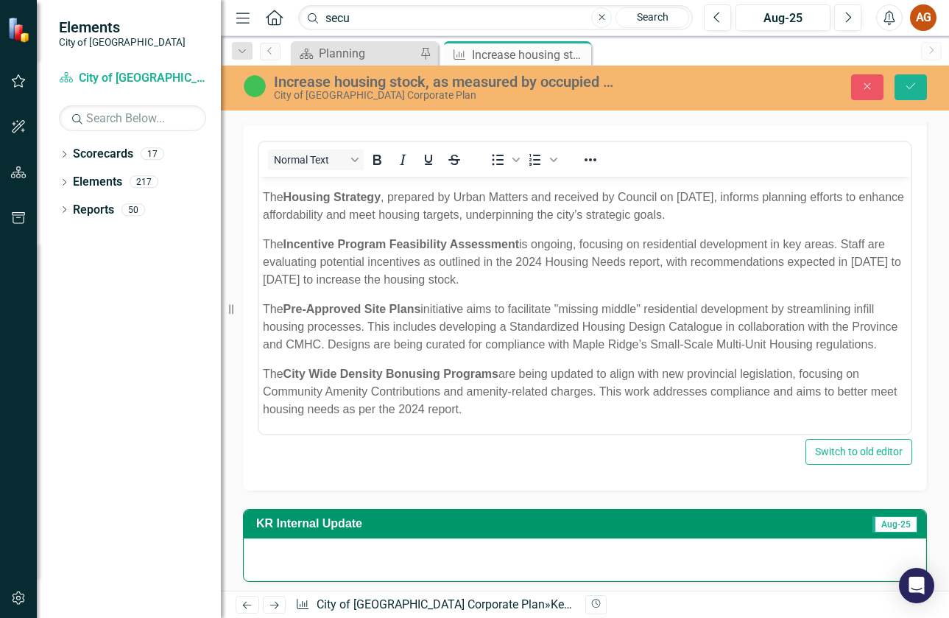
click at [326, 457] on div "Switch to old editor" at bounding box center [585, 452] width 655 height 26
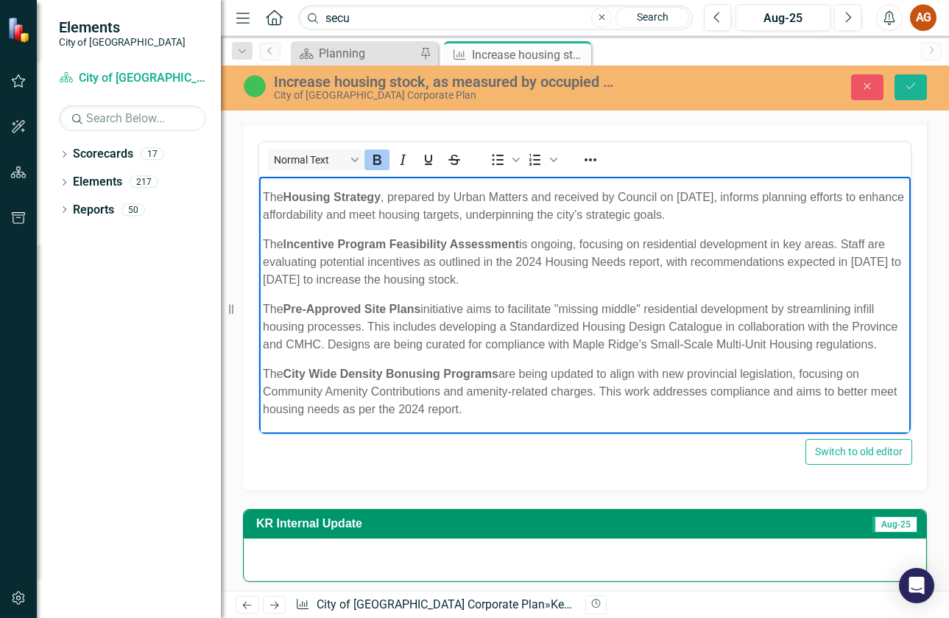
click at [466, 372] on strong "City Wide Density Bonusing Programs" at bounding box center [391, 373] width 215 height 13
click at [553, 343] on p "The Pre-Approved Site Plans initiative aims to facilitate "missing middle" resi…" at bounding box center [585, 326] width 645 height 53
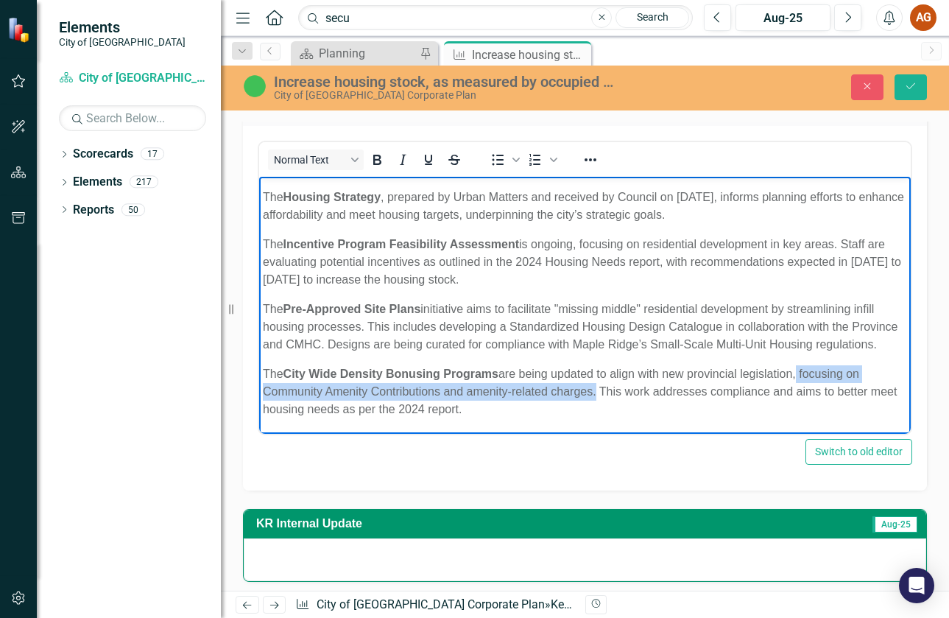
drag, startPoint x: 591, startPoint y: 394, endPoint x: 796, endPoint y: 365, distance: 207.6
click at [796, 365] on p "The City Wide Density Bonusing Programs are being updated to align with new pro…" at bounding box center [585, 391] width 645 height 53
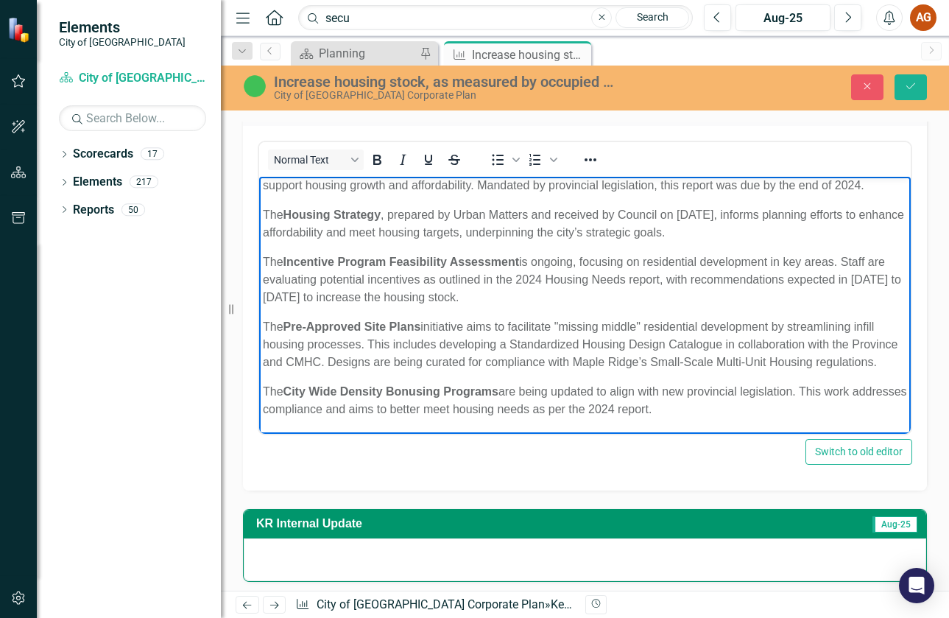
scroll to position [57, 0]
drag, startPoint x: 320, startPoint y: 414, endPoint x: 341, endPoint y: 411, distance: 20.8
click at [326, 412] on p "The City Wide Density Bonusing Programs are being updated to align with new pro…" at bounding box center [585, 399] width 645 height 35
click at [910, 81] on icon "Save" at bounding box center [911, 86] width 13 height 10
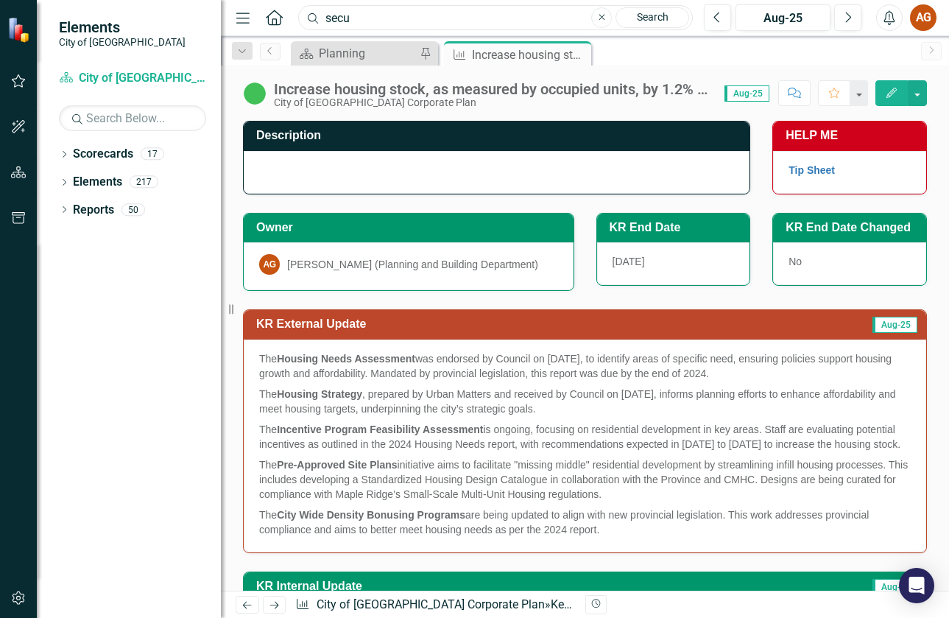
click at [471, 18] on input "secu" at bounding box center [495, 18] width 395 height 26
type input "s"
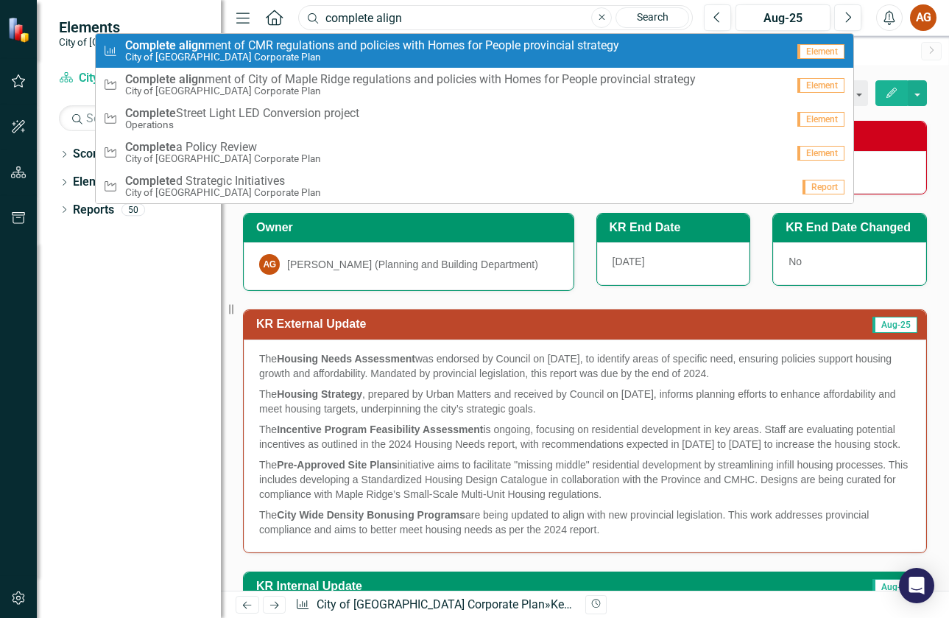
type input "complete align"
click at [483, 46] on span "Complete align ment of CMR regulations and policies with Homes for People provi…" at bounding box center [372, 45] width 494 height 13
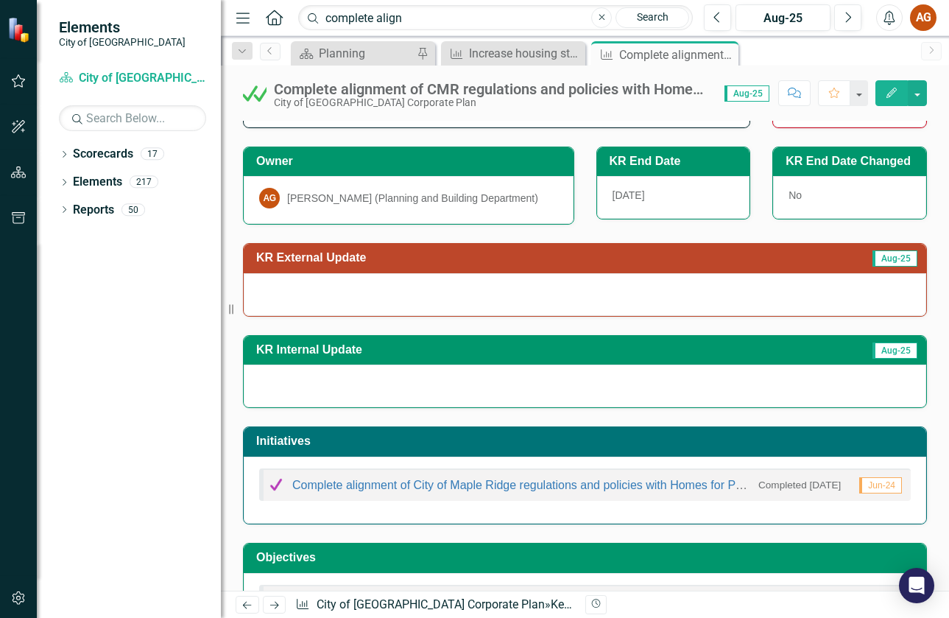
scroll to position [131, 0]
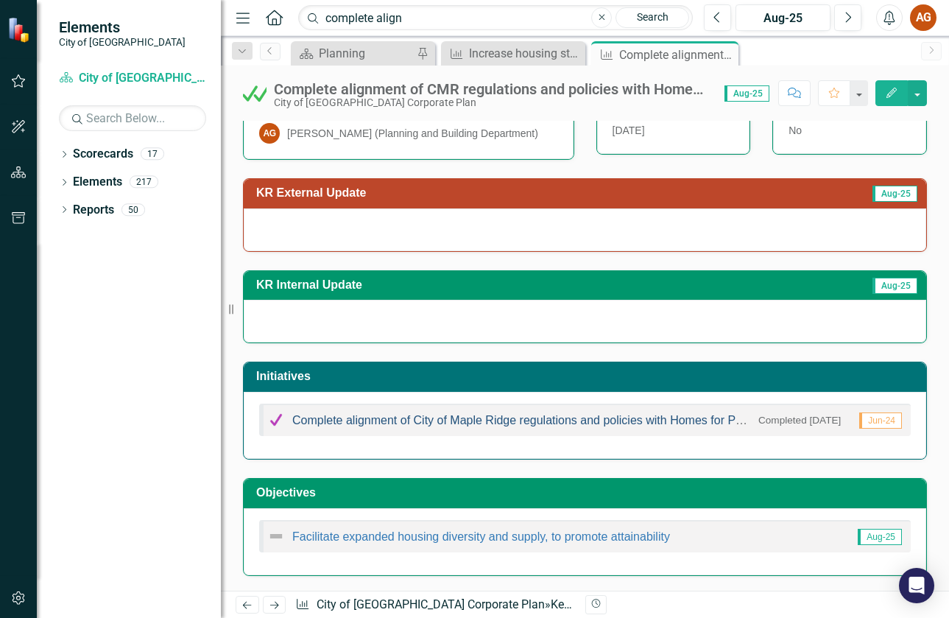
click at [563, 421] on link "Complete alignment of City of Maple Ridge regulations and policies with Homes f…" at bounding box center [577, 420] width 571 height 13
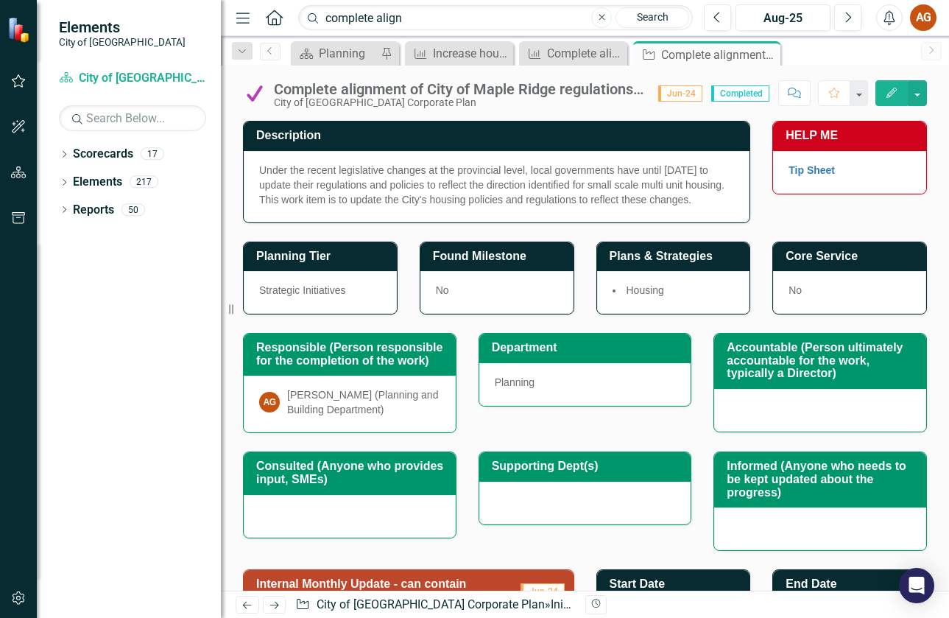
click at [458, 190] on p "Under the recent legislative changes at the provincial level, local governments…" at bounding box center [496, 185] width 475 height 44
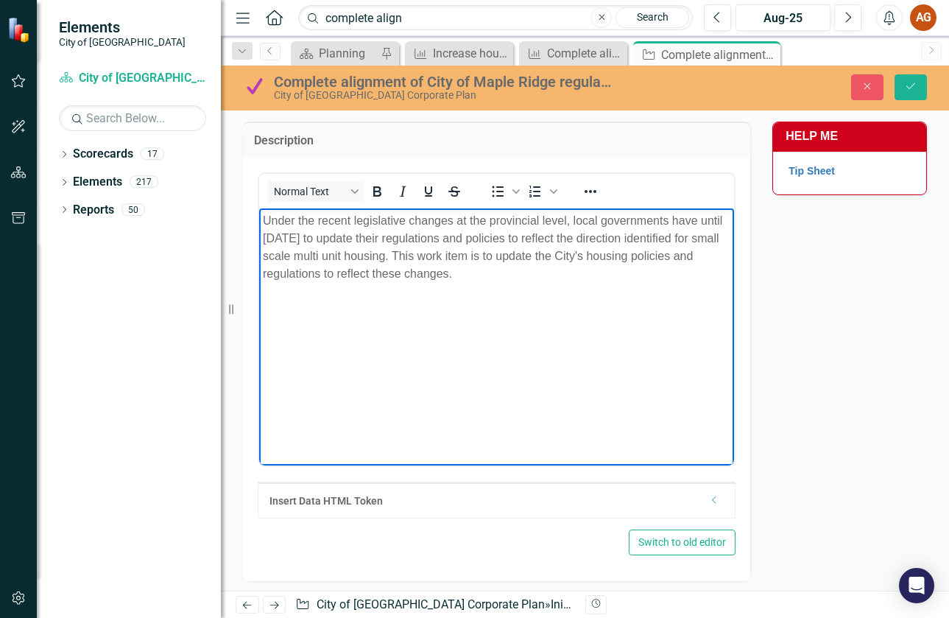
drag, startPoint x: 494, startPoint y: 281, endPoint x: 252, endPoint y: 218, distance: 250.5
click at [259, 218] on html "Under the recent legislative changes at the provincial level, local governments…" at bounding box center [496, 318] width 475 height 221
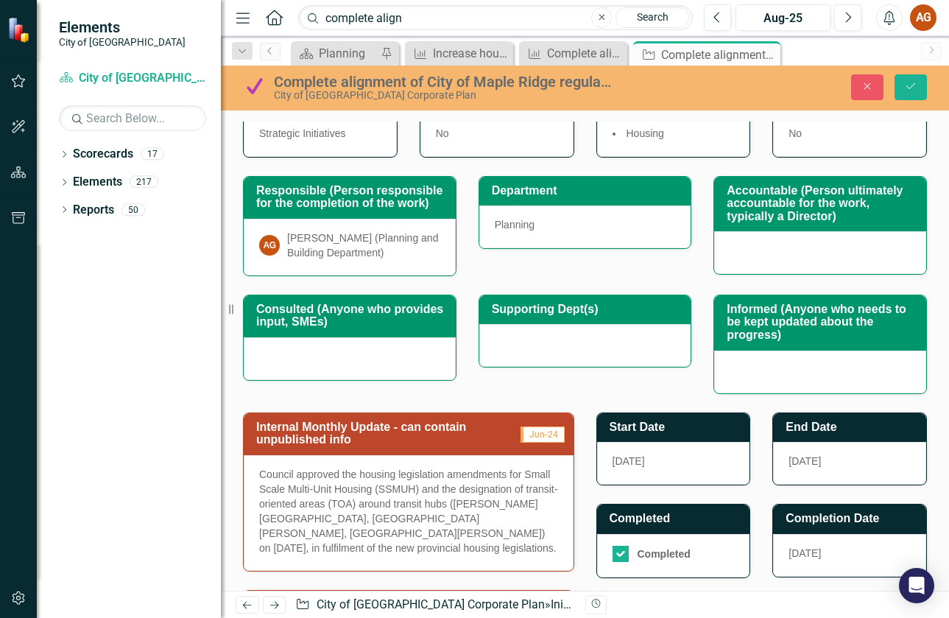
scroll to position [819, 0]
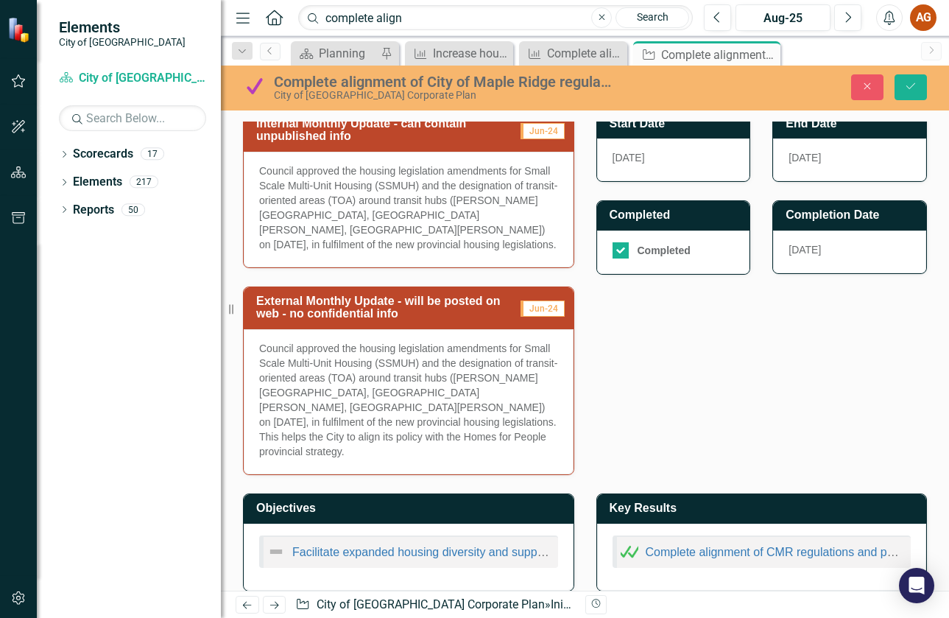
click at [461, 424] on p "Council approved the housing legislation amendments for Small Scale Multi-Unit …" at bounding box center [408, 400] width 299 height 118
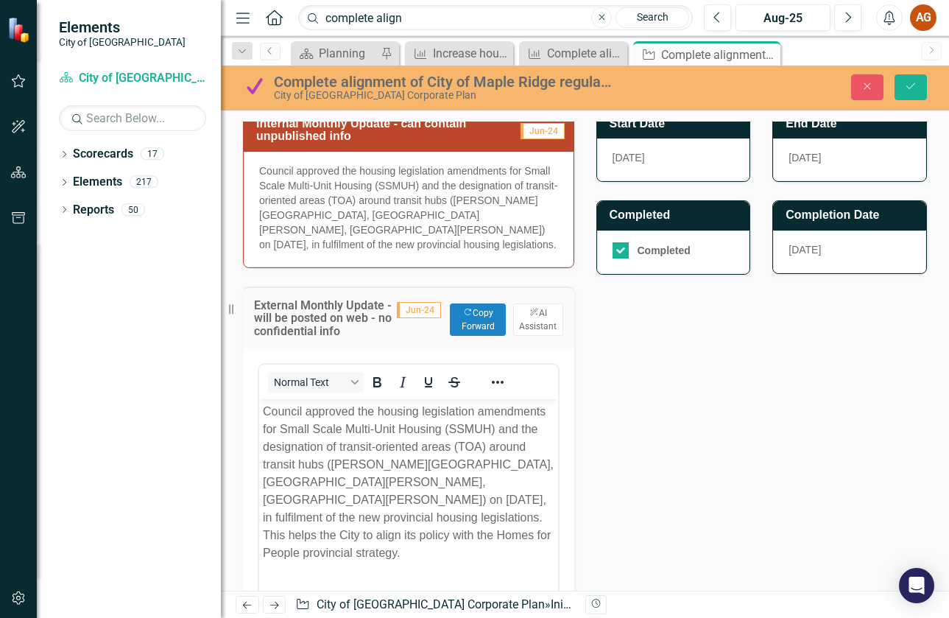
scroll to position [0, 0]
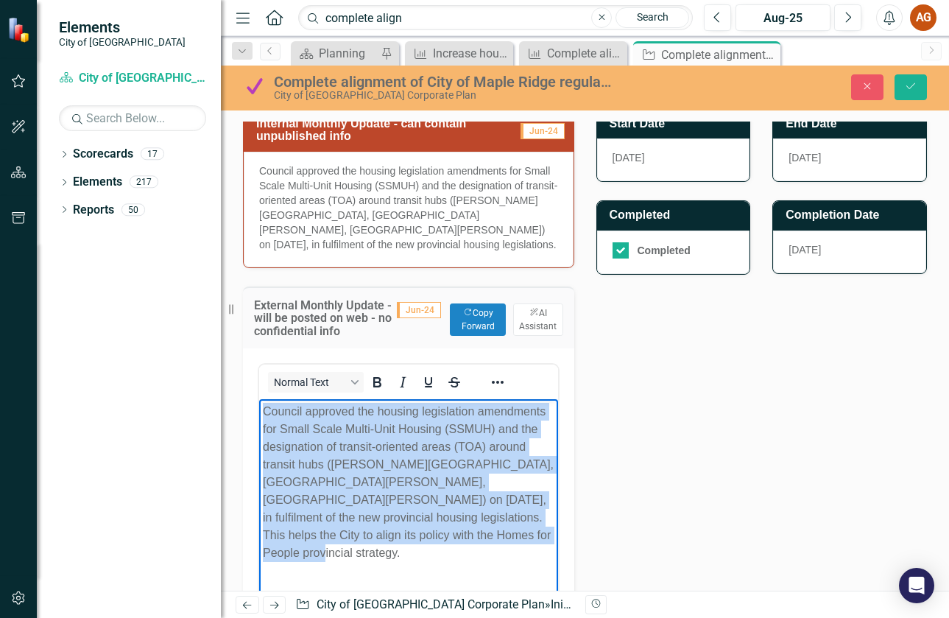
drag, startPoint x: 492, startPoint y: 544, endPoint x: 225, endPoint y: 414, distance: 297.5
click at [259, 414] on html "Council approved the housing legislation amendments for Small Scale Multi-Unit …" at bounding box center [408, 508] width 299 height 221
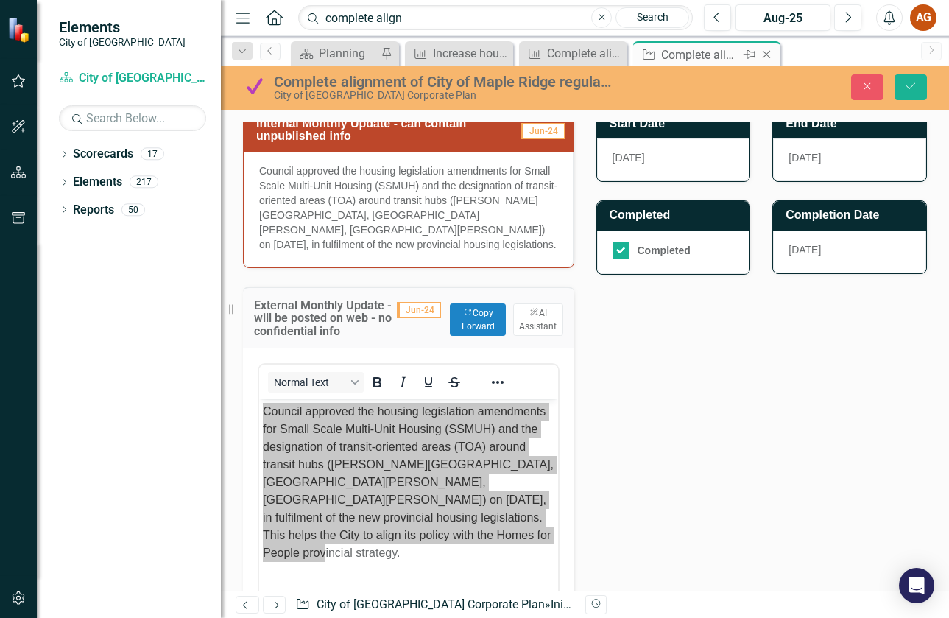
click at [764, 56] on icon "Close" at bounding box center [766, 55] width 15 height 12
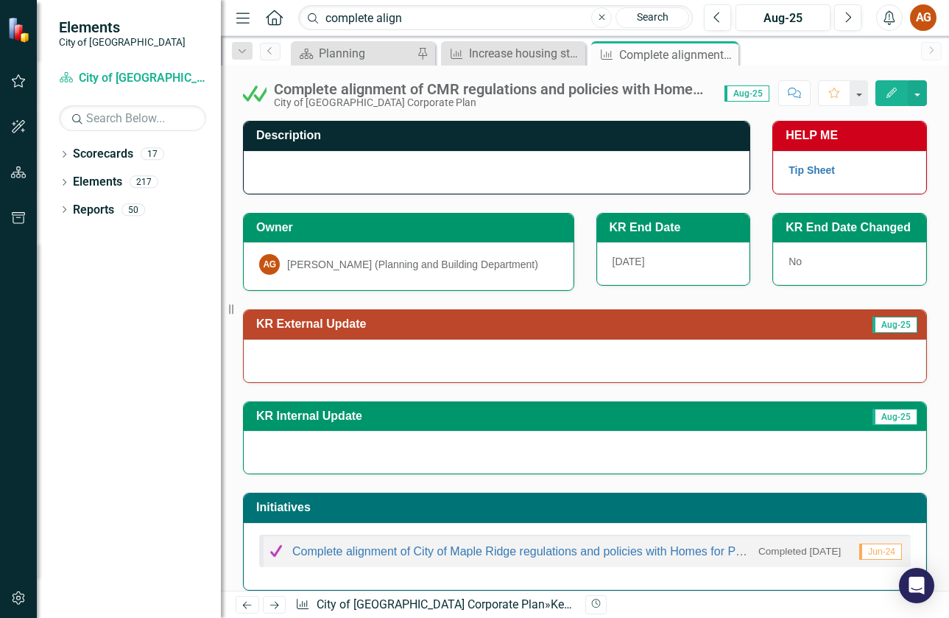
click at [454, 356] on div at bounding box center [585, 361] width 683 height 43
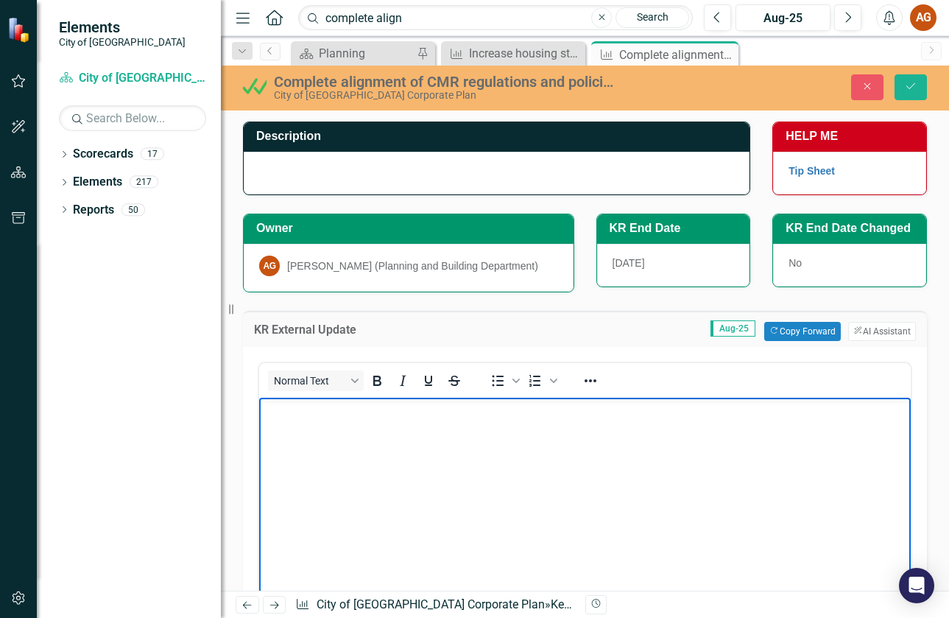
click at [396, 465] on body "Rich Text Area. Press ALT-0 for help." at bounding box center [585, 507] width 652 height 221
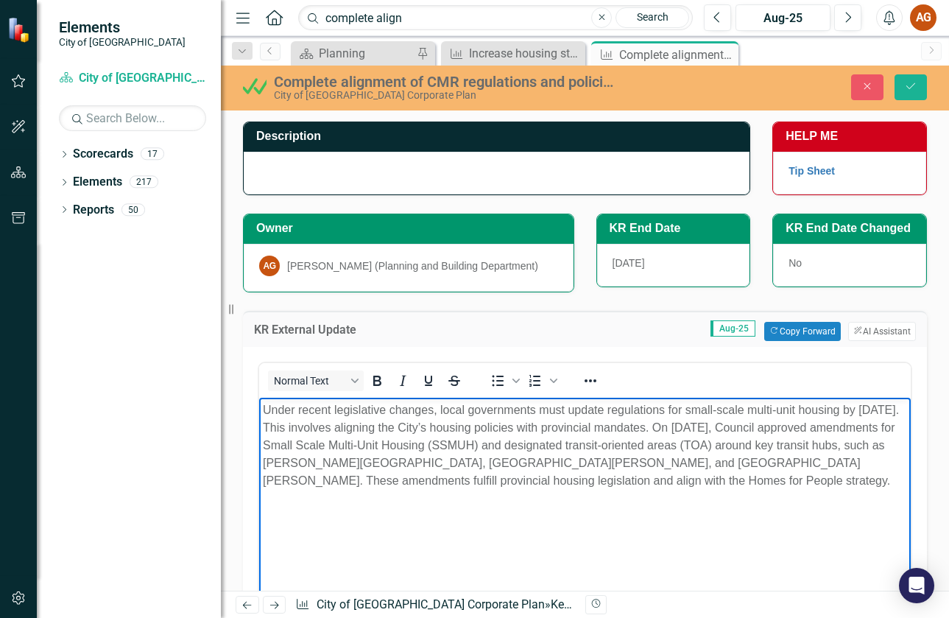
click at [309, 428] on p "Under recent legislative changes, local governments must update regulations for…" at bounding box center [585, 445] width 645 height 88
click at [690, 426] on p "Due to recent legislative changes, local governments must update regulations fo…" at bounding box center [585, 445] width 645 height 88
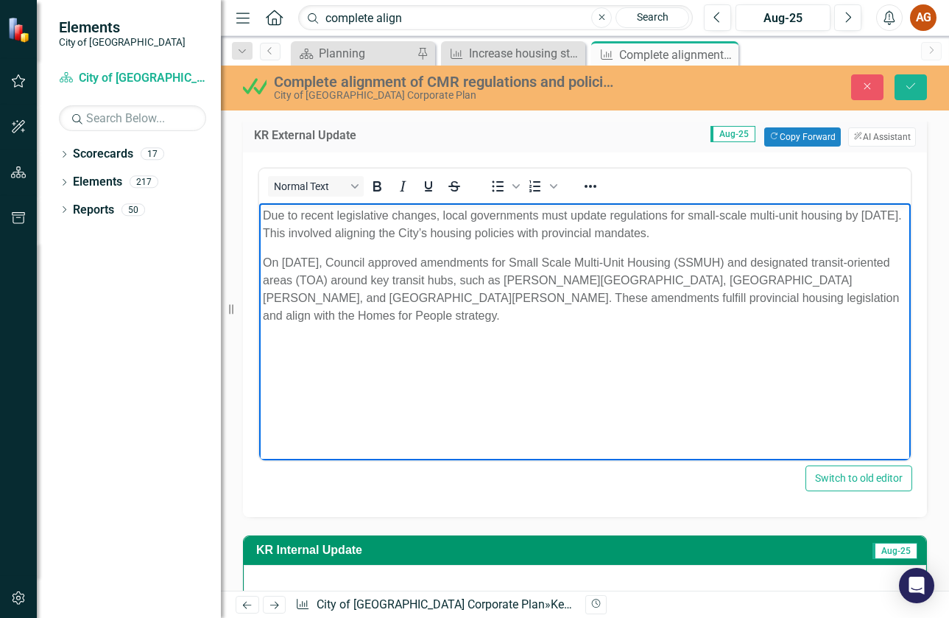
scroll to position [17, 0]
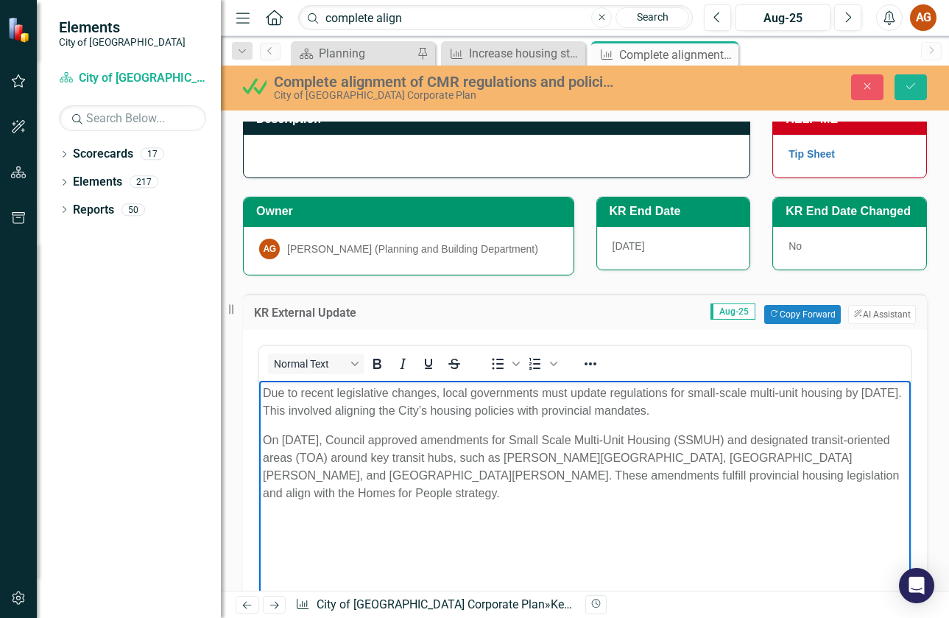
click at [872, 474] on p "On [DATE], Council approved amendments for Small Scale Multi-Unit Housing (SSMU…" at bounding box center [585, 466] width 645 height 71
click at [905, 91] on icon "Save" at bounding box center [911, 86] width 13 height 10
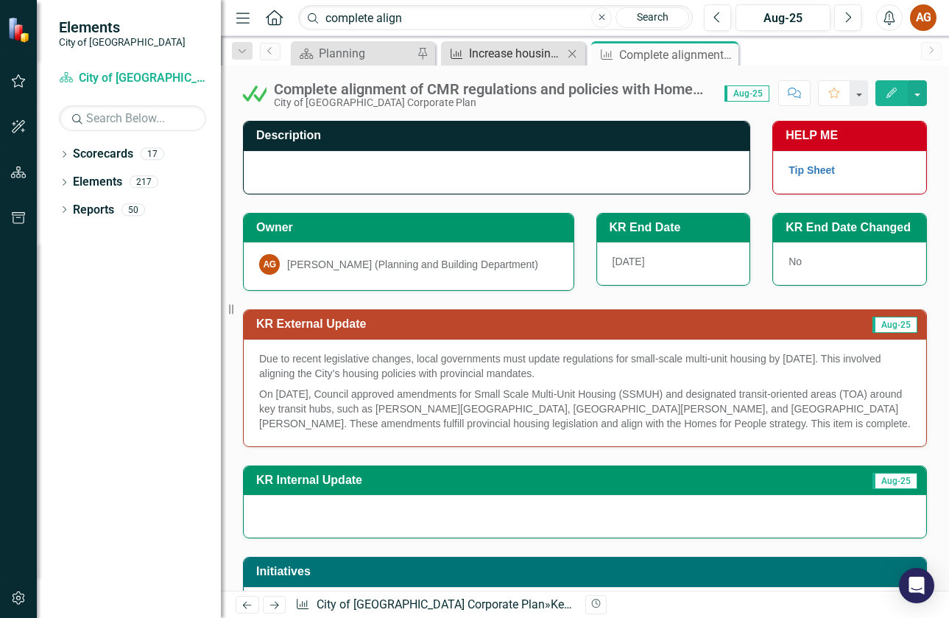
click at [508, 52] on div "Increase housing stock, as measured by occupied units, by 1.2% (1,284 units) by…" at bounding box center [516, 53] width 94 height 18
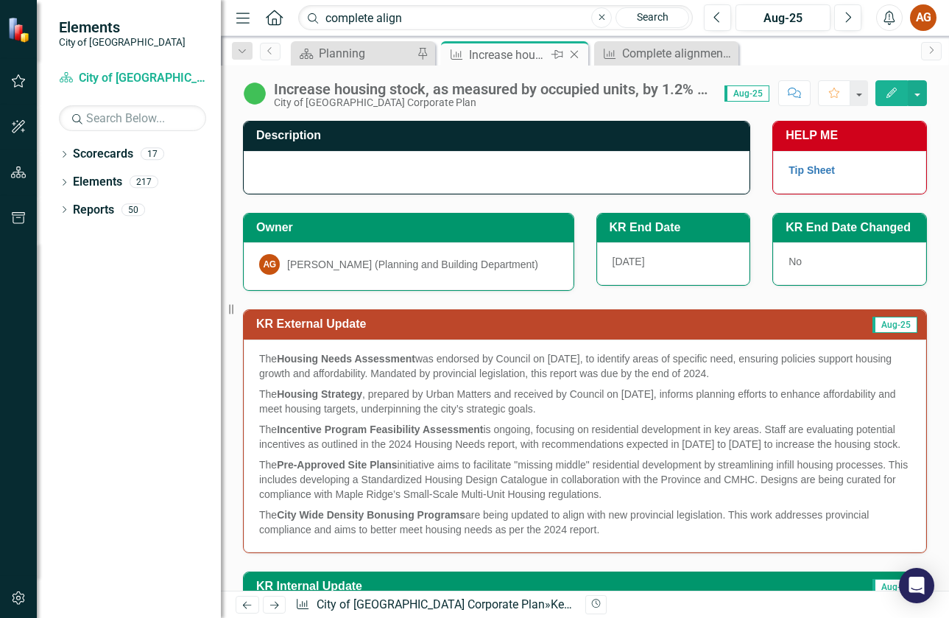
click at [580, 54] on icon "Close" at bounding box center [574, 55] width 15 height 12
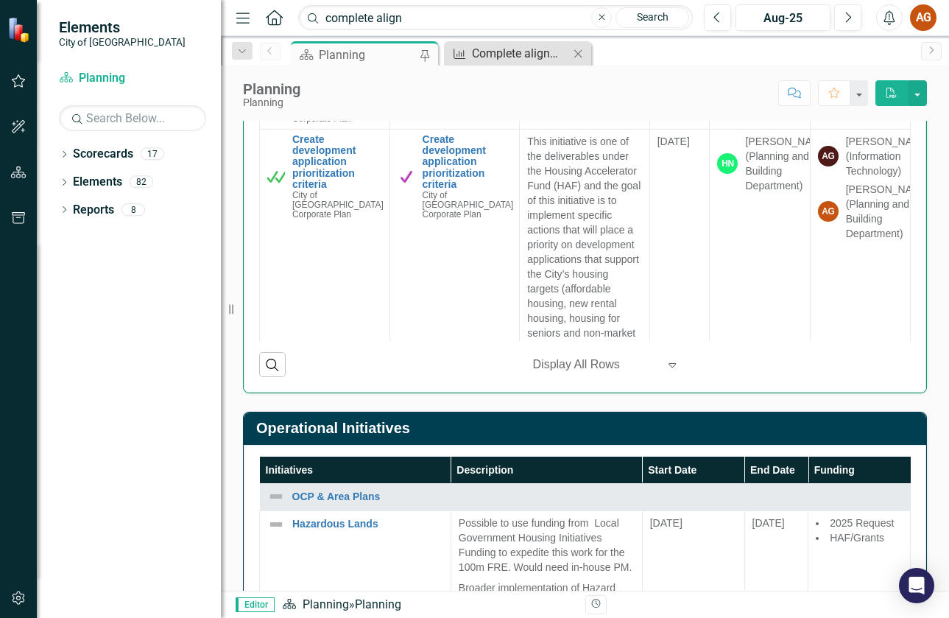
scroll to position [368, 0]
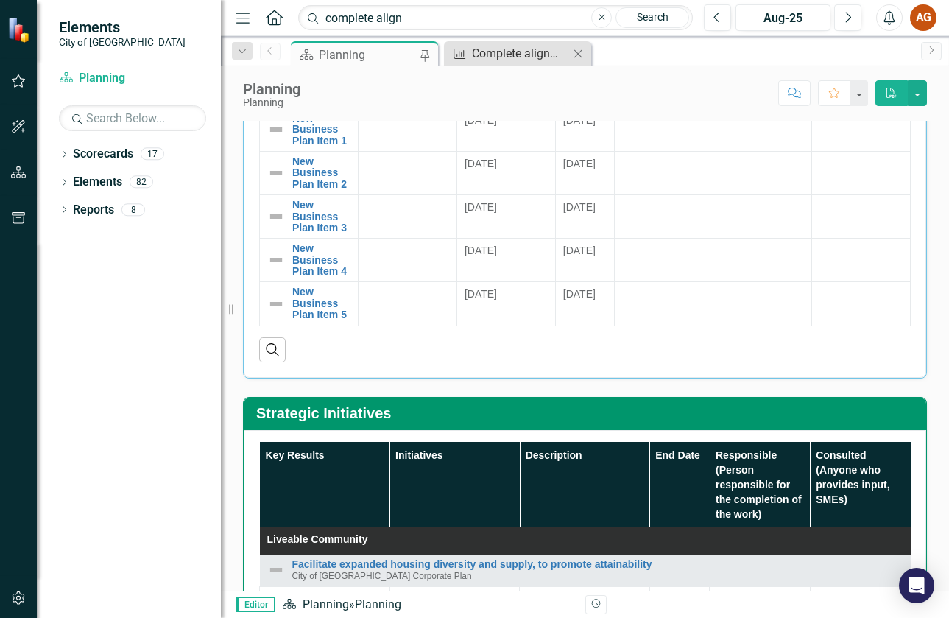
click at [527, 60] on div "Complete alignment of CMR regulations and policies with Homes for People provin…" at bounding box center [520, 53] width 97 height 18
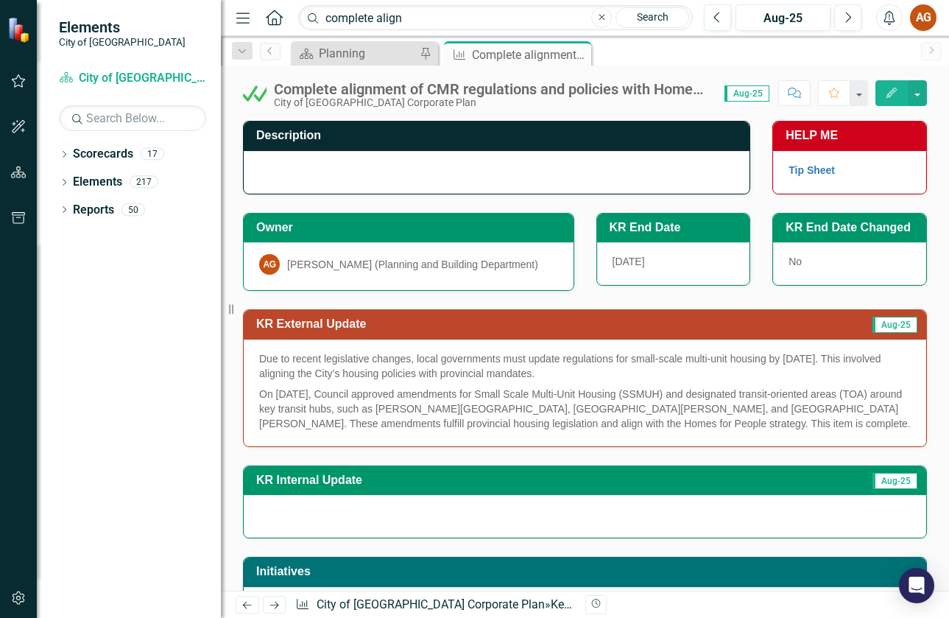
click at [606, 370] on p "Due to recent legislative changes, local governments must update regulations fo…" at bounding box center [585, 367] width 652 height 32
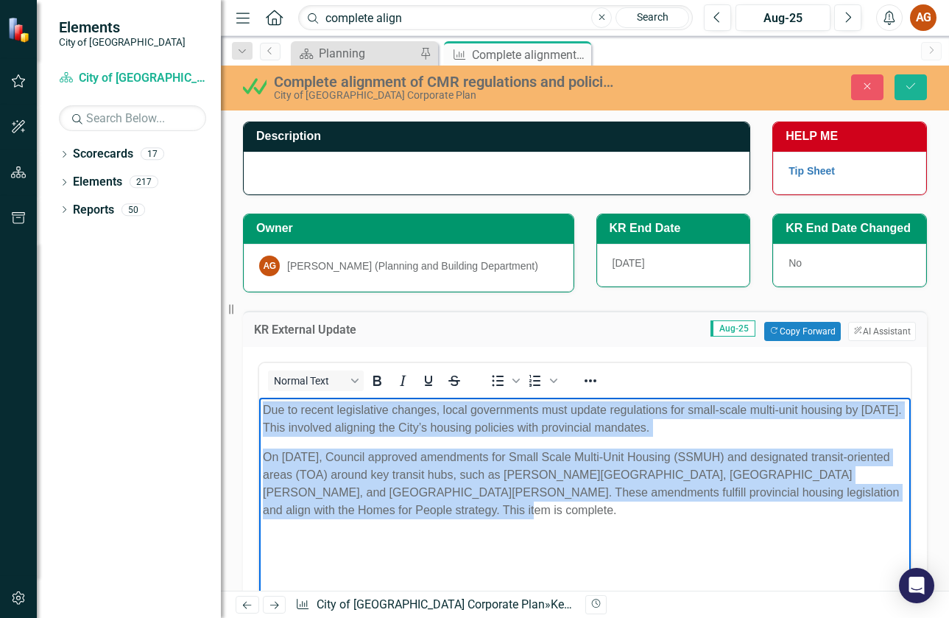
drag, startPoint x: 356, startPoint y: 515, endPoint x: 517, endPoint y: 790, distance: 319.2
click at [259, 397] on html "Due to recent legislative changes, local governments must update regulations fo…" at bounding box center [585, 507] width 652 height 221
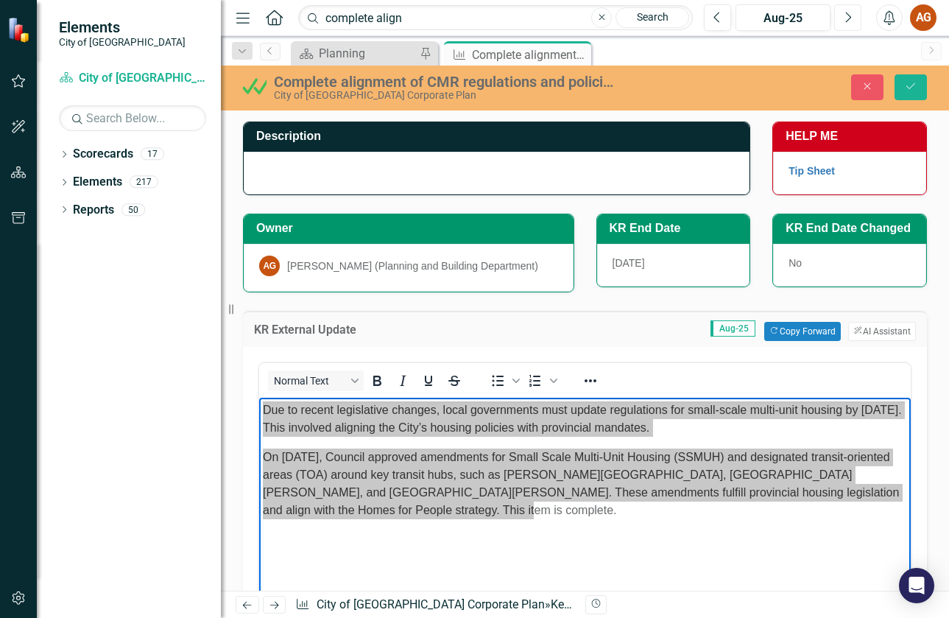
click at [851, 13] on icon "Next" at bounding box center [848, 17] width 8 height 13
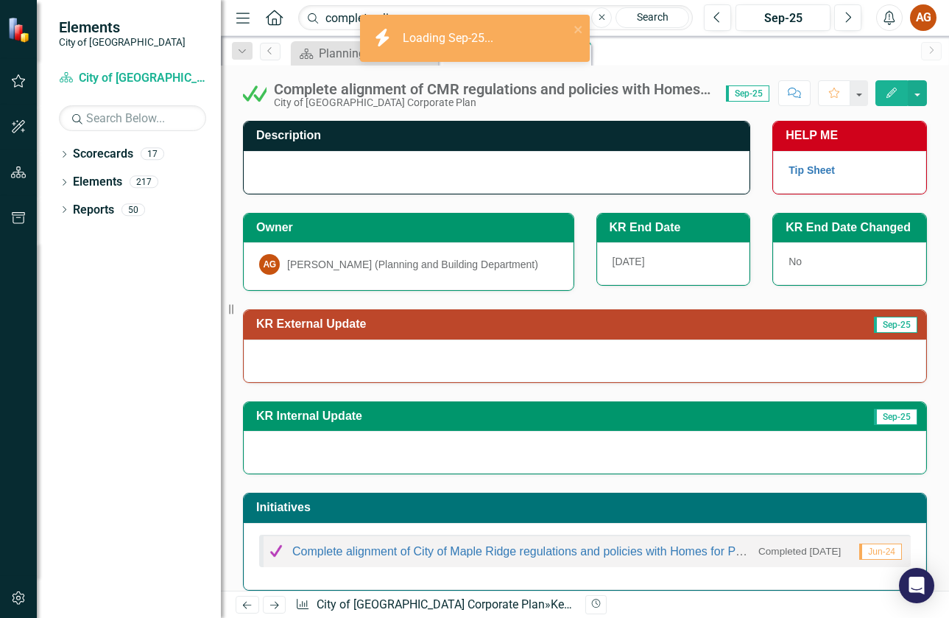
click at [494, 359] on div at bounding box center [585, 361] width 683 height 43
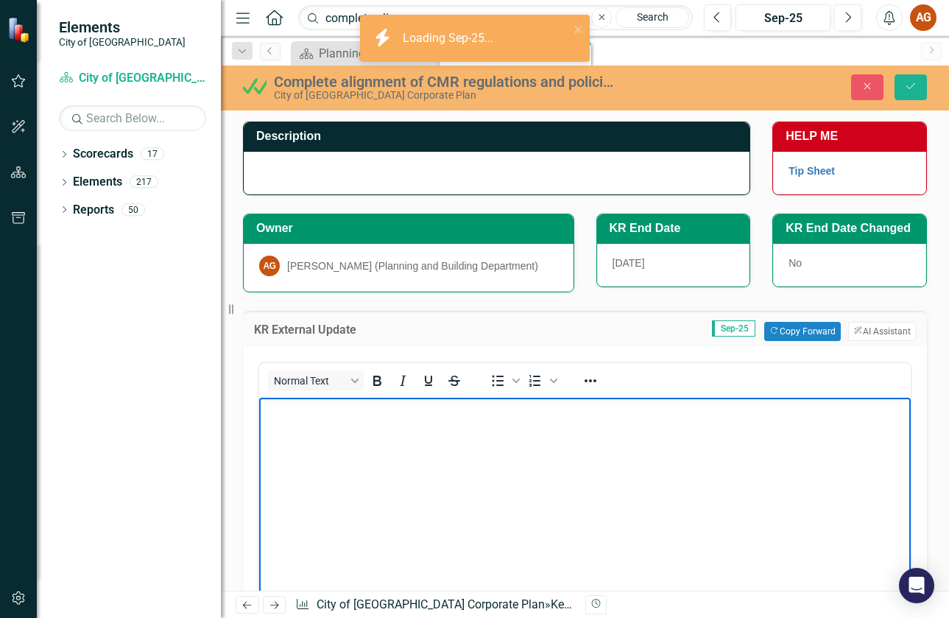
click at [463, 451] on body "Rich Text Area. Press ALT-0 for help." at bounding box center [585, 507] width 652 height 221
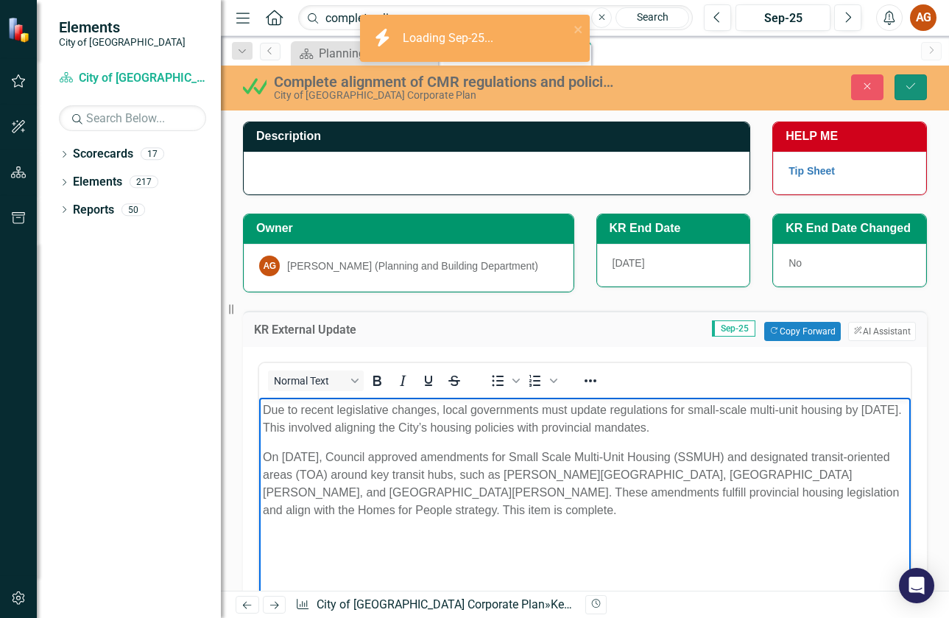
click at [910, 85] on icon "Save" at bounding box center [911, 86] width 13 height 10
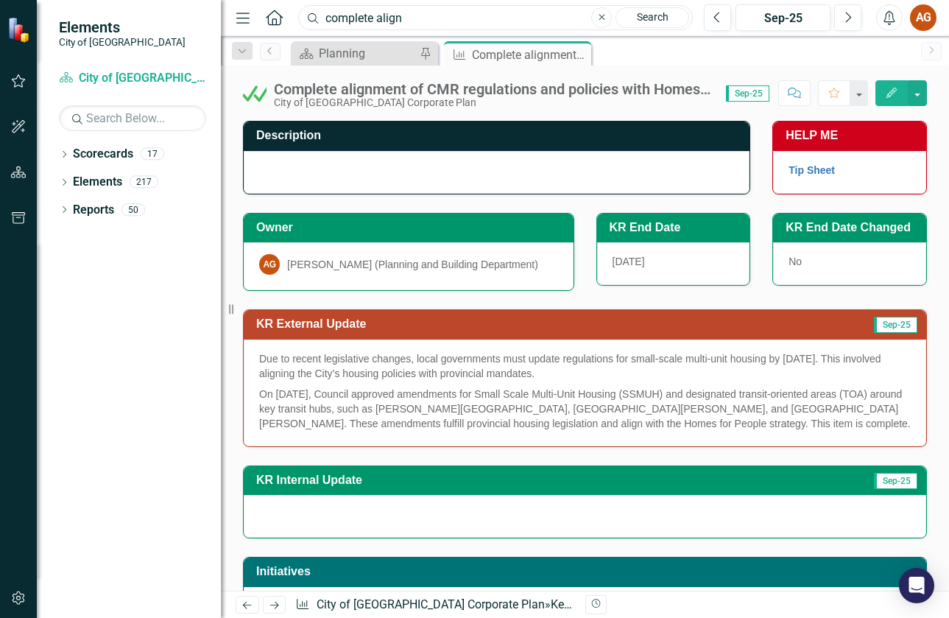
drag, startPoint x: 414, startPoint y: 22, endPoint x: 308, endPoint y: 13, distance: 106.5
click at [308, 13] on div "Search complete align Close Search" at bounding box center [492, 18] width 395 height 26
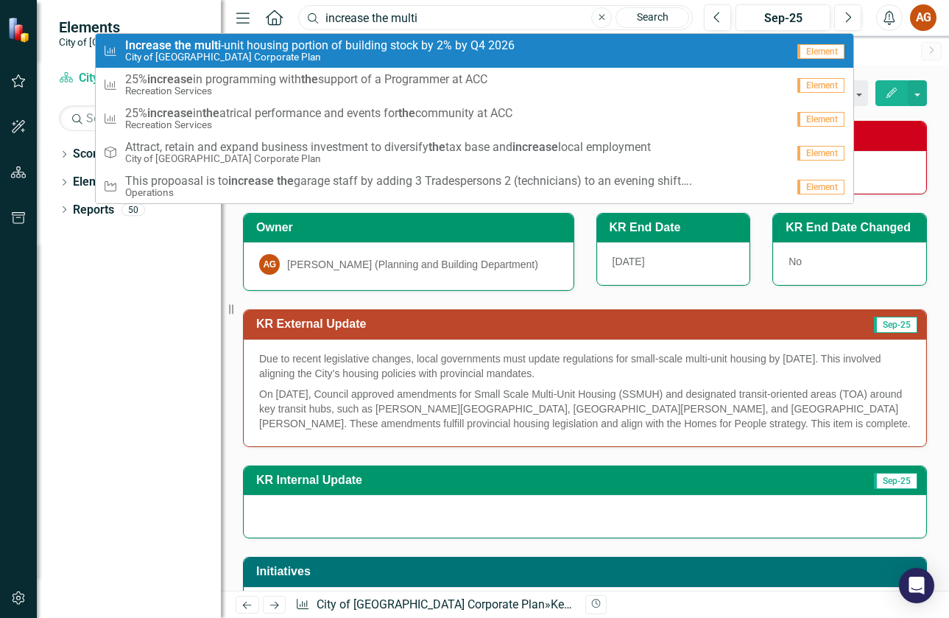
type input "increase the multi"
click at [373, 46] on span "Increase the multi -unit housing portion of building stock by 2% by Q4 2026" at bounding box center [320, 45] width 390 height 13
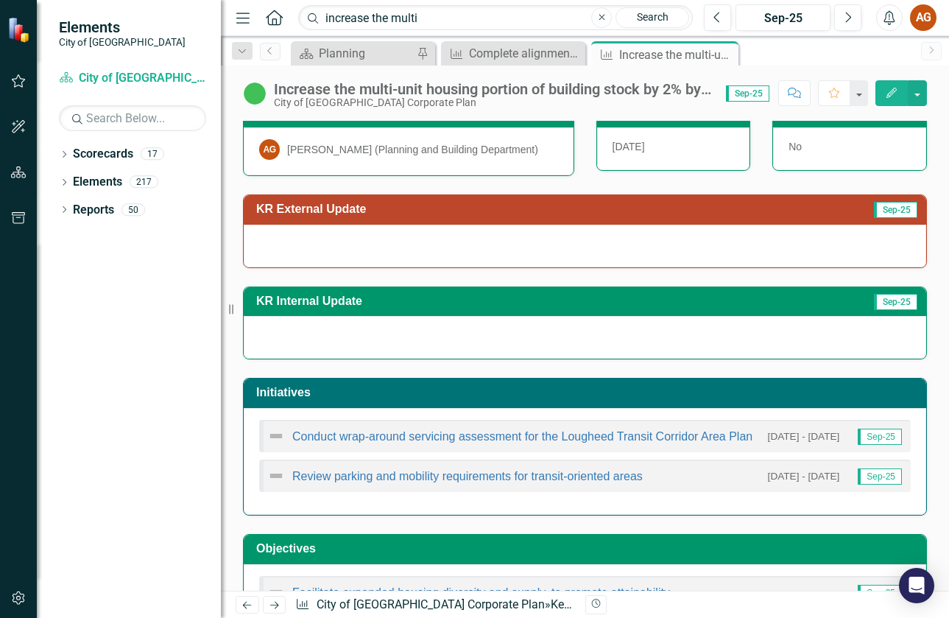
scroll to position [171, 0]
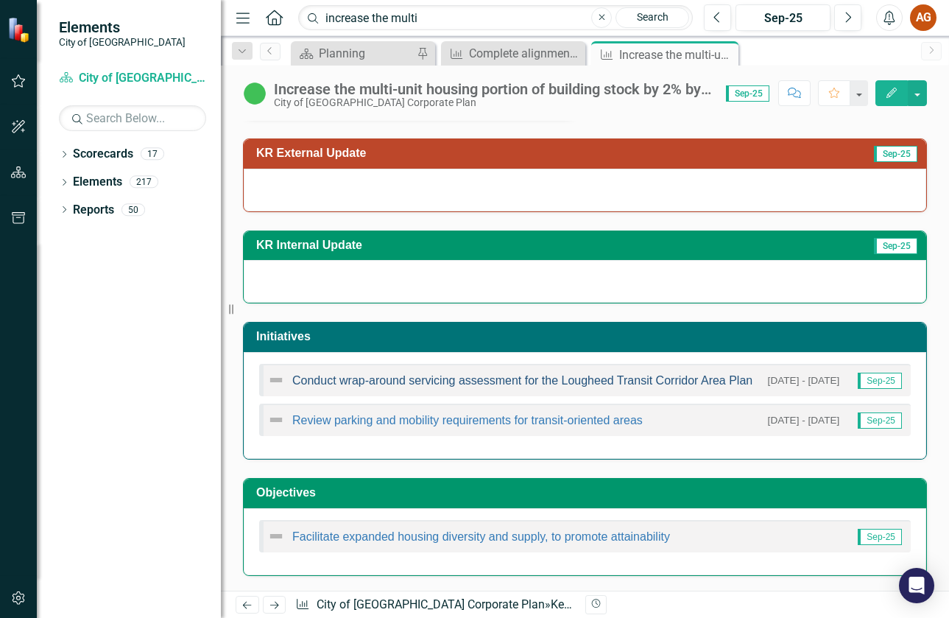
click at [587, 378] on link "Conduct wrap-around servicing assessment for the Lougheed Transit Corridor Area…" at bounding box center [522, 380] width 460 height 13
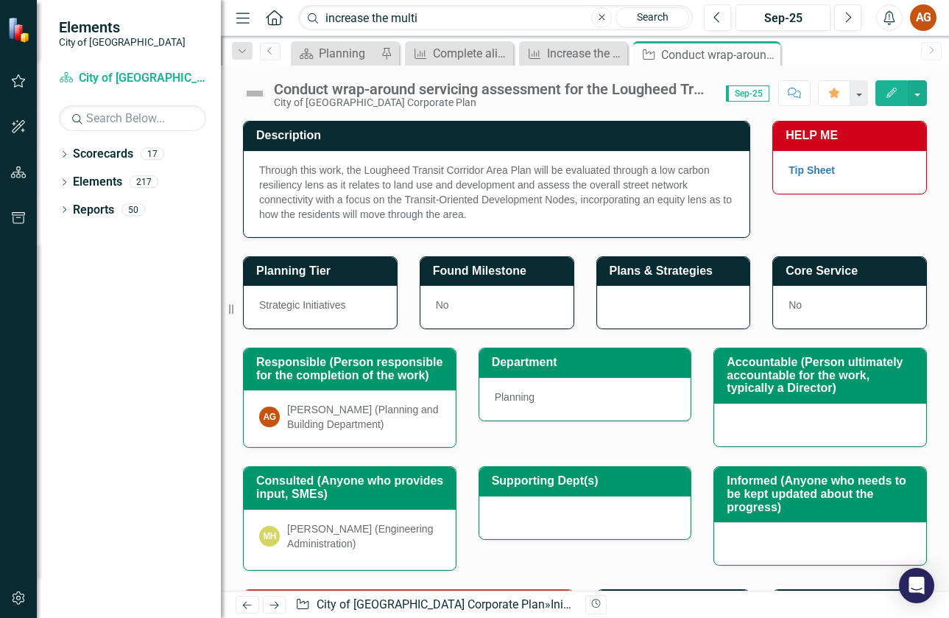
click at [483, 189] on p "Through this work, the Lougheed Transit Corridor Area Plan will be evaluated th…" at bounding box center [496, 192] width 475 height 59
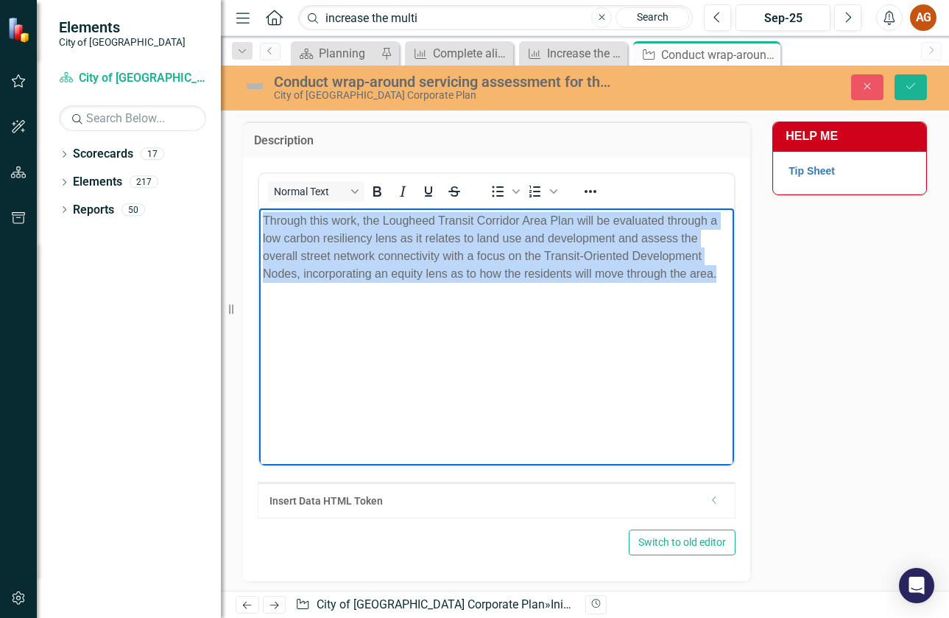
drag, startPoint x: 721, startPoint y: 270, endPoint x: 421, endPoint y: 424, distance: 337.3
click at [259, 216] on html "Through this work, the Lougheed Transit Corridor Area Plan will be evaluated th…" at bounding box center [496, 318] width 475 height 221
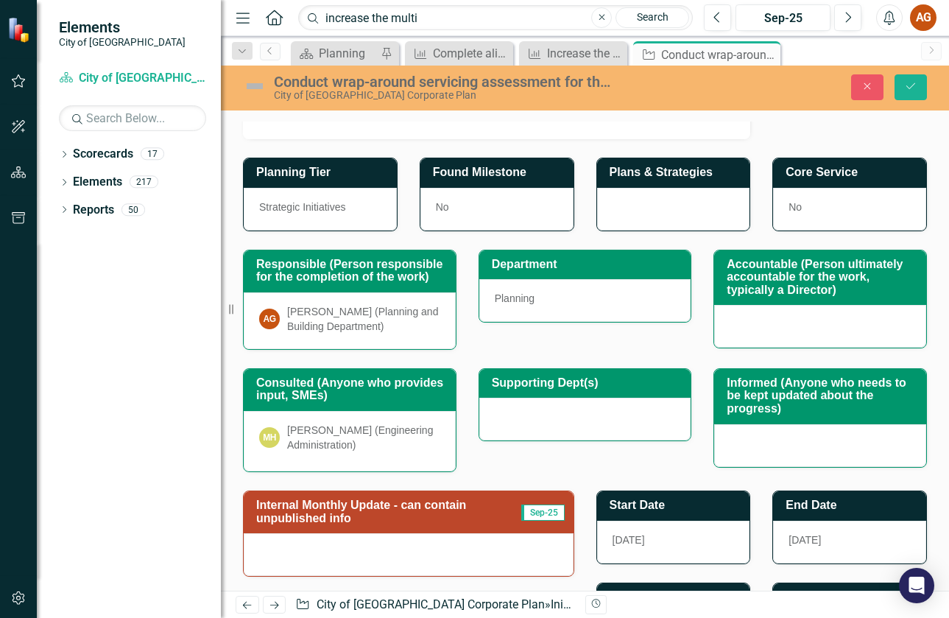
scroll to position [703, 0]
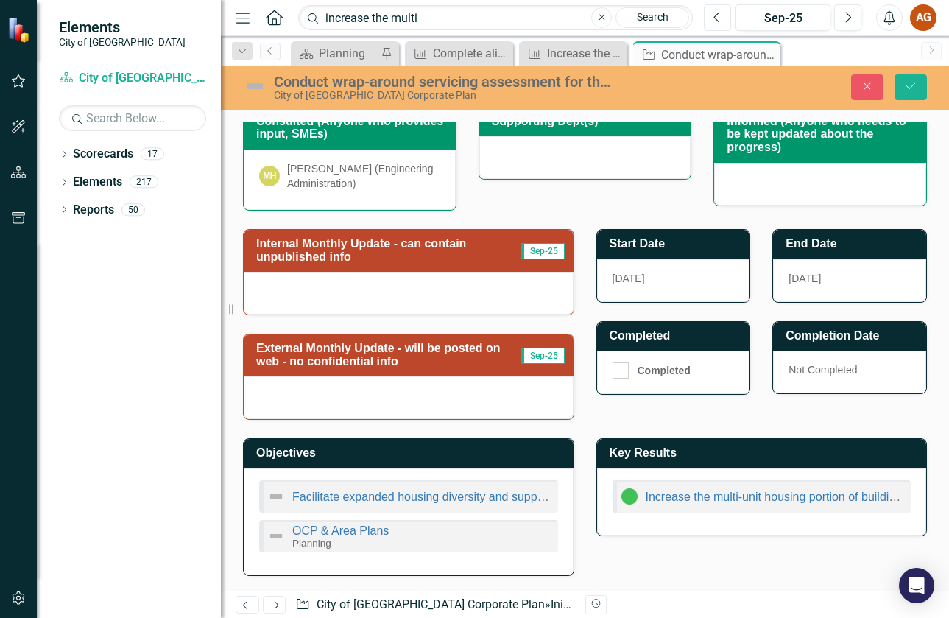
click at [723, 13] on button "Previous" at bounding box center [717, 17] width 27 height 27
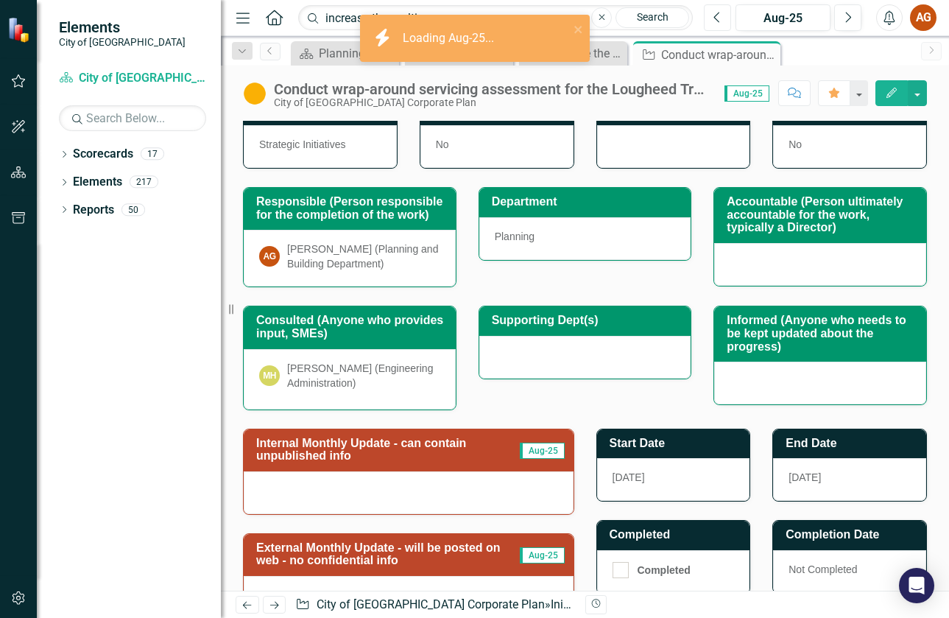
scroll to position [360, 0]
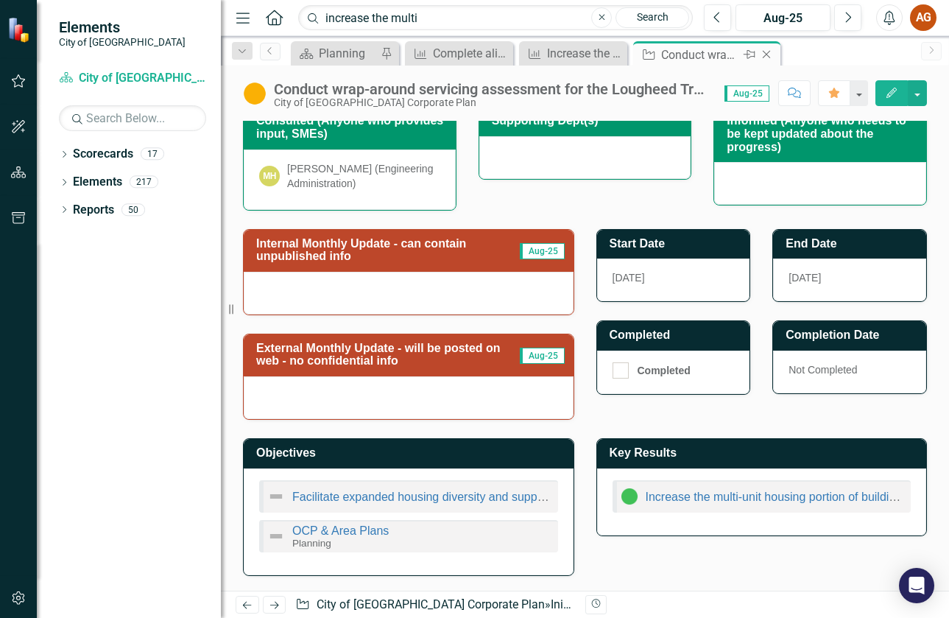
click at [762, 55] on icon "Close" at bounding box center [766, 55] width 15 height 12
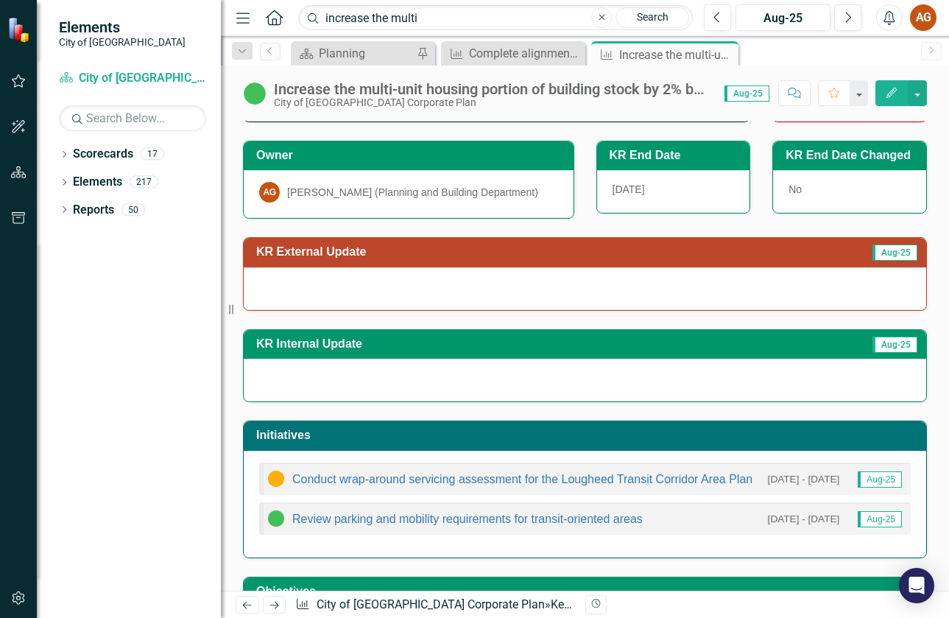
scroll to position [171, 0]
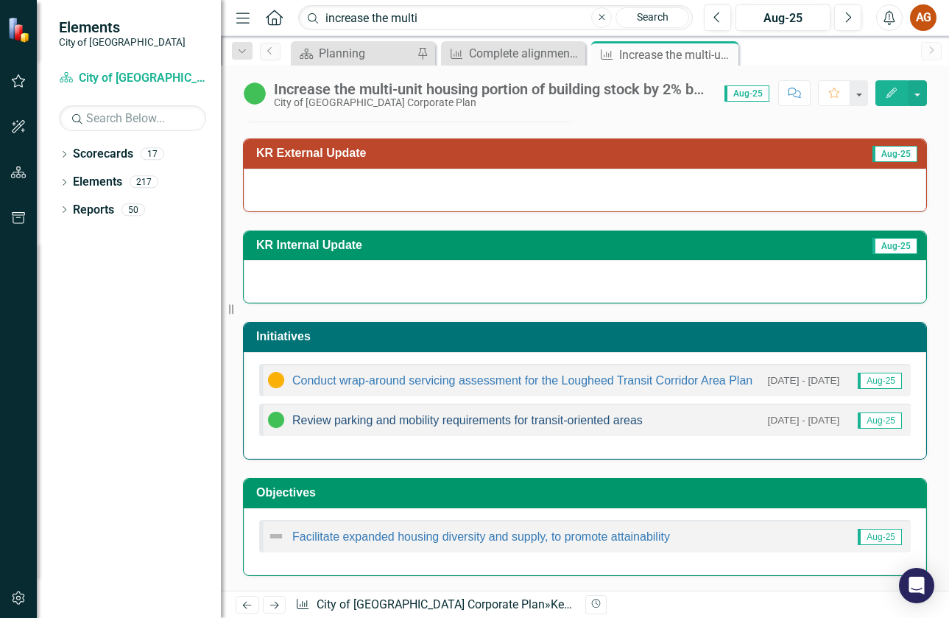
click at [522, 420] on link "Review parking and mobility requirements for transit-oriented areas" at bounding box center [467, 420] width 351 height 13
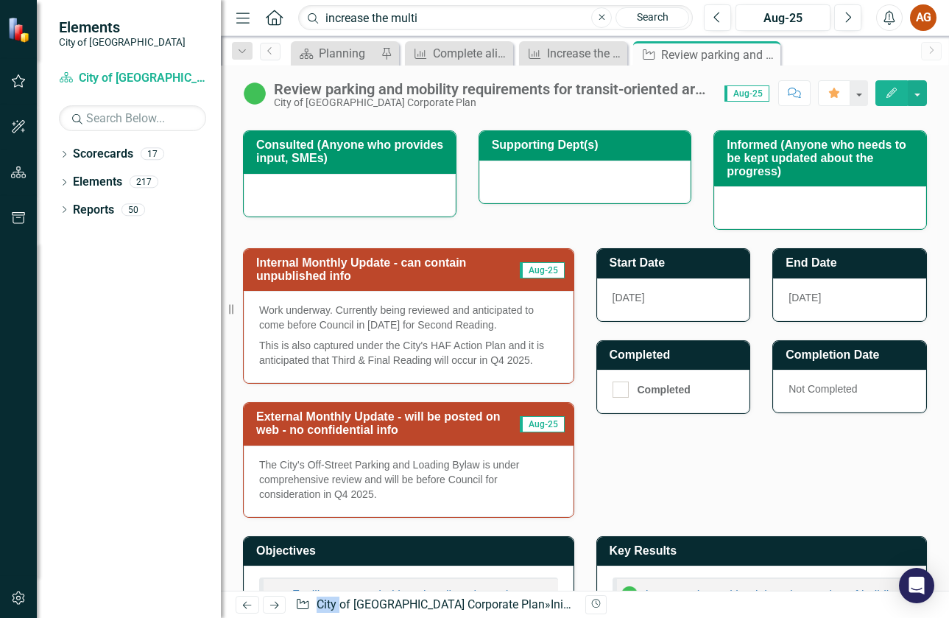
scroll to position [295, 0]
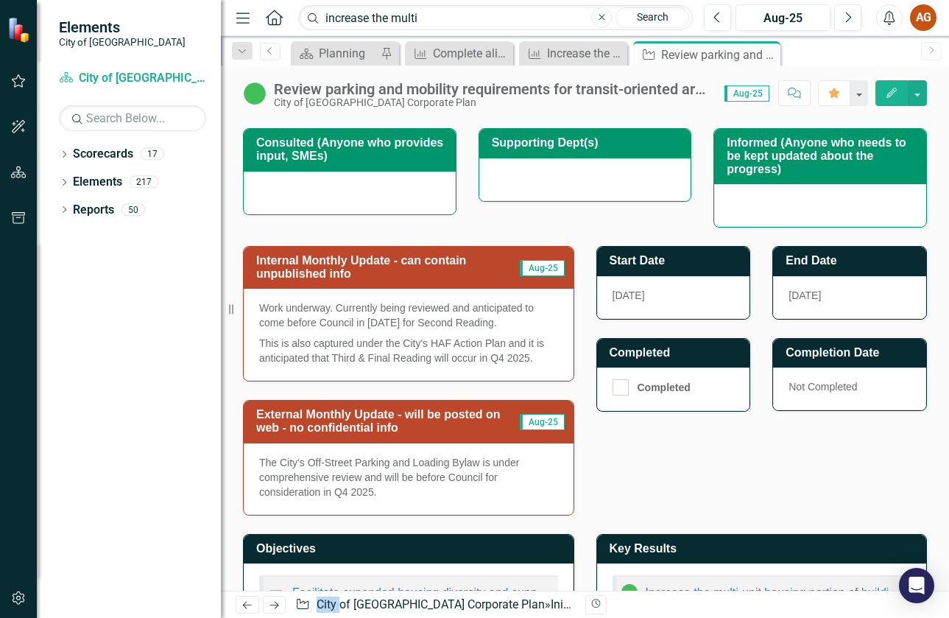
click at [447, 483] on p "The City's Off-Street Parking and Loading Bylaw is under comprehensive review a…" at bounding box center [408, 477] width 299 height 44
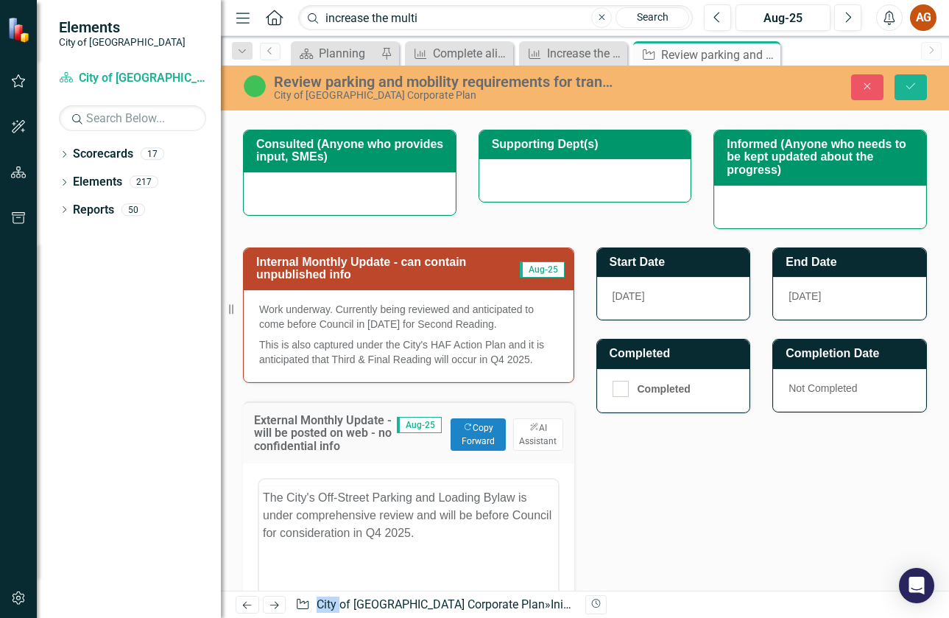
scroll to position [0, 0]
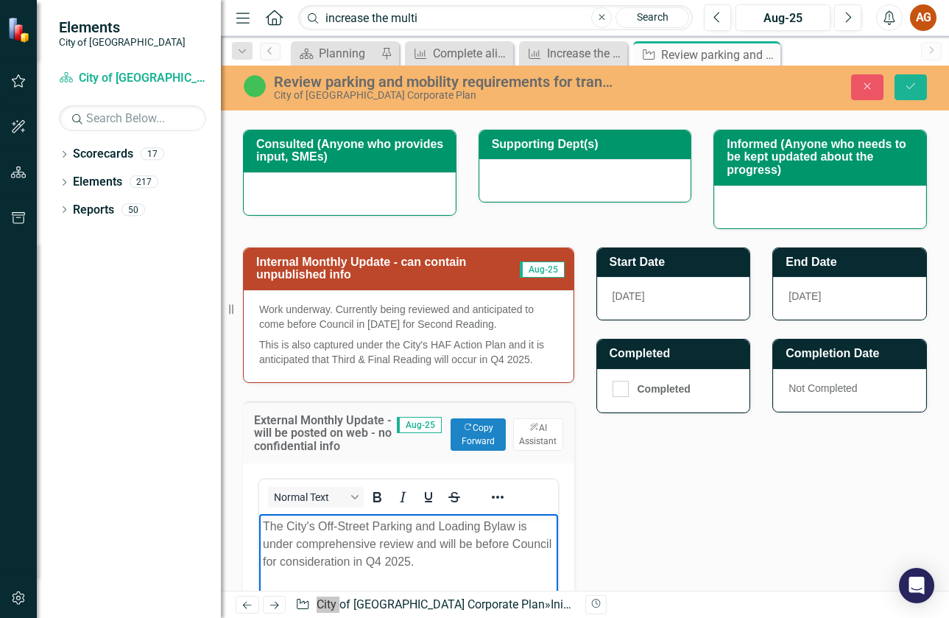
drag, startPoint x: 706, startPoint y: 997, endPoint x: 260, endPoint y: 530, distance: 645.5
click at [260, 530] on body "The City's Off-Street Parking and Loading Bylaw is under comprehensive review a…" at bounding box center [408, 623] width 299 height 221
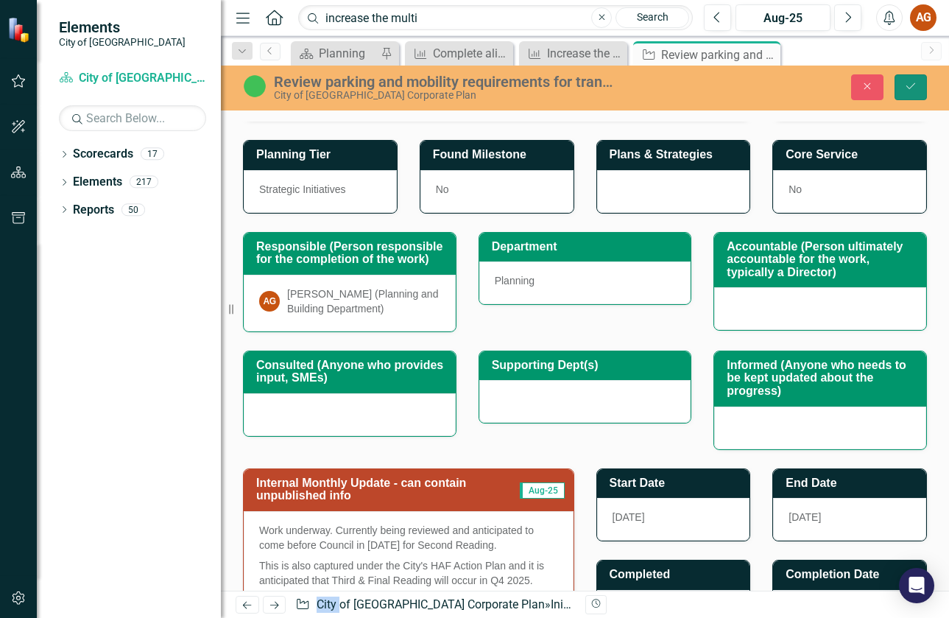
drag, startPoint x: 909, startPoint y: 81, endPoint x: 892, endPoint y: 79, distance: 17.1
click at [909, 81] on icon "Save" at bounding box center [911, 86] width 13 height 10
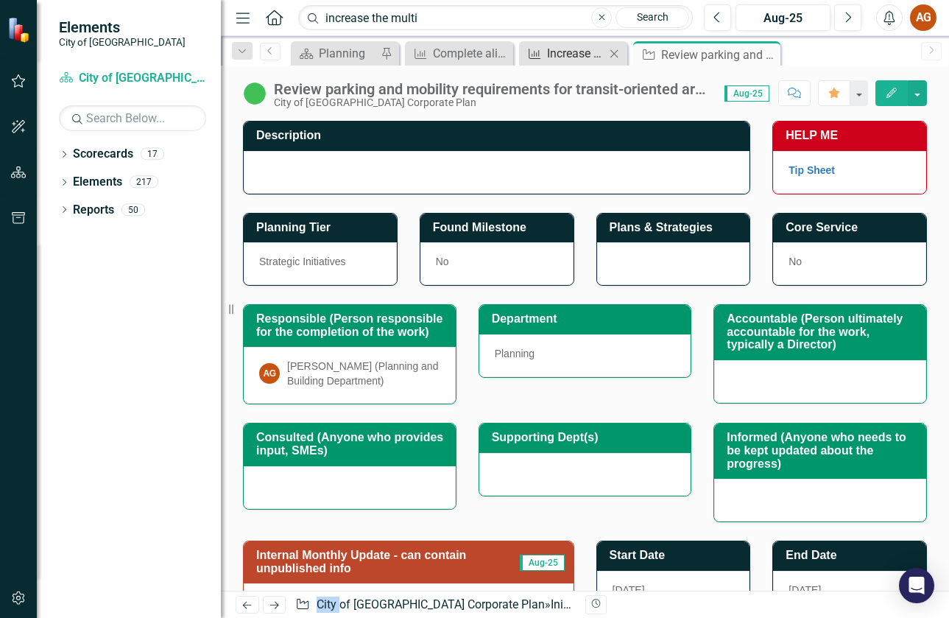
click at [582, 60] on div "Increase the multi-unit housing portion of building stock by 2% by Q4 2026" at bounding box center [576, 53] width 58 height 18
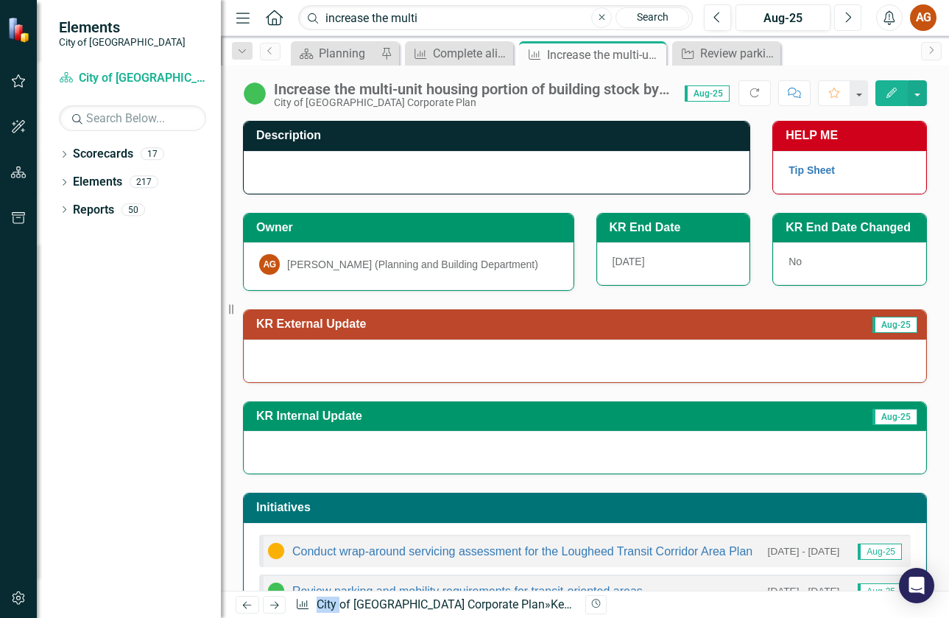
click at [848, 11] on icon "Next" at bounding box center [848, 17] width 8 height 13
click at [393, 361] on div at bounding box center [585, 361] width 683 height 43
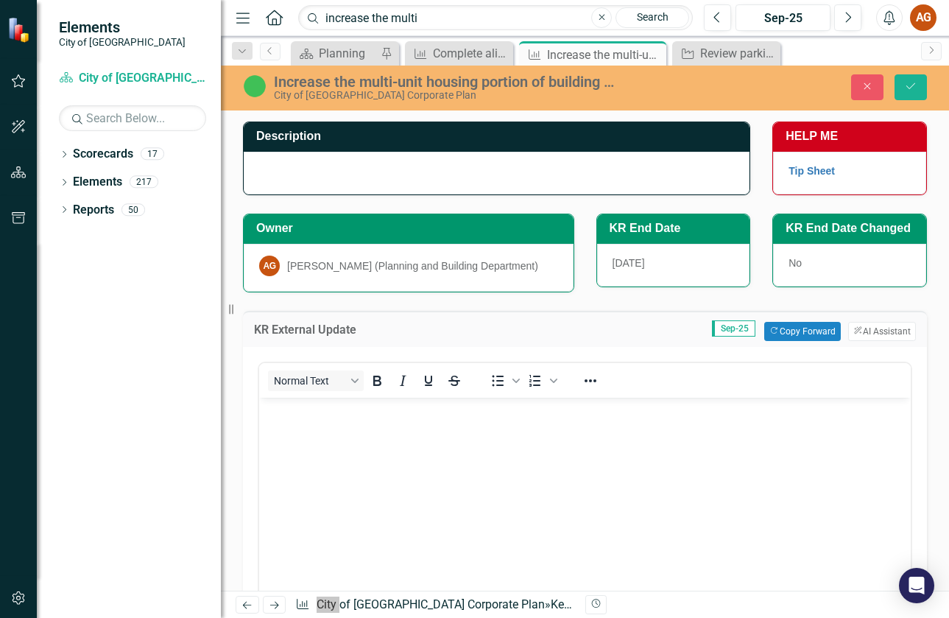
drag, startPoint x: 652, startPoint y: 758, endPoint x: 405, endPoint y: 452, distance: 392.8
click at [405, 452] on body "Rich Text Area. Press ALT-0 for help." at bounding box center [585, 507] width 652 height 221
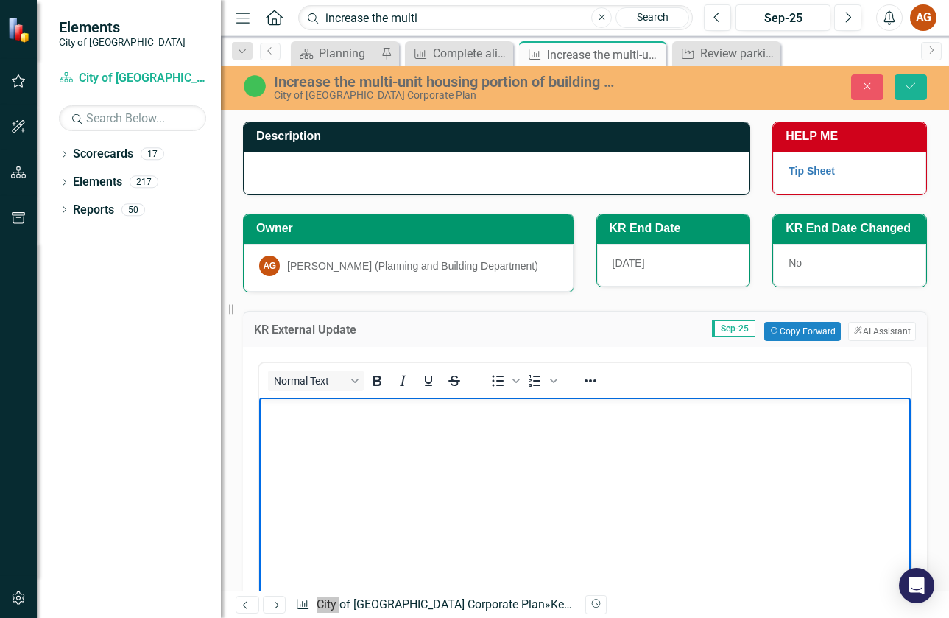
paste body "Rich Text Area. Press ALT-0 for help."
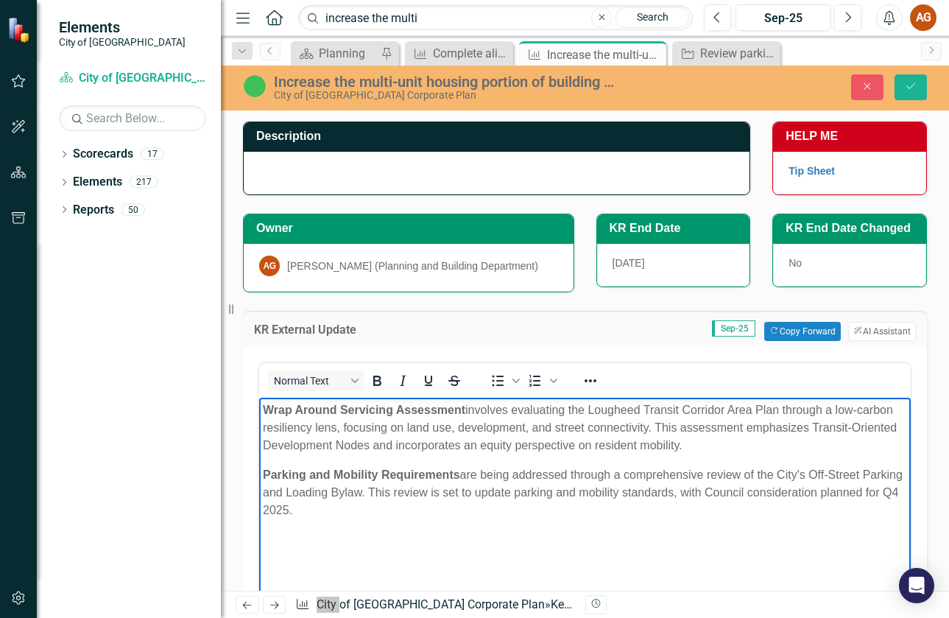
click at [274, 407] on strong "Wrap Around Servicing Assessment" at bounding box center [364, 409] width 203 height 13
click at [575, 449] on p "The Wrap Around Servicing Assessment involves evaluating the Lougheed Transit C…" at bounding box center [585, 427] width 645 height 53
click at [262, 474] on body "The Wrap Around Servicing Assessment involves evaluating the Lougheed Transit C…" at bounding box center [585, 507] width 652 height 221
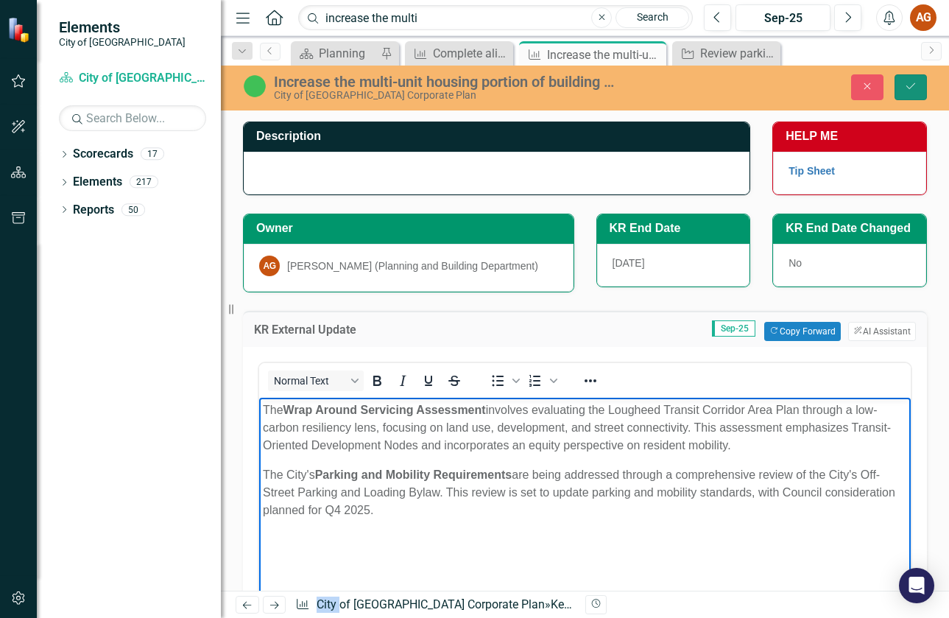
click at [919, 81] on button "Save" at bounding box center [911, 87] width 32 height 26
